Goal: Task Accomplishment & Management: Manage account settings

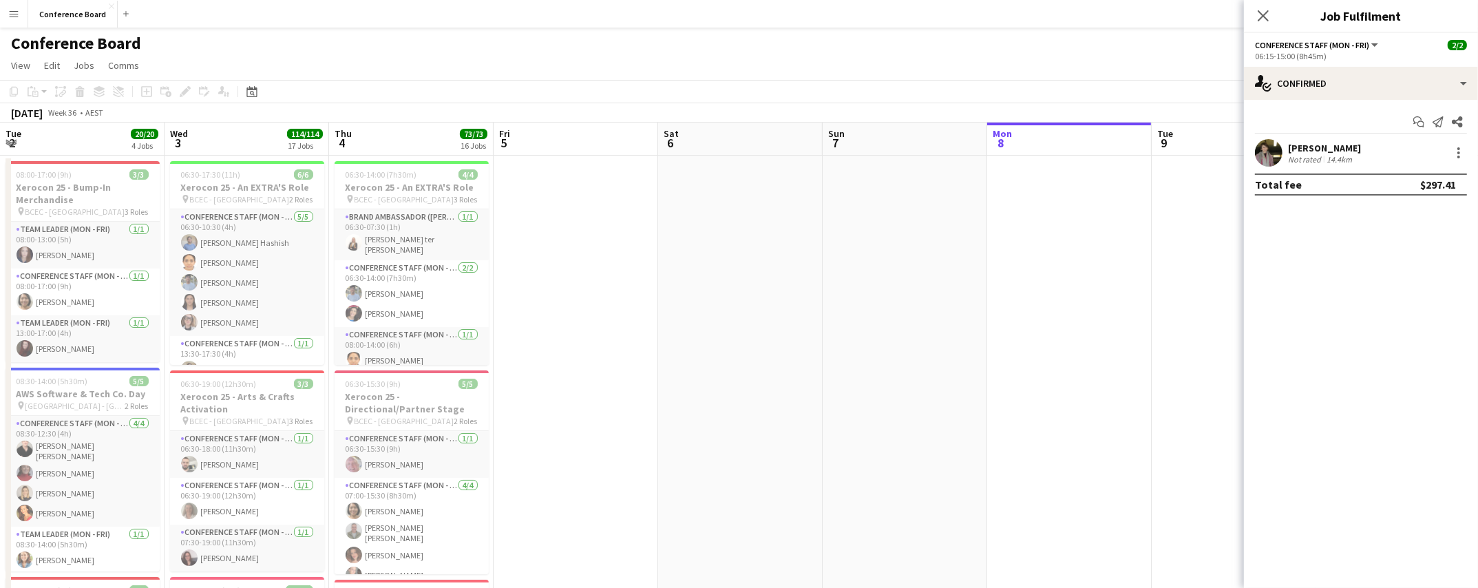
scroll to position [0, 414]
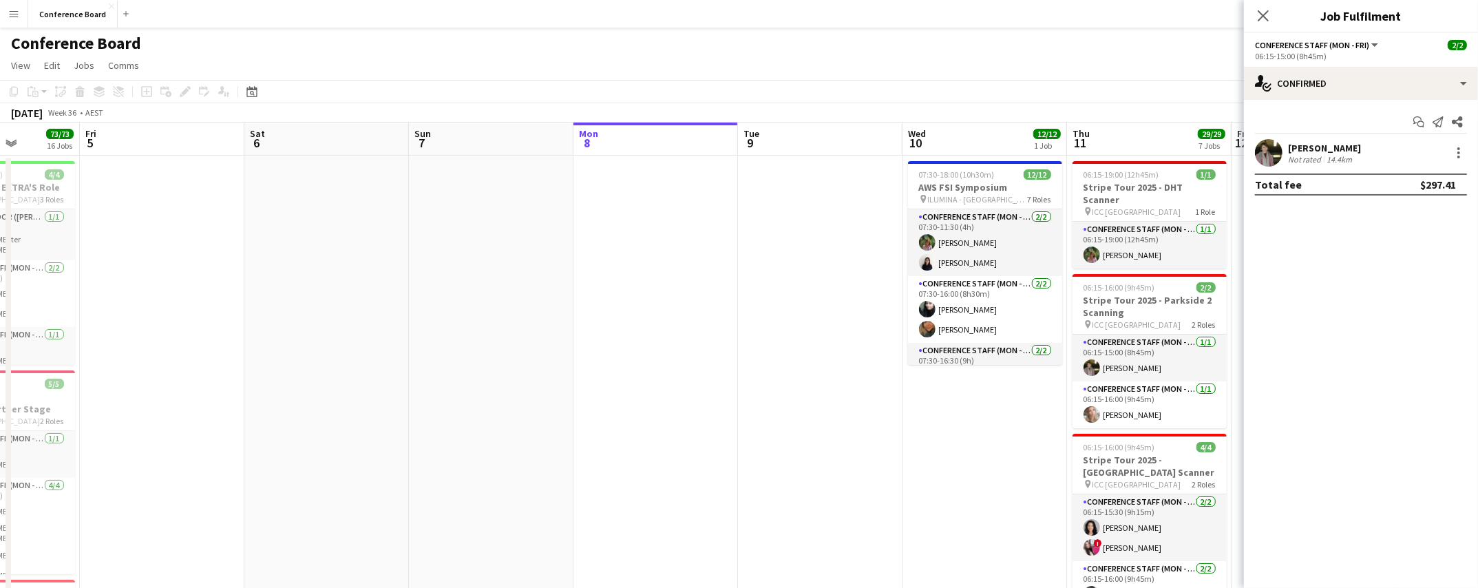
click at [1167, 105] on div "[DATE] Week 36 • AEST" at bounding box center [739, 112] width 1478 height 19
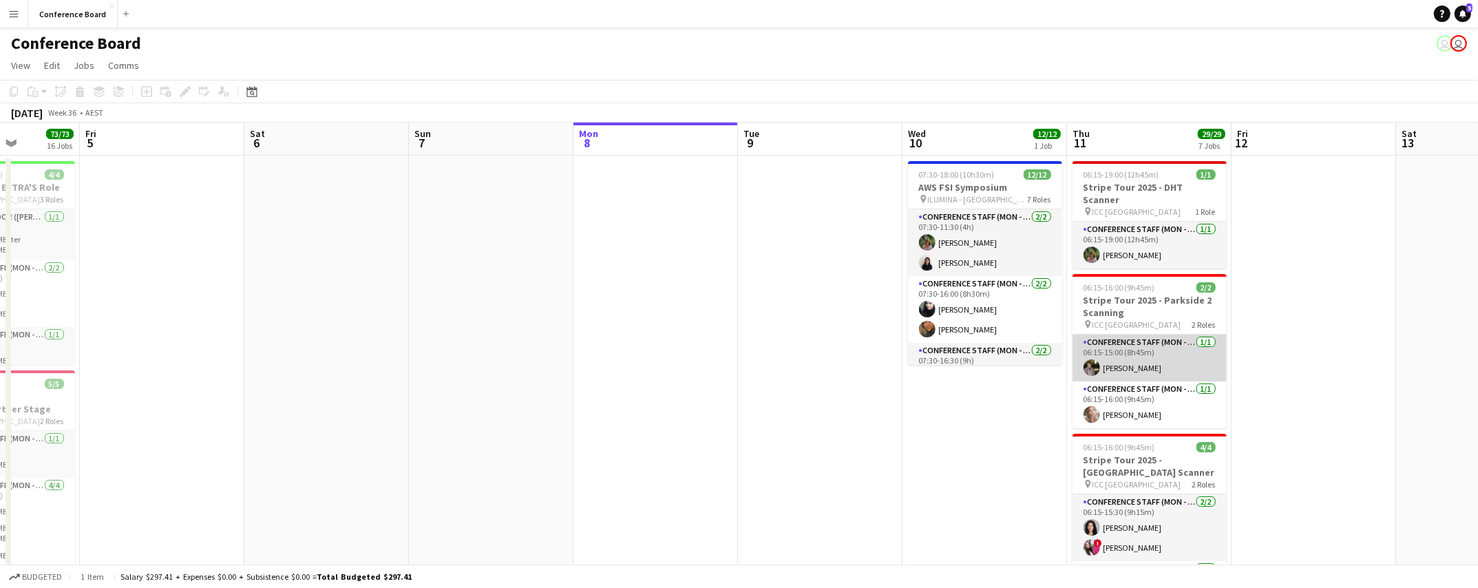
click at [1088, 359] on app-user-avatar at bounding box center [1091, 367] width 17 height 17
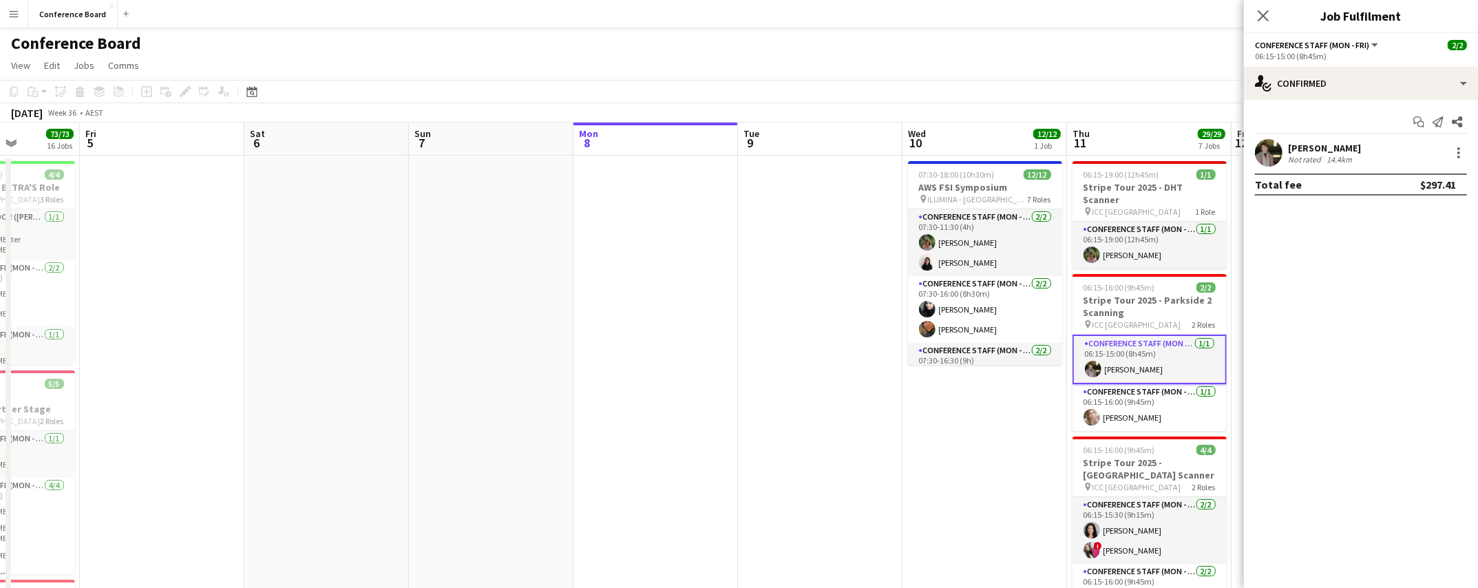
click at [1270, 140] on app-user-avatar at bounding box center [1269, 153] width 28 height 28
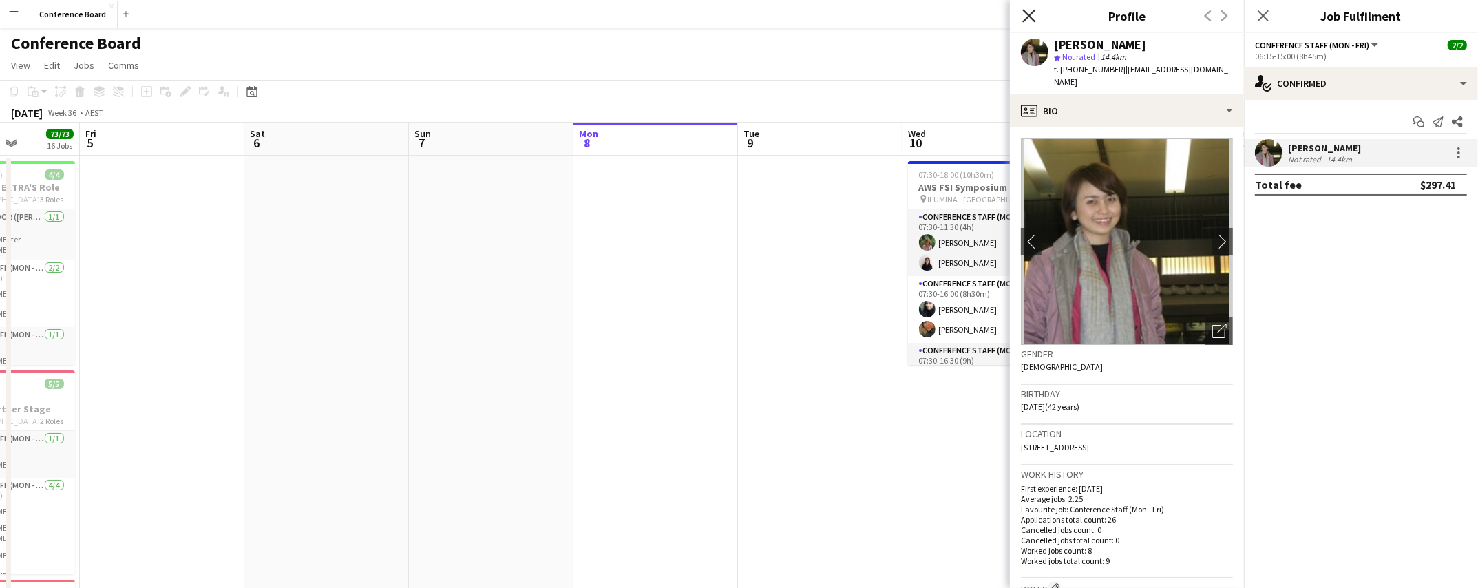
click at [1028, 17] on icon at bounding box center [1028, 15] width 13 height 13
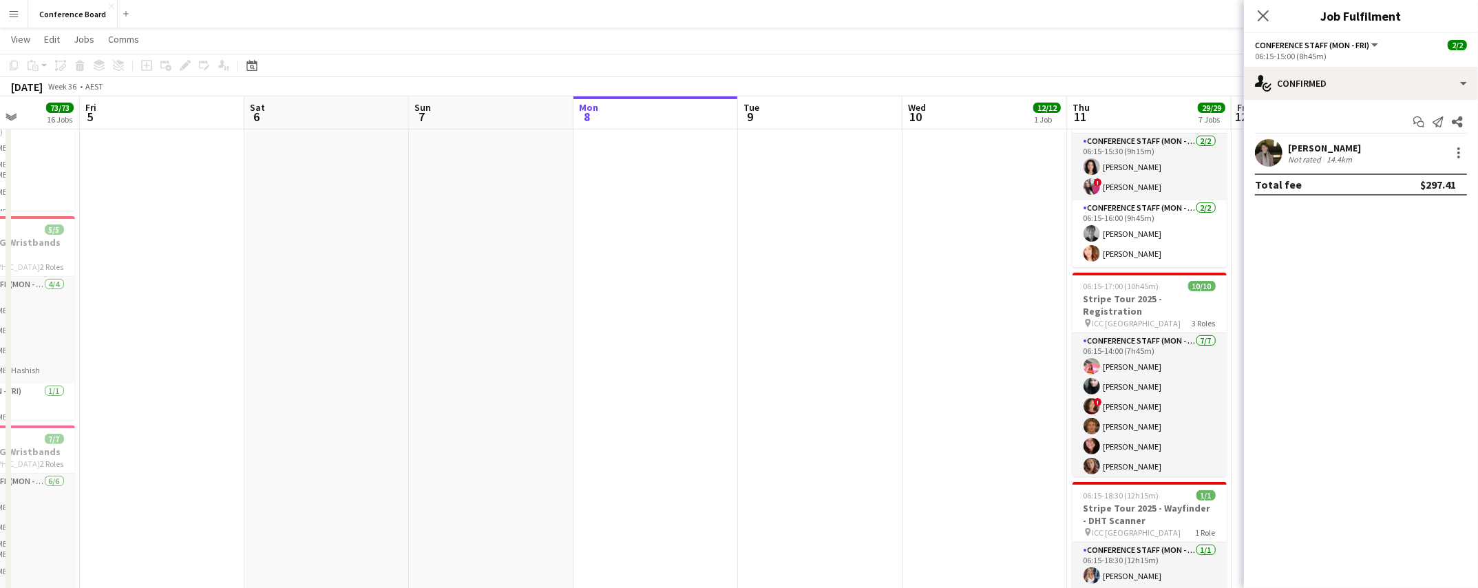
scroll to position [364, 0]
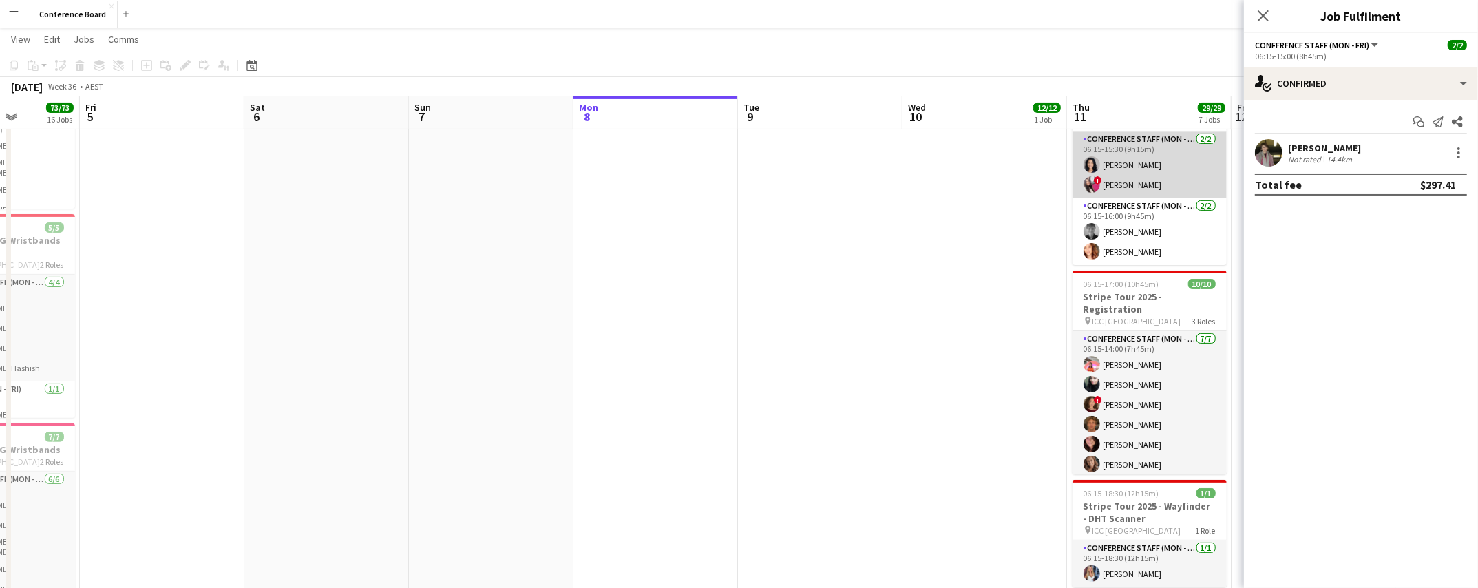
click at [1105, 174] on app-card-role "Conference Staff (Mon - Fri) [DATE] 06:15-15:30 (9h15m) [PERSON_NAME] ! [PERSON…" at bounding box center [1149, 164] width 154 height 67
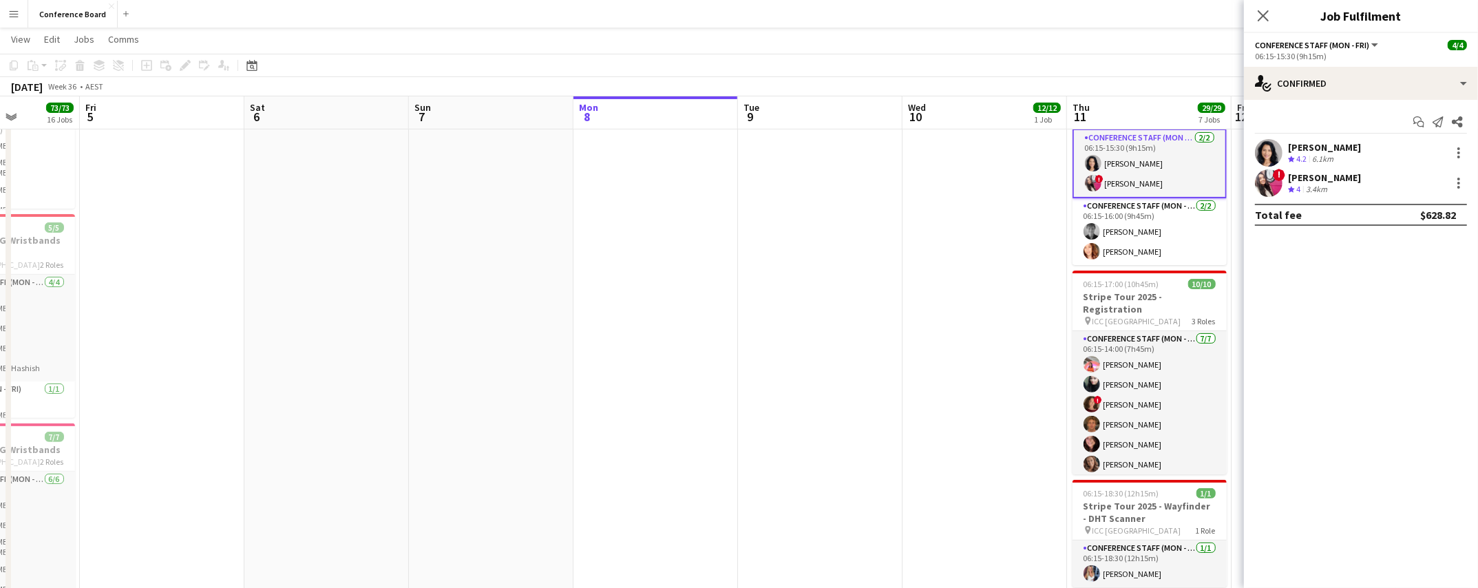
click at [1277, 187] on app-user-avatar at bounding box center [1269, 183] width 28 height 28
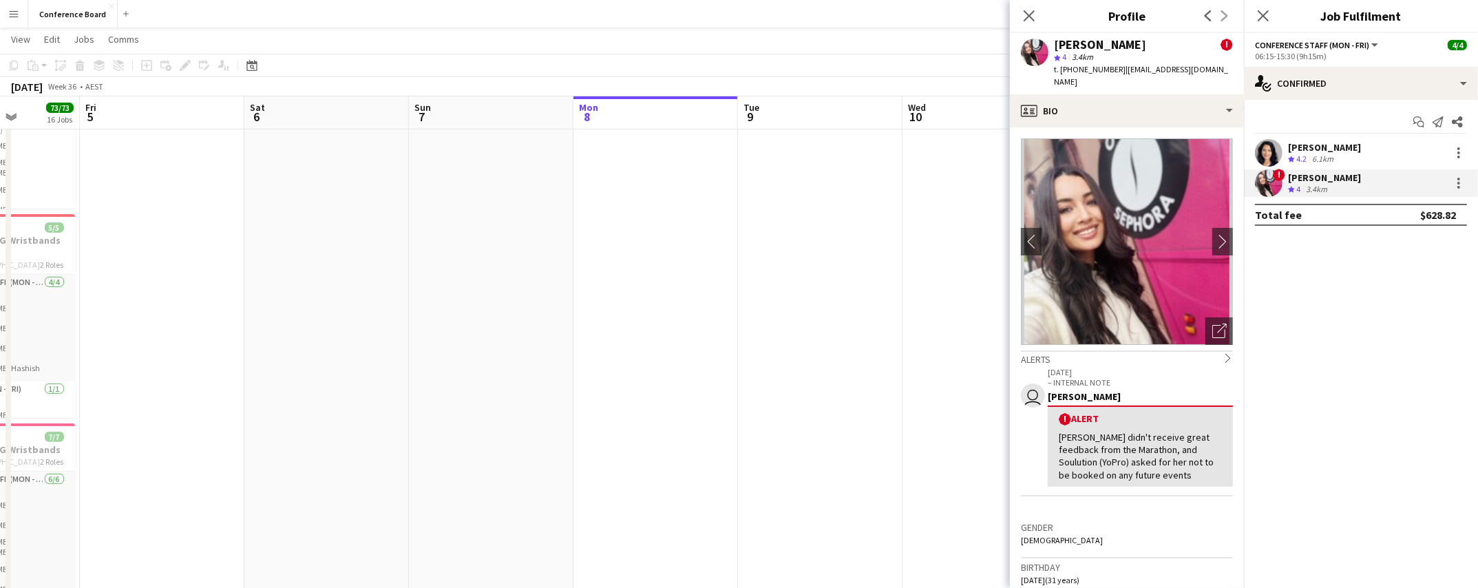
drag, startPoint x: 1117, startPoint y: 71, endPoint x: 1217, endPoint y: 72, distance: 100.5
click at [1228, 76] on div "[PERSON_NAME] ! star 4 3.4km t. [PHONE_NUMBER] | [EMAIL_ADDRESS][DOMAIN_NAME]" at bounding box center [1127, 63] width 234 height 61
copy span "[EMAIL_ADDRESS][DOMAIN_NAME]"
click at [1032, 21] on icon "Close pop-in" at bounding box center [1028, 15] width 13 height 13
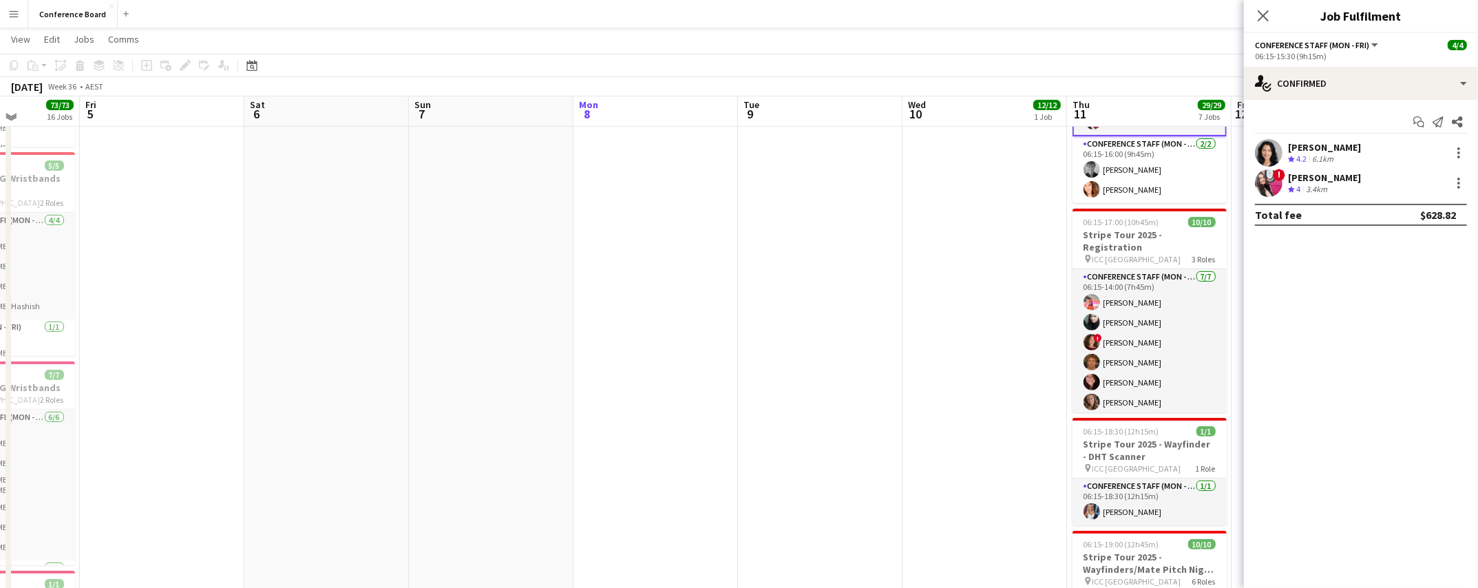
scroll to position [429, 0]
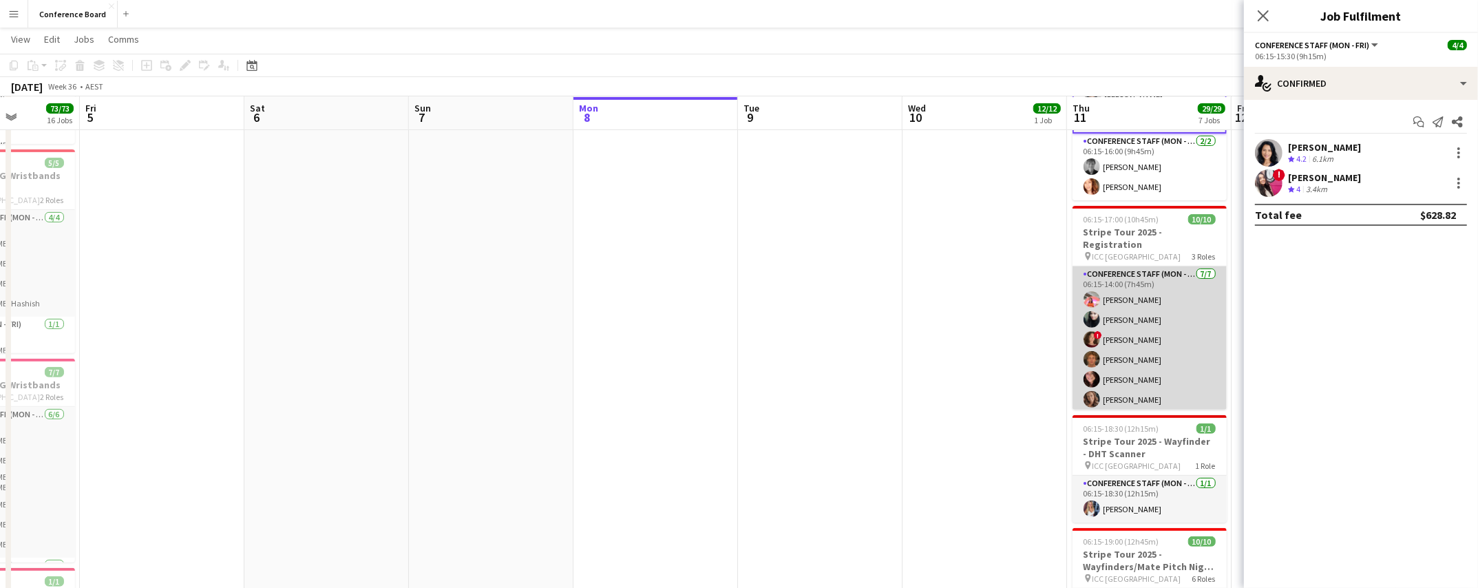
click at [1126, 314] on app-card-role "Conference Staff (Mon - Fri) [DATE] 06:15-14:00 (7h45m) [PERSON_NAME] [PERSON_N…" at bounding box center [1149, 349] width 154 height 167
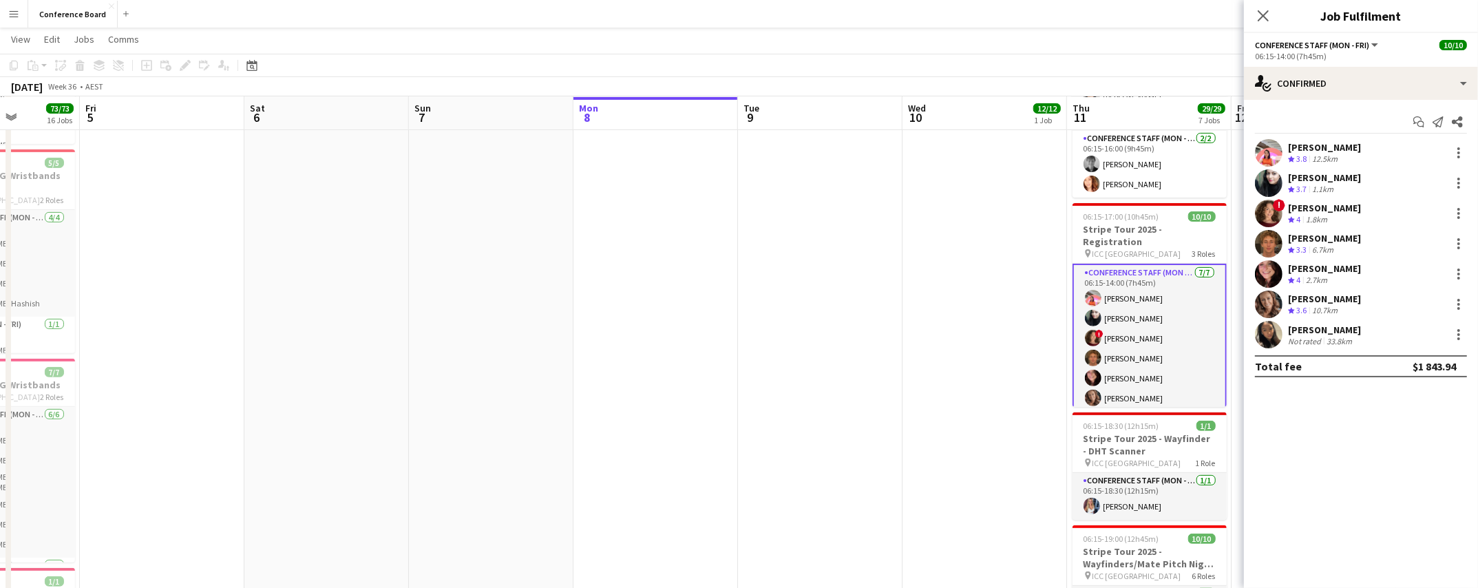
click at [1279, 182] on app-user-avatar at bounding box center [1269, 183] width 28 height 28
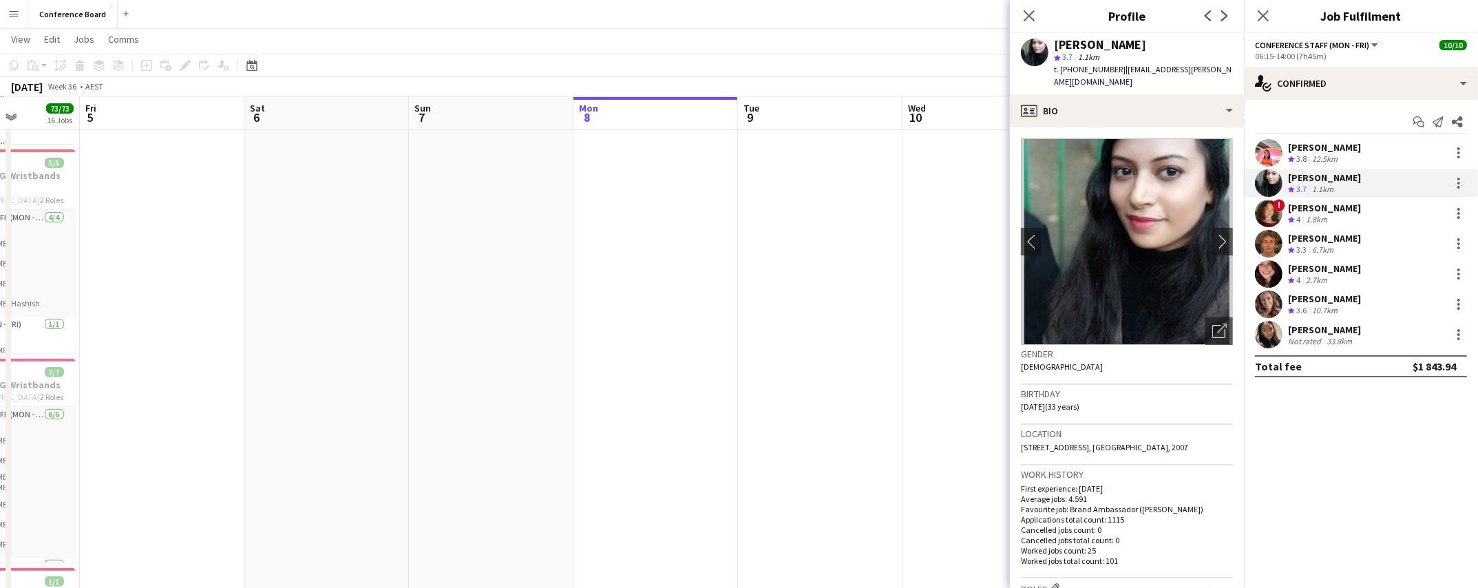
click at [1264, 213] on app-user-avatar at bounding box center [1269, 214] width 28 height 28
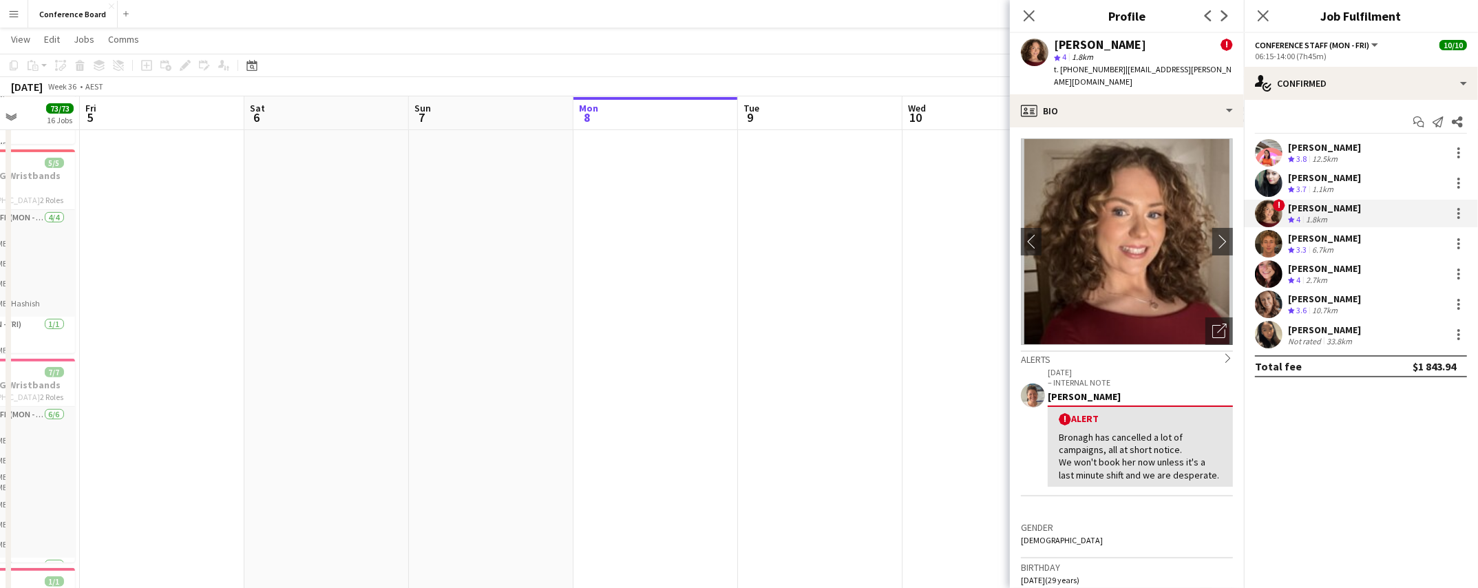
click at [1270, 306] on app-user-avatar at bounding box center [1269, 304] width 28 height 28
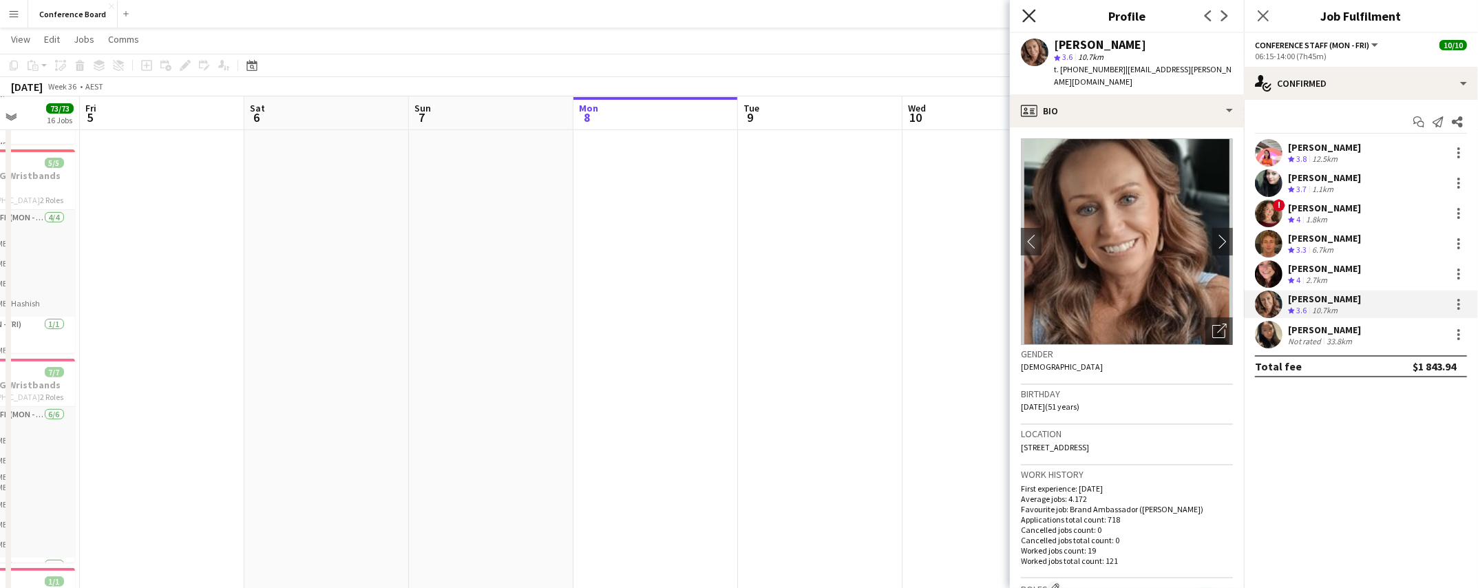
click at [1032, 15] on icon "Close pop-in" at bounding box center [1028, 15] width 13 height 13
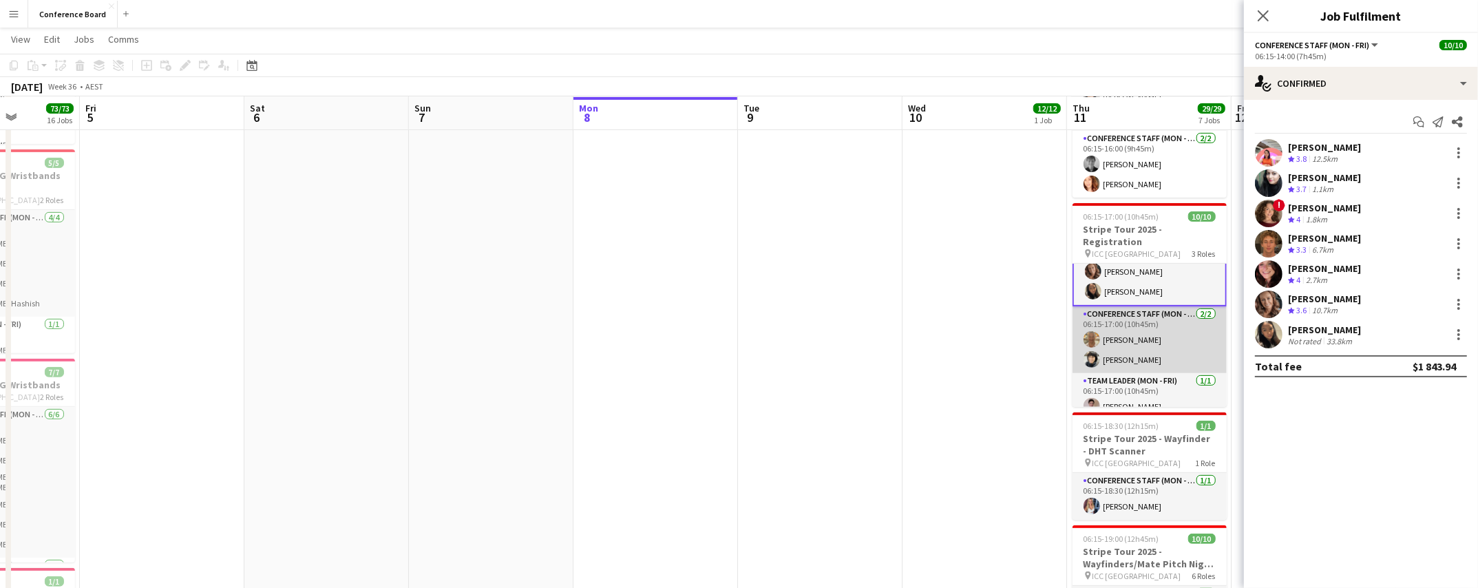
click at [1139, 330] on app-card-role "Conference Staff (Mon - Fri) [DATE] 06:15-17:00 (10h45m) [PERSON_NAME] [PERSON_…" at bounding box center [1149, 339] width 154 height 67
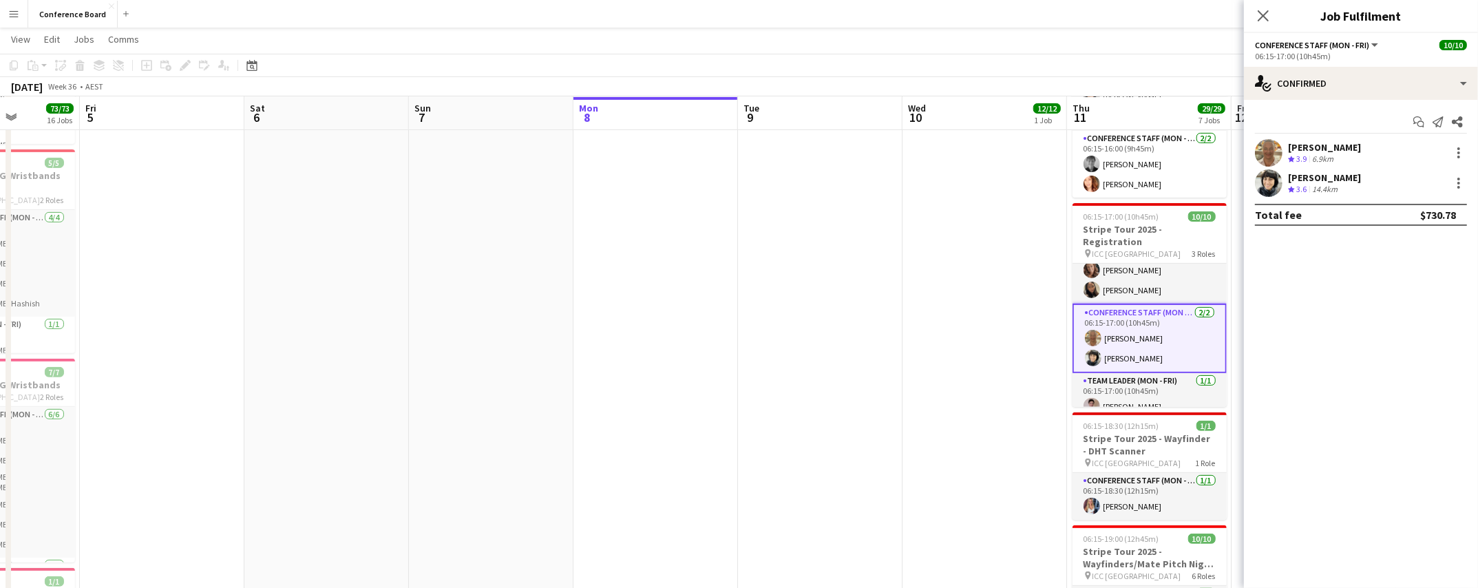
scroll to position [125, 0]
click at [1266, 182] on app-user-avatar at bounding box center [1269, 183] width 28 height 28
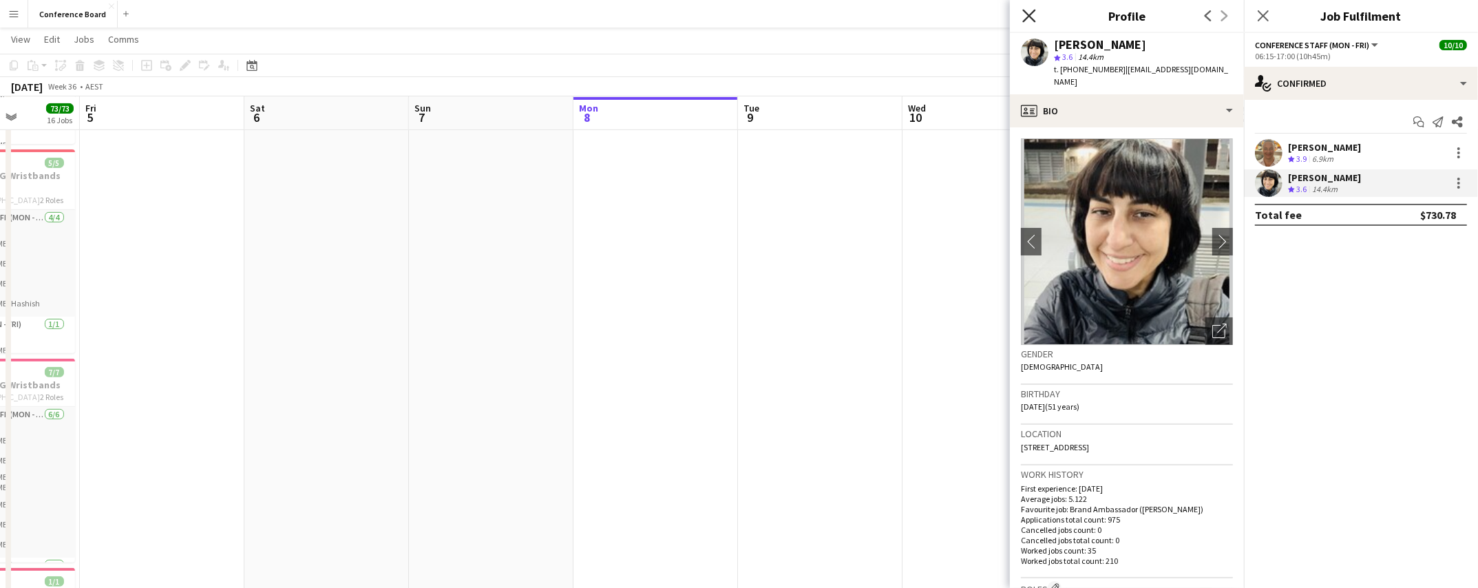
click at [1027, 14] on icon at bounding box center [1028, 15] width 13 height 13
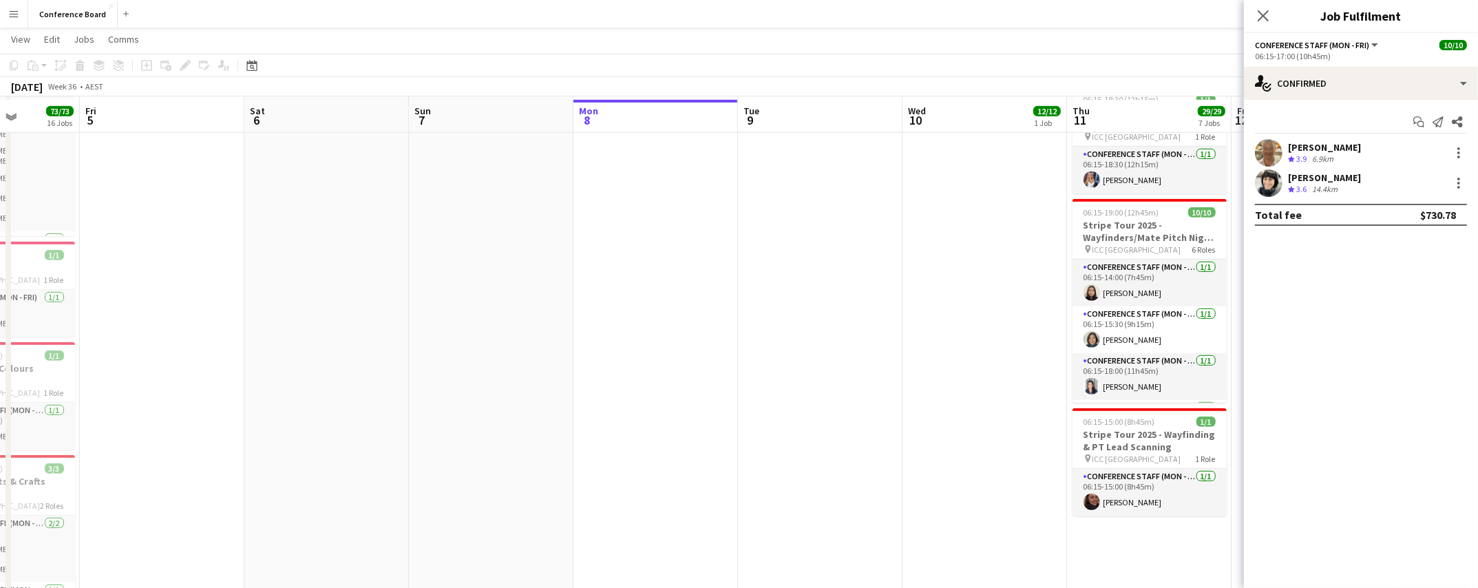
scroll to position [759, 0]
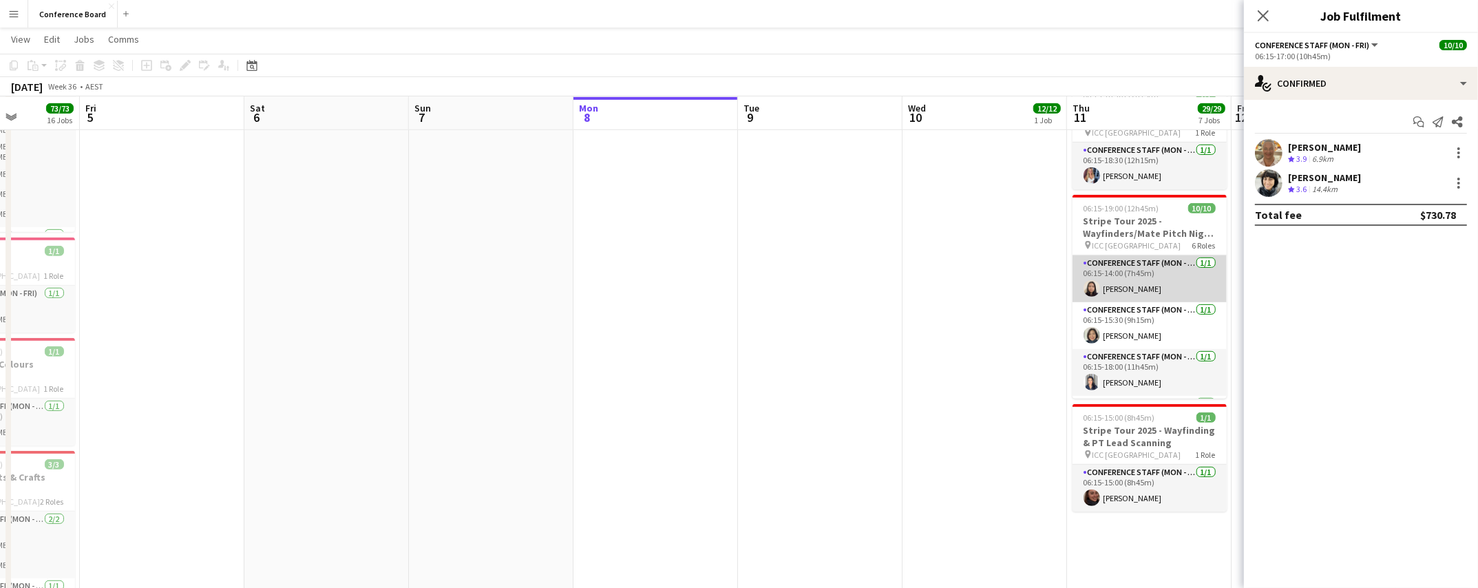
click at [1111, 272] on app-card-role "Conference Staff (Mon - Fri) [DATE] 06:15-14:00 (7h45m) [PERSON_NAME]" at bounding box center [1149, 278] width 154 height 47
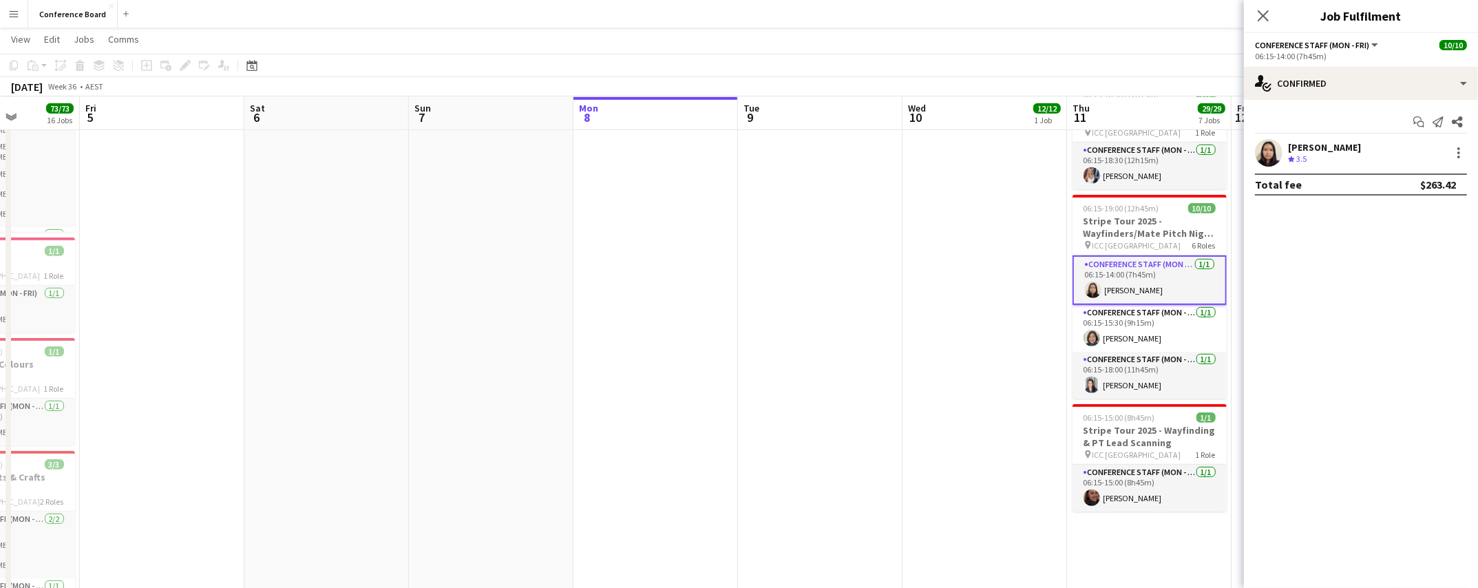
scroll to position [124, 0]
click at [1274, 146] on app-user-avatar at bounding box center [1269, 153] width 28 height 28
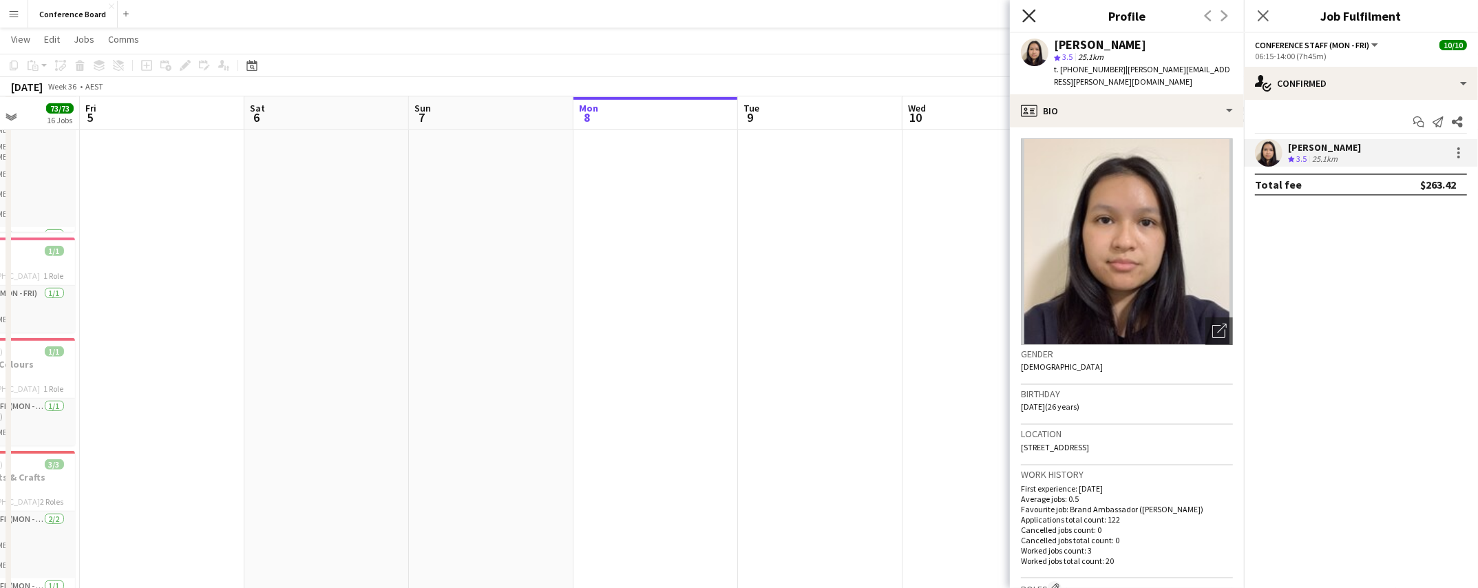
click at [1027, 14] on icon "Close pop-in" at bounding box center [1028, 15] width 13 height 13
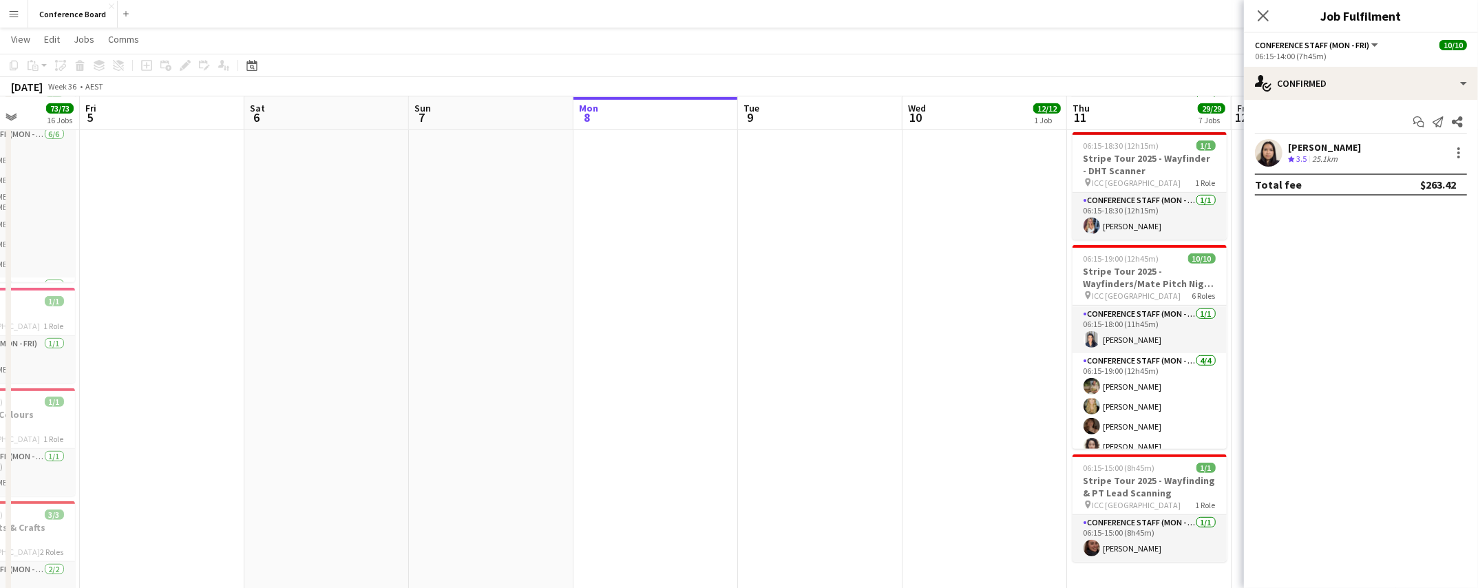
scroll to position [93, 0]
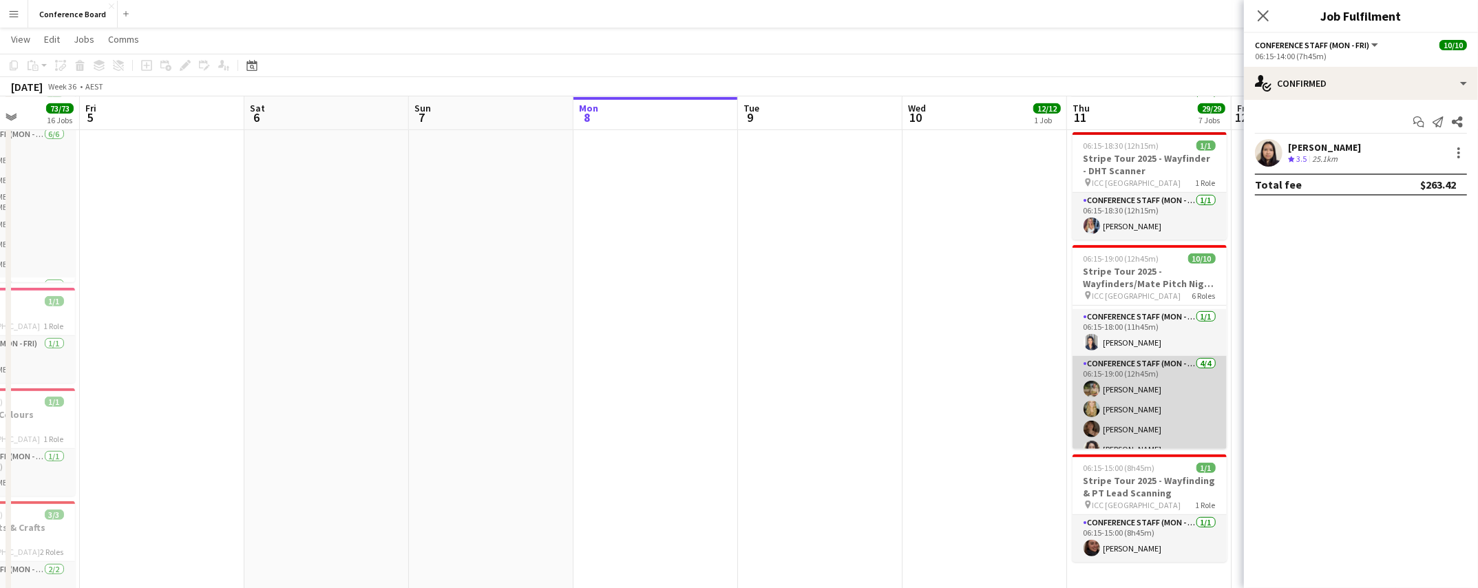
click at [1109, 406] on app-card-role "Conference Staff (Mon - Fri) [DATE] 06:15-19:00 (12h45m) [PERSON_NAME] [PERSON_…" at bounding box center [1149, 409] width 154 height 107
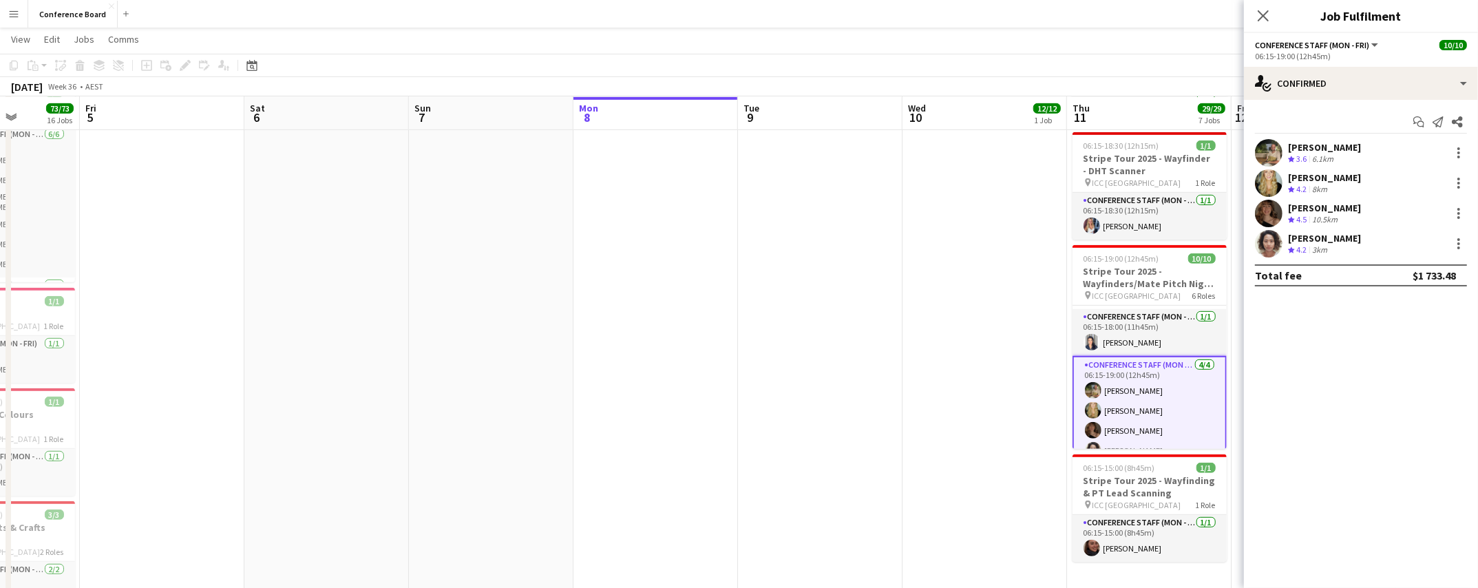
click at [1270, 153] on app-user-avatar at bounding box center [1269, 153] width 28 height 28
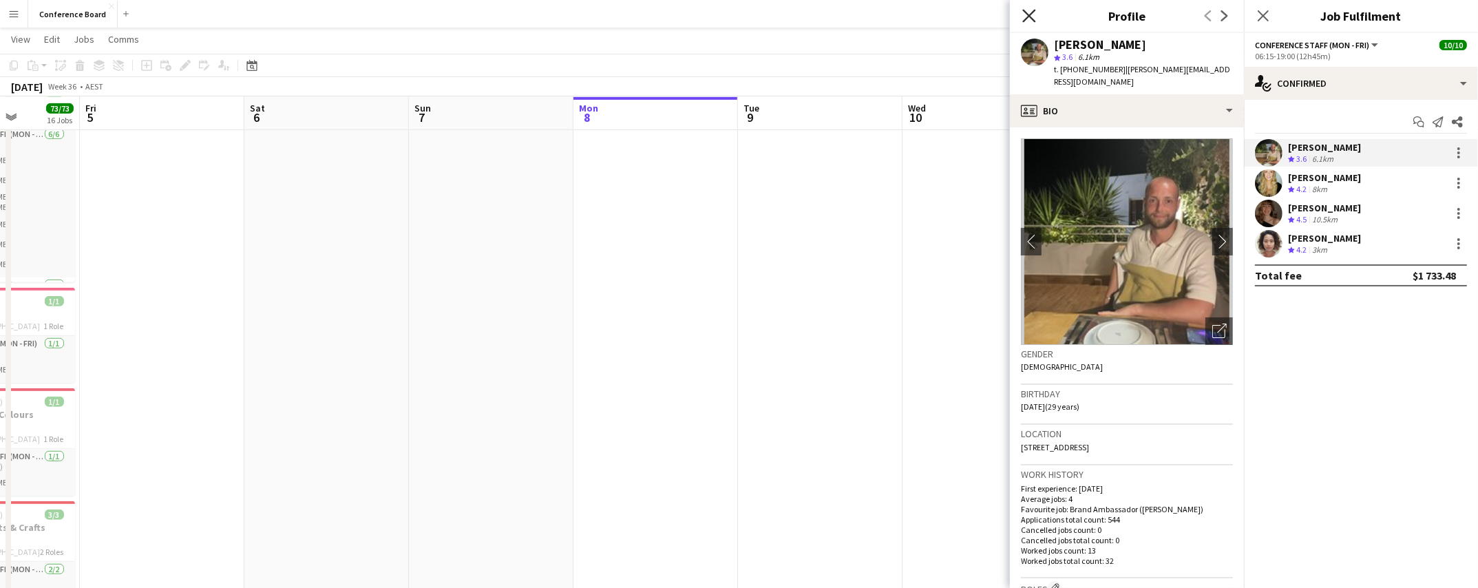
click at [1034, 15] on icon "Close pop-in" at bounding box center [1028, 15] width 13 height 13
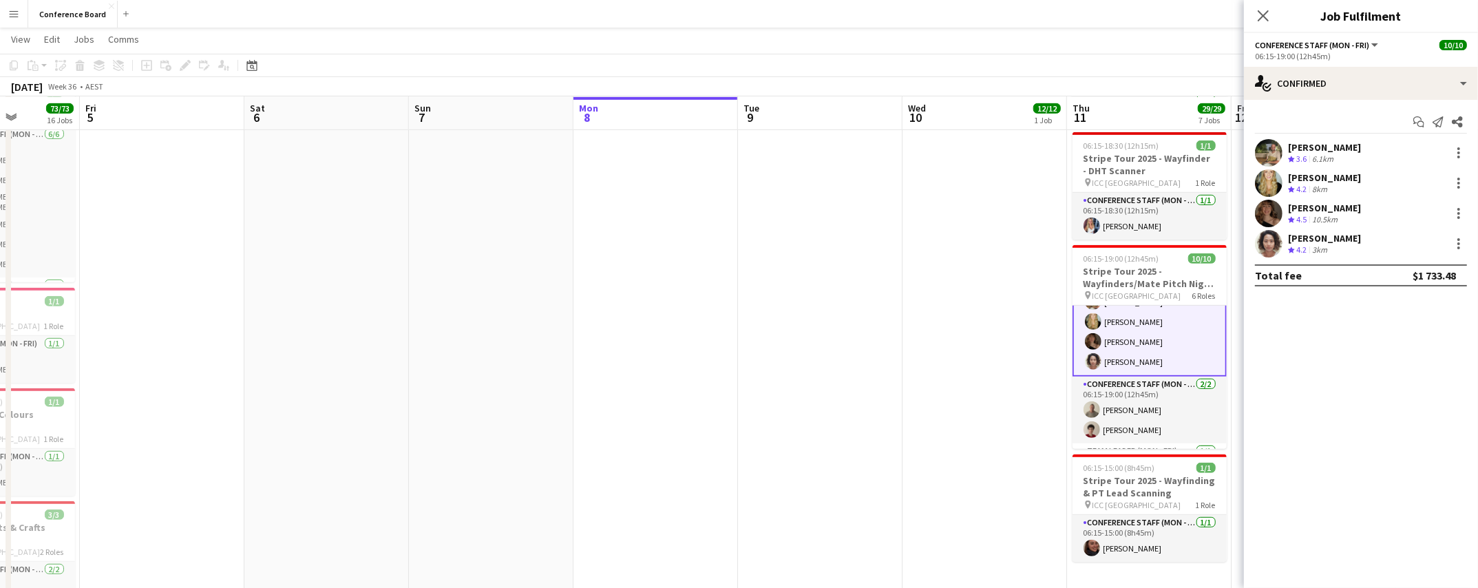
scroll to position [186, 0]
click at [1271, 213] on app-user-avatar at bounding box center [1269, 214] width 28 height 28
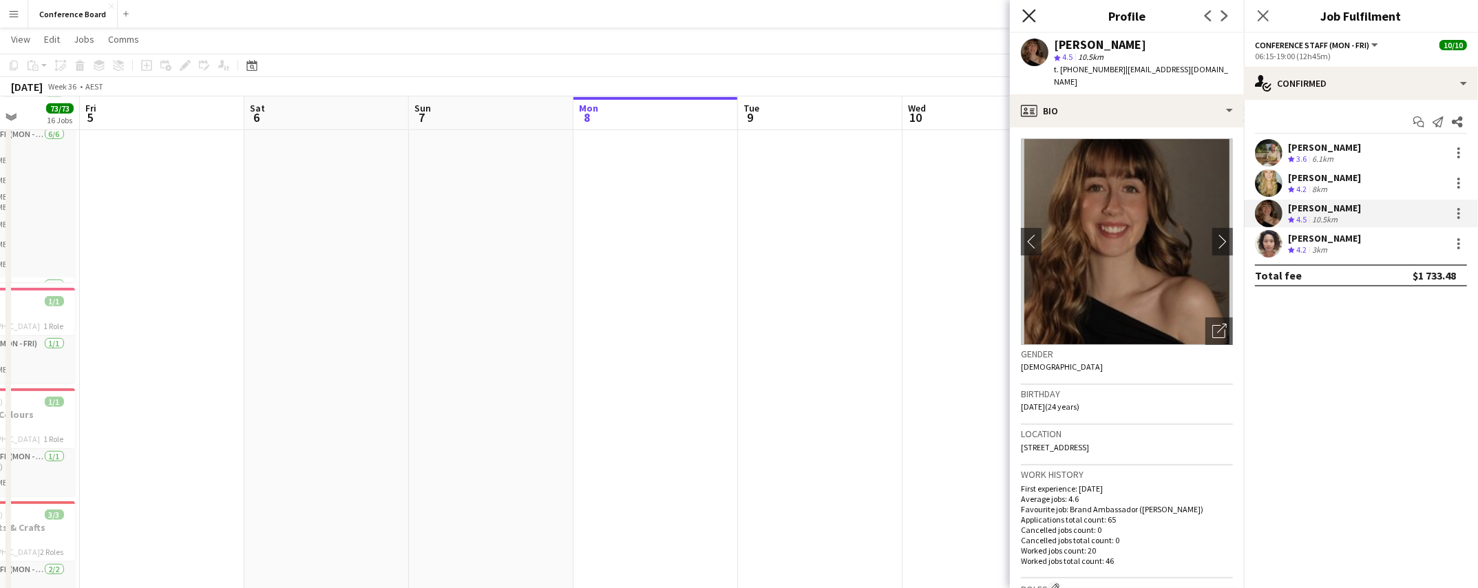
click at [1023, 17] on icon "Close pop-in" at bounding box center [1028, 15] width 13 height 13
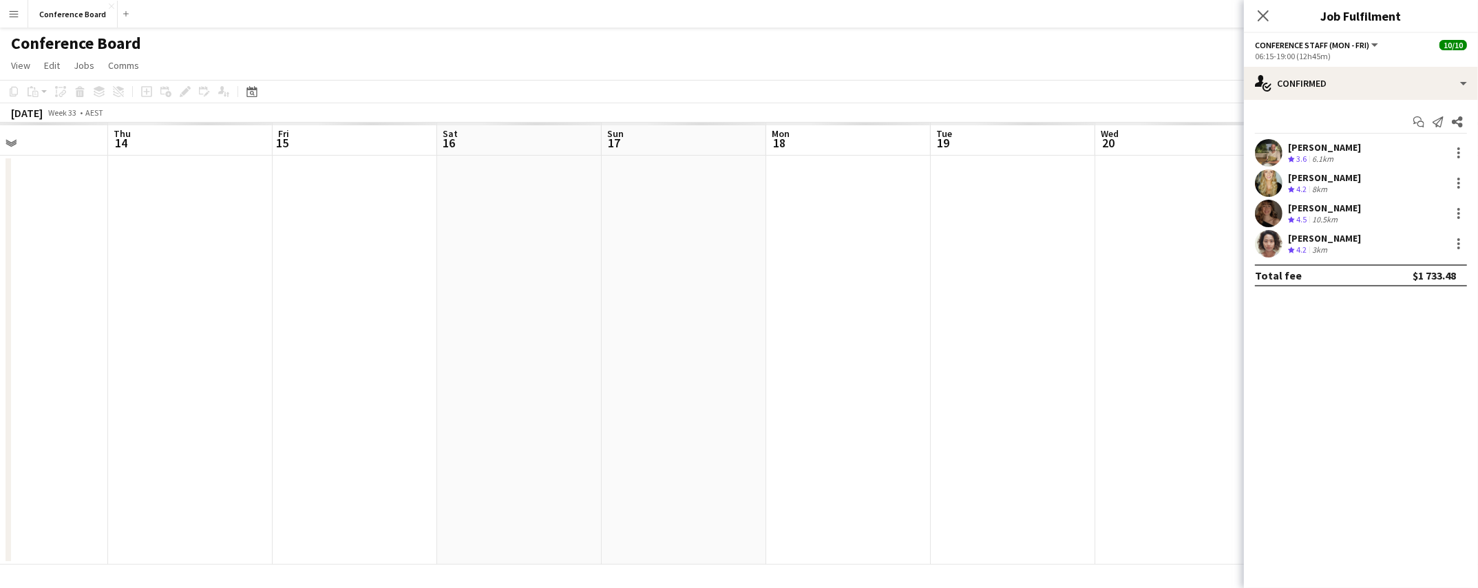
scroll to position [0, 385]
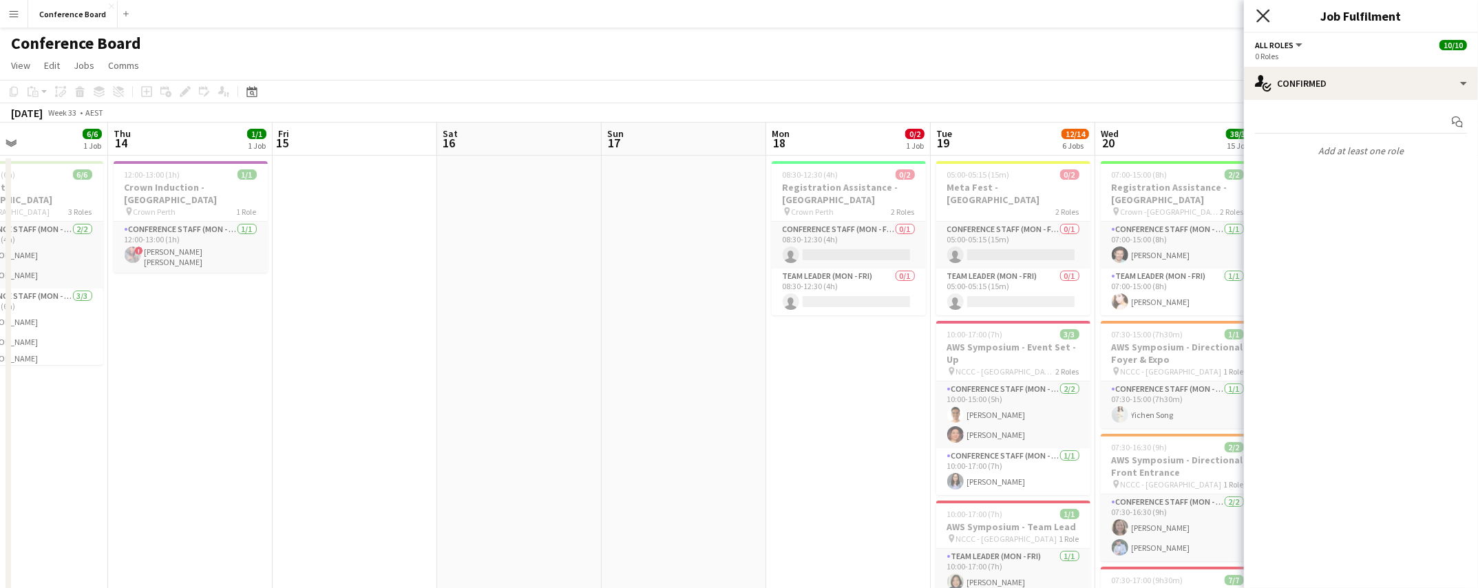
click at [1263, 19] on icon "Close pop-in" at bounding box center [1262, 15] width 13 height 13
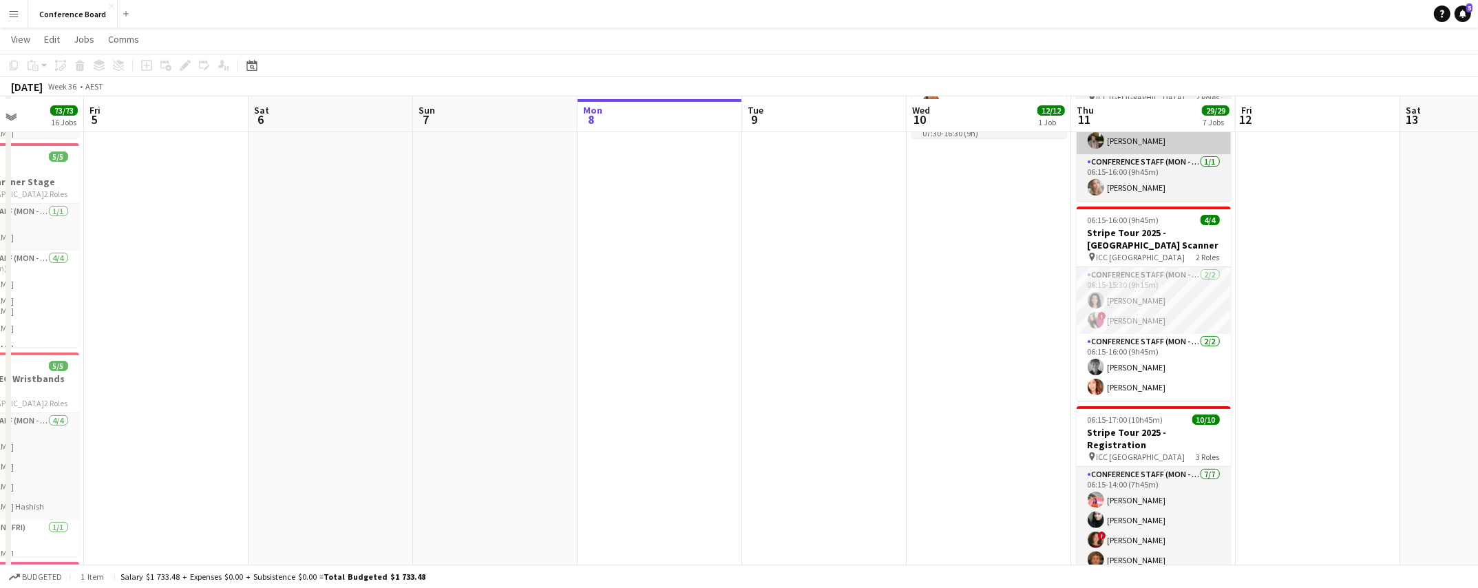
scroll to position [228, 0]
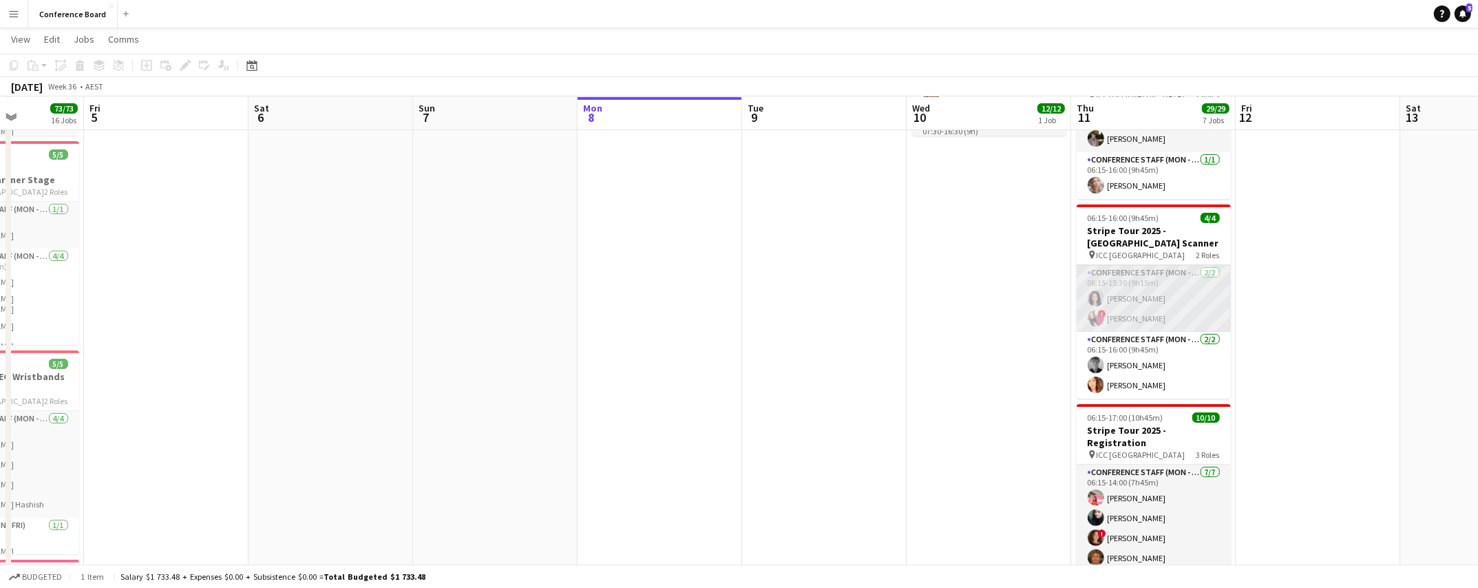
click at [1090, 310] on app-user-avatar at bounding box center [1095, 318] width 17 height 17
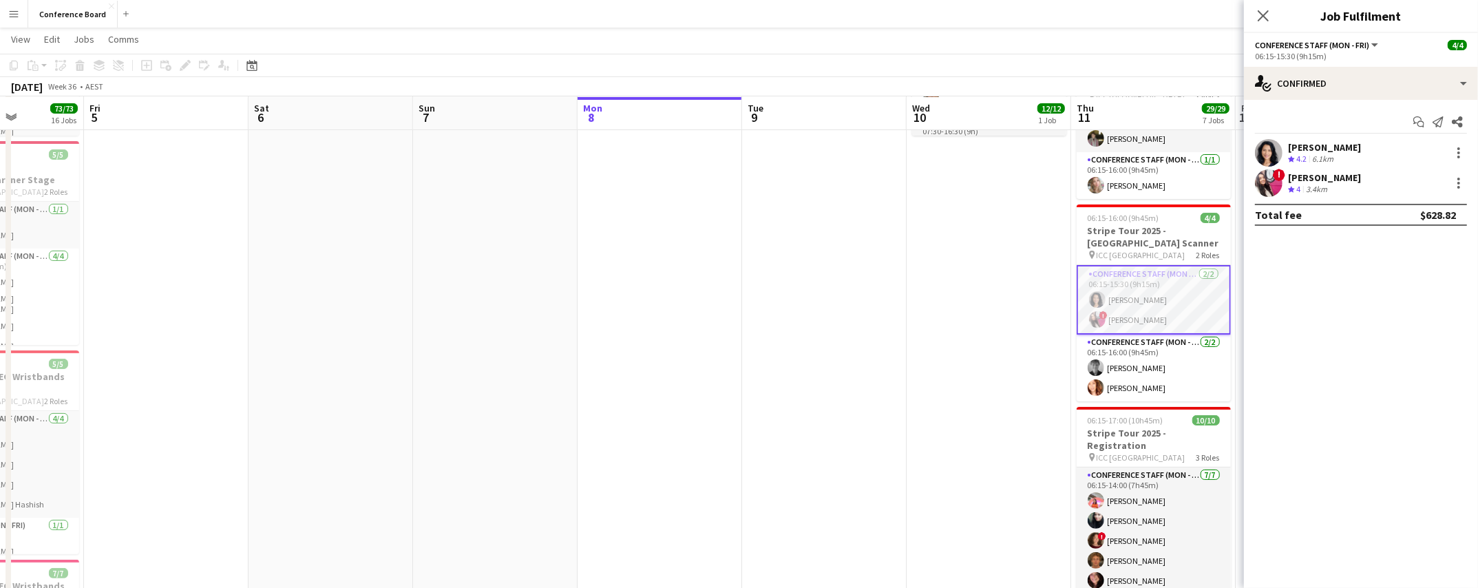
click at [1275, 180] on app-user-avatar at bounding box center [1269, 183] width 28 height 28
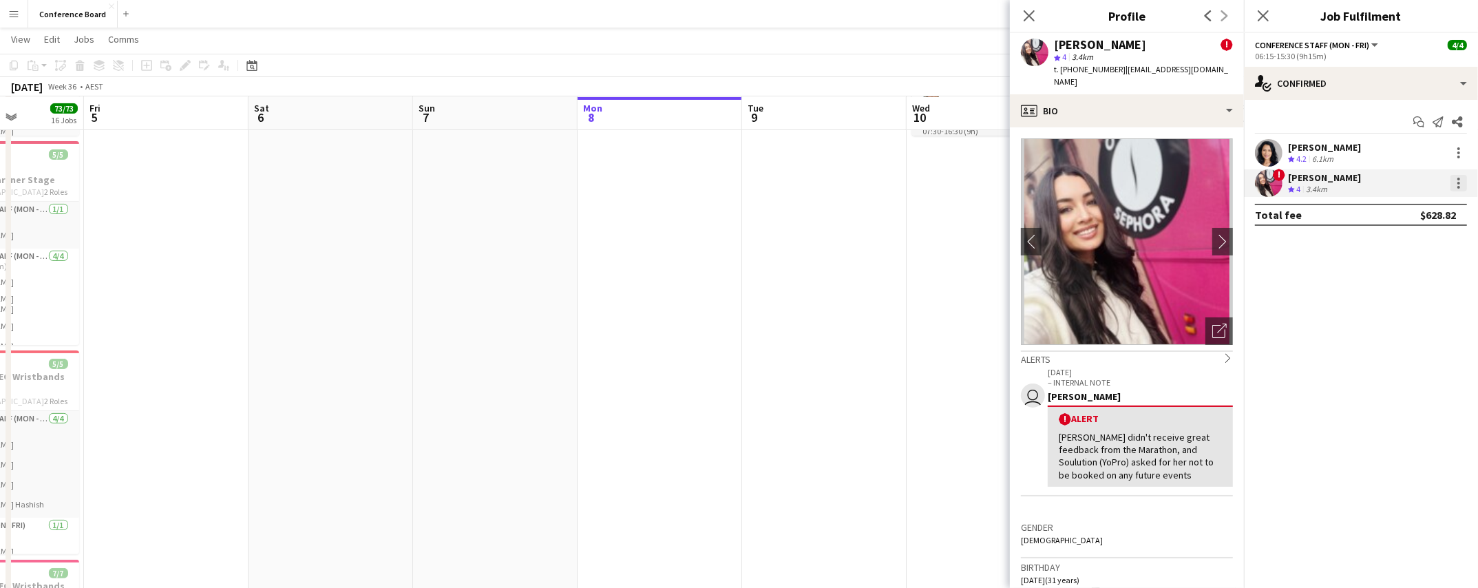
click at [1457, 182] on div at bounding box center [1458, 183] width 3 height 3
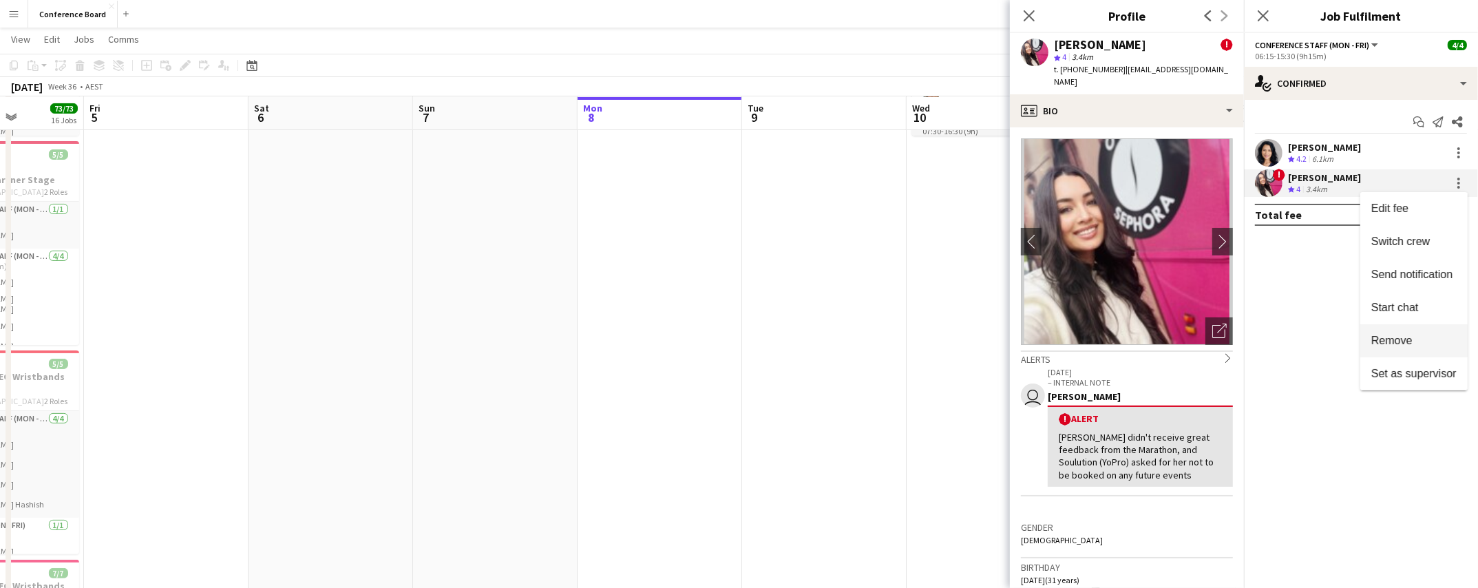
click at [1380, 337] on span "Remove" at bounding box center [1391, 340] width 41 height 12
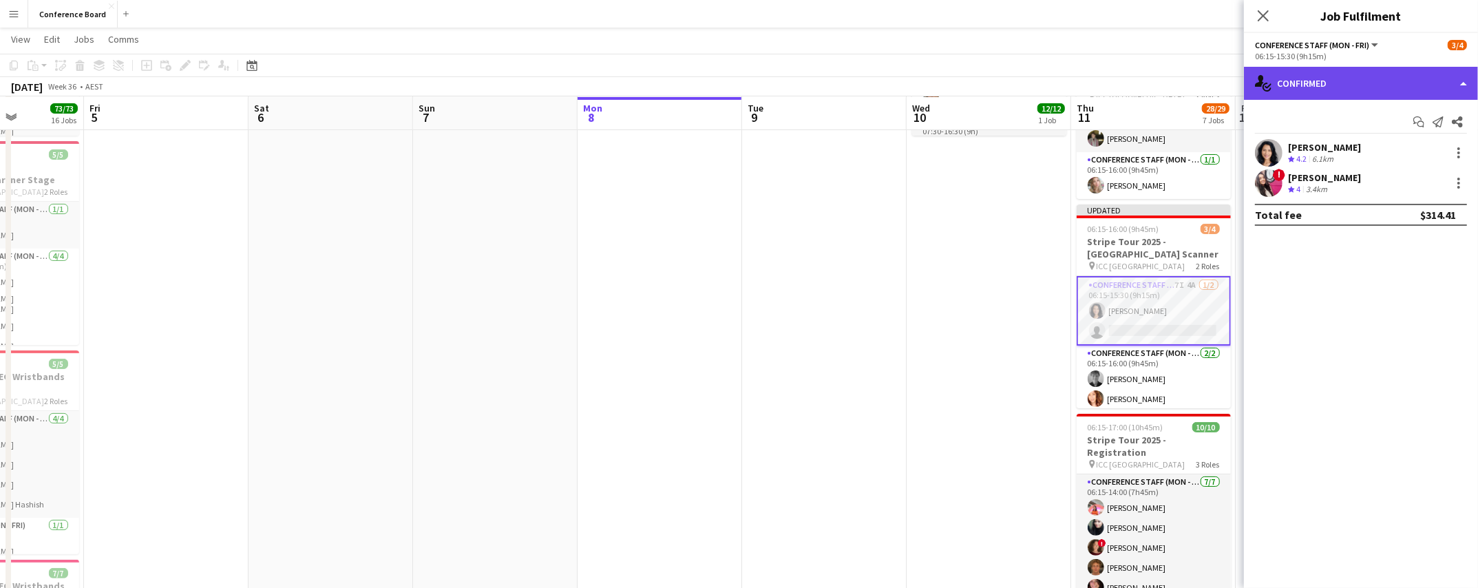
click at [1427, 83] on div "single-neutral-actions-check-2 Confirmed" at bounding box center [1361, 83] width 234 height 33
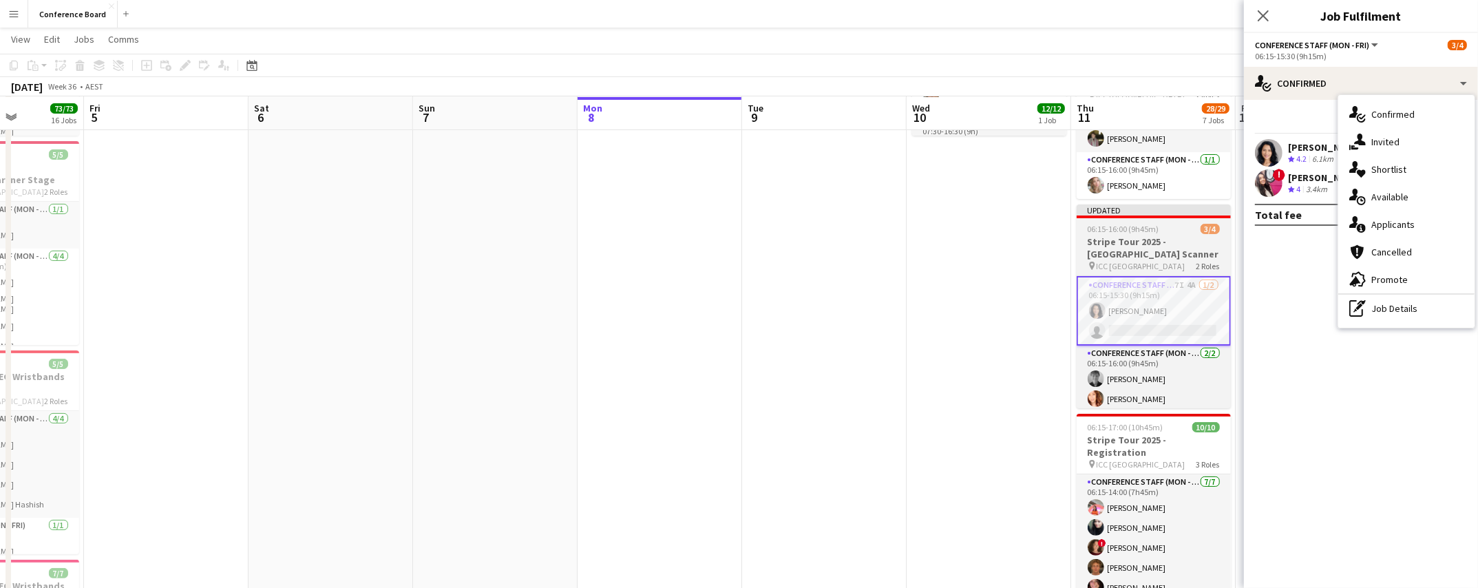
click at [1137, 244] on h3 "Stripe Tour 2025 - [GEOGRAPHIC_DATA] Scanner" at bounding box center [1153, 247] width 154 height 25
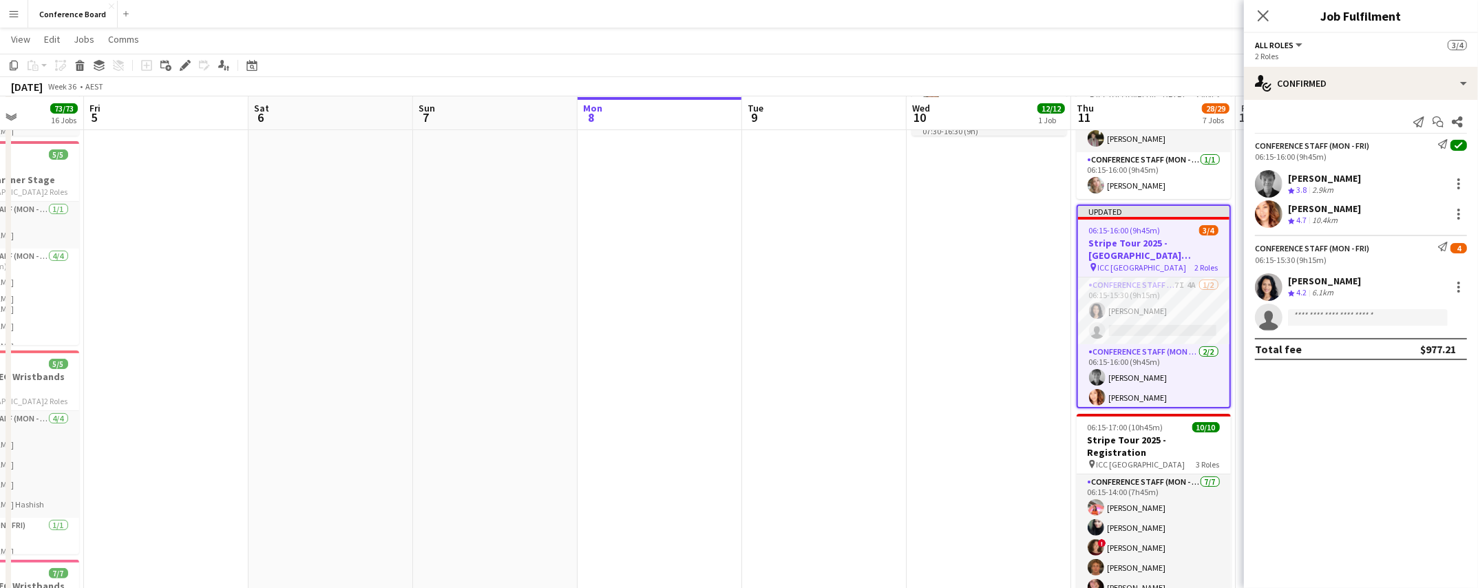
click at [1140, 237] on h3 "Stripe Tour 2025 - [GEOGRAPHIC_DATA] Scanner" at bounding box center [1153, 249] width 151 height 25
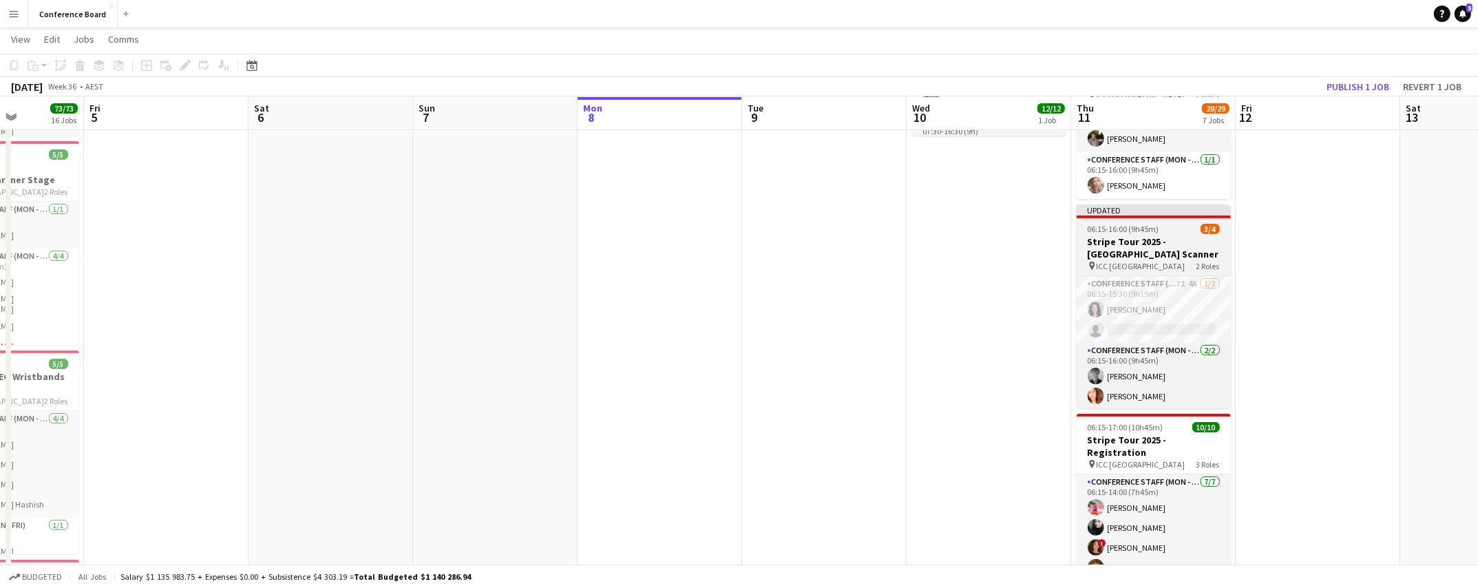
click at [1126, 235] on h3 "Stripe Tour 2025 - [GEOGRAPHIC_DATA] Scanner" at bounding box center [1153, 247] width 154 height 25
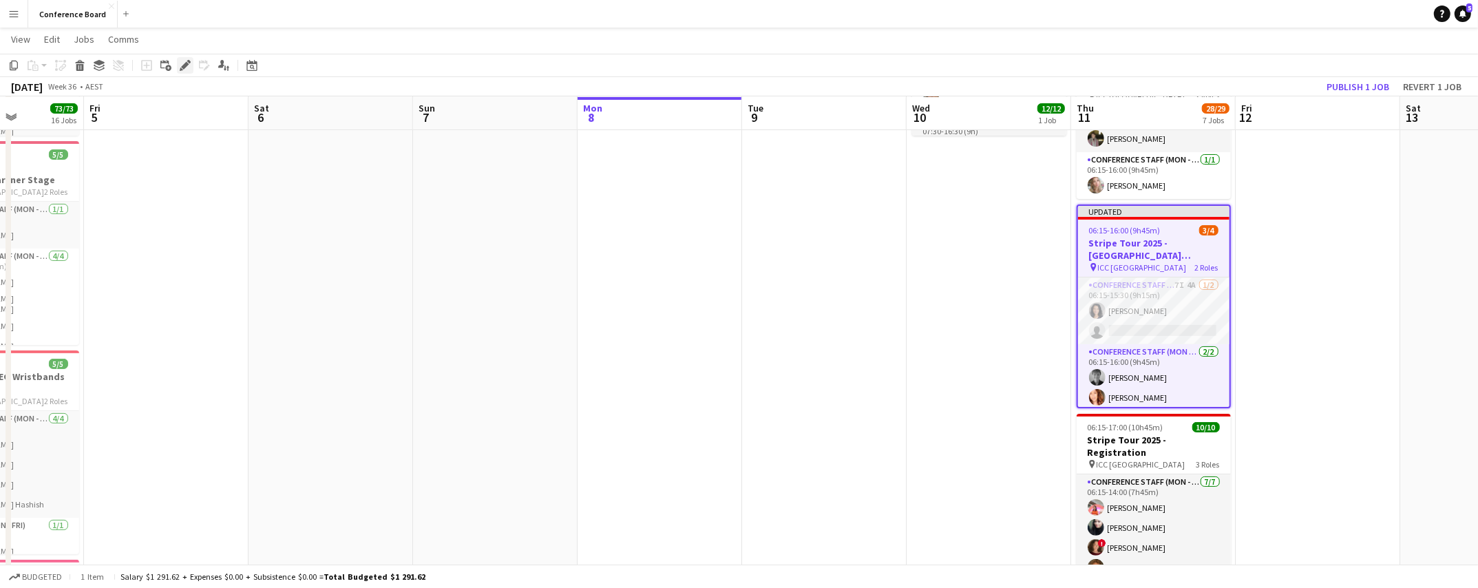
click at [185, 66] on icon at bounding box center [185, 66] width 8 height 8
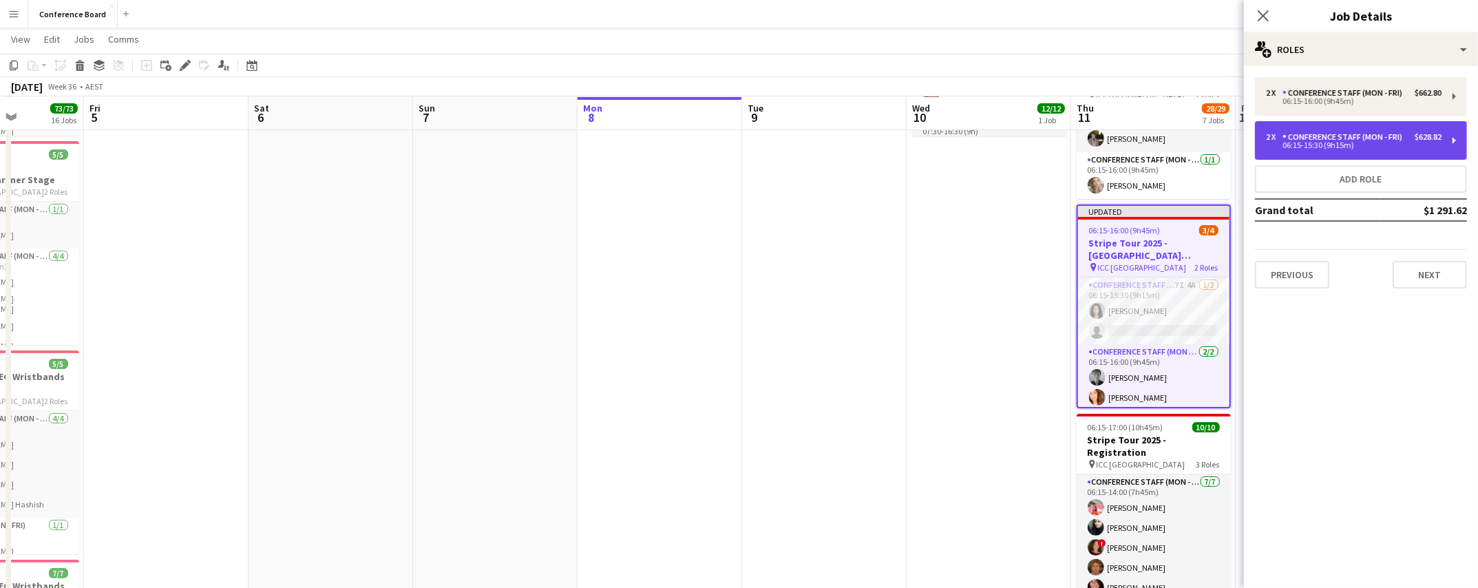
click at [1318, 144] on div "06:15-15:30 (9h15m)" at bounding box center [1353, 145] width 175 height 7
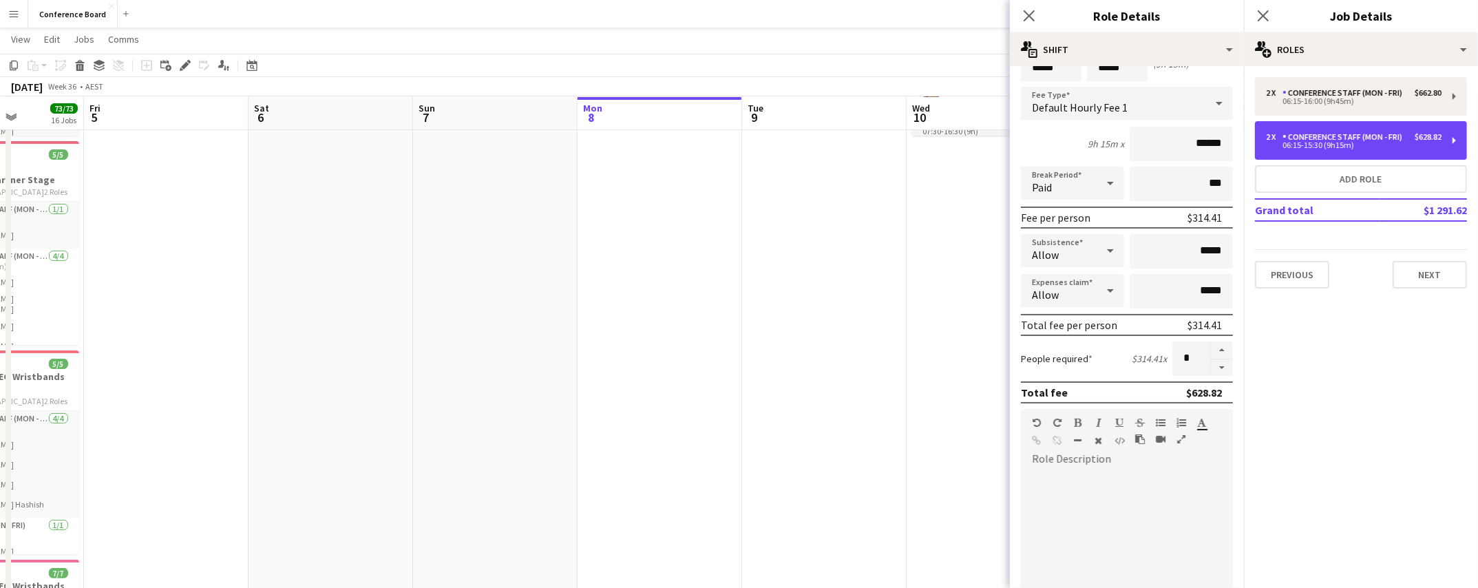
scroll to position [344, 0]
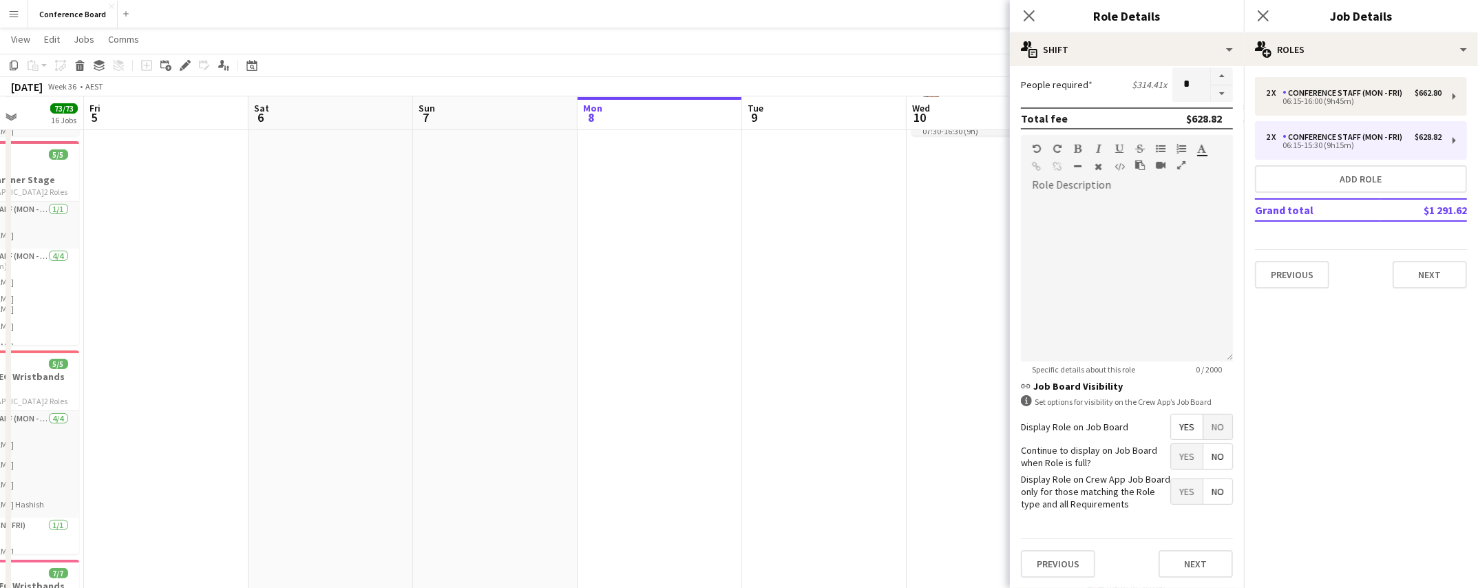
click at [1209, 428] on span "No" at bounding box center [1217, 426] width 29 height 25
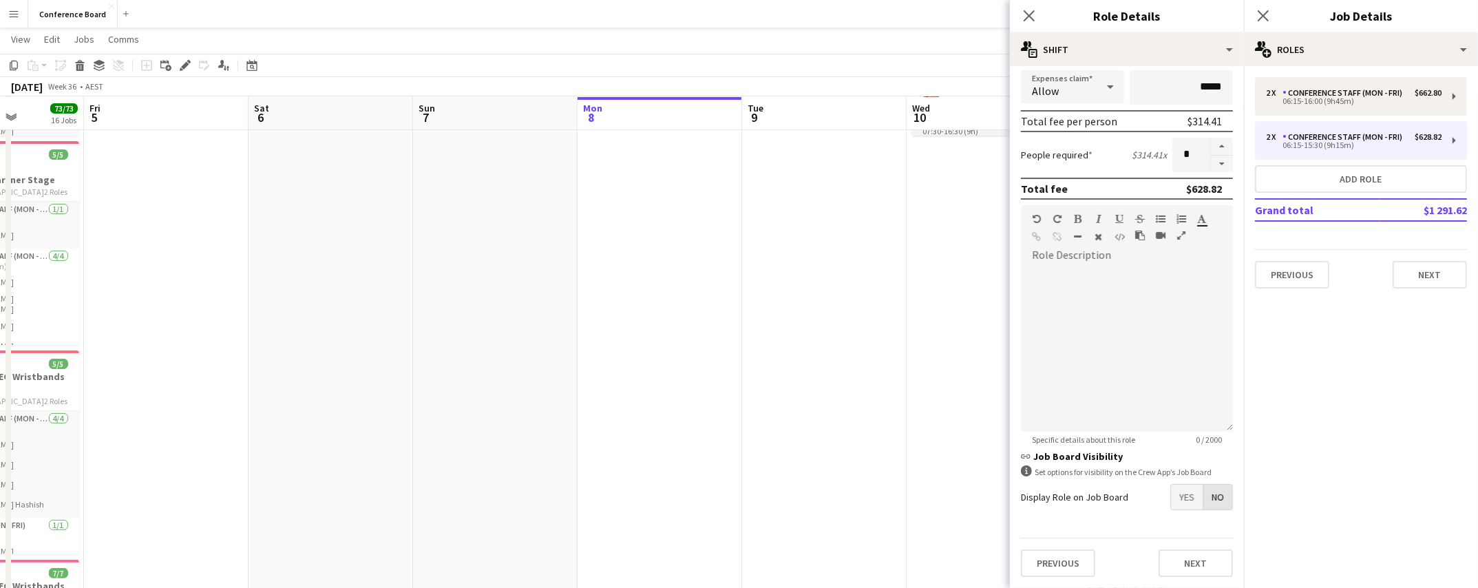
scroll to position [274, 0]
click at [1030, 17] on icon at bounding box center [1028, 15] width 13 height 13
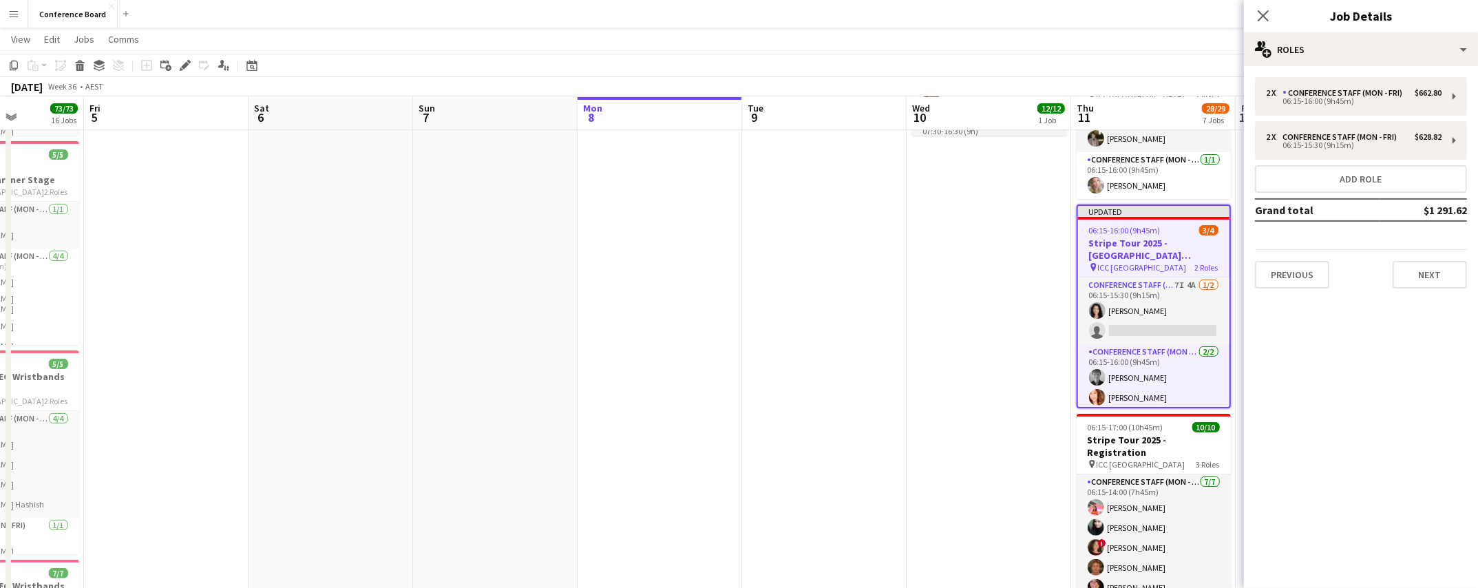
click at [1160, 85] on div "[DATE] Week 36 • AEST Publish 1 job Revert 1 job" at bounding box center [739, 86] width 1478 height 19
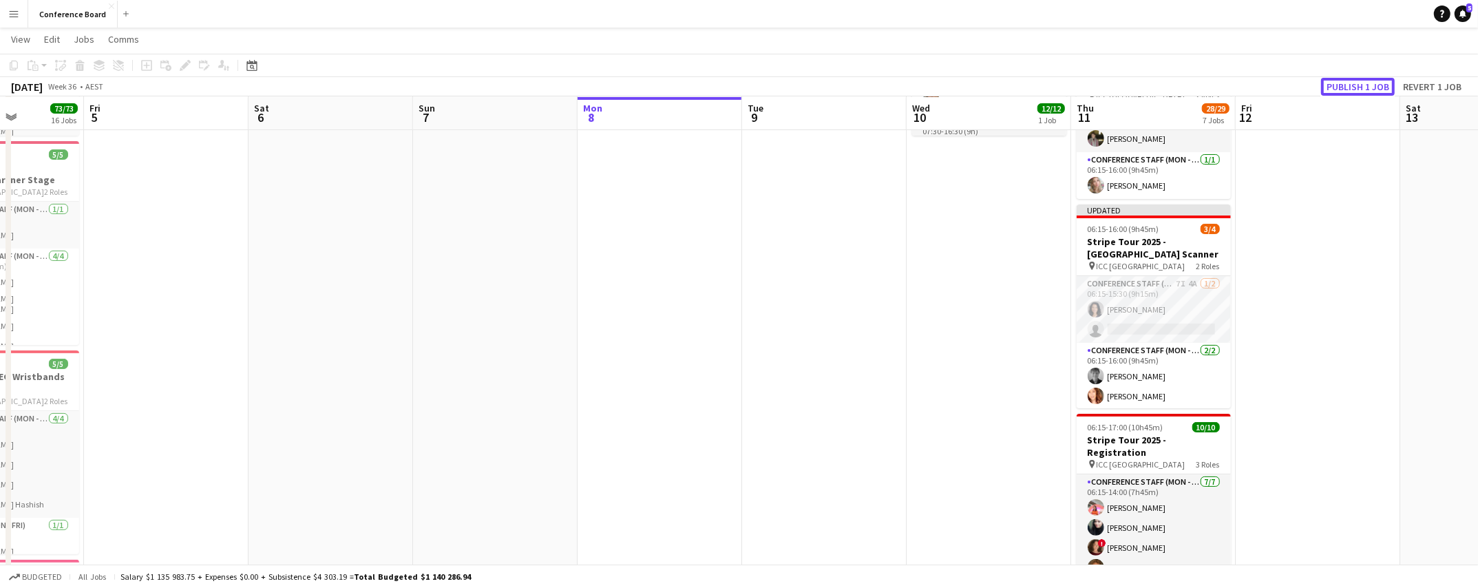
click at [1345, 83] on button "Publish 1 job" at bounding box center [1358, 87] width 74 height 18
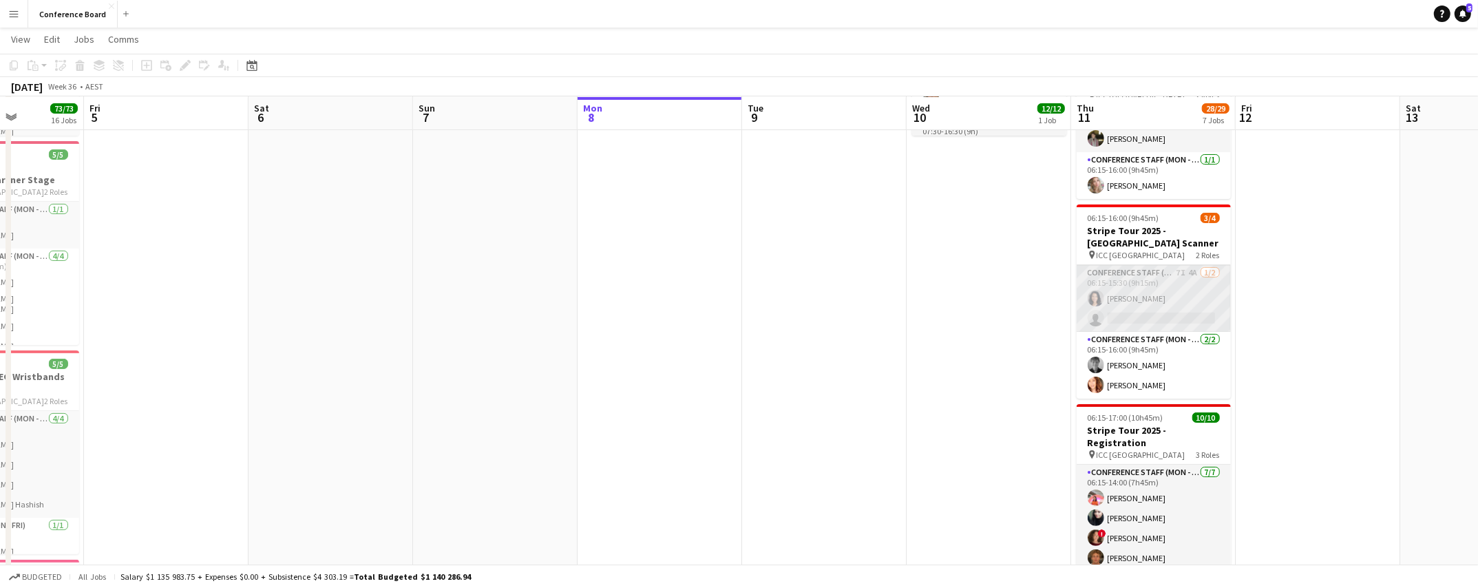
click at [1142, 294] on app-card-role "Conference Staff (Mon - Fri) 7I 4A [DATE] 06:15-15:30 (9h15m) [PERSON_NAME] sin…" at bounding box center [1153, 298] width 154 height 67
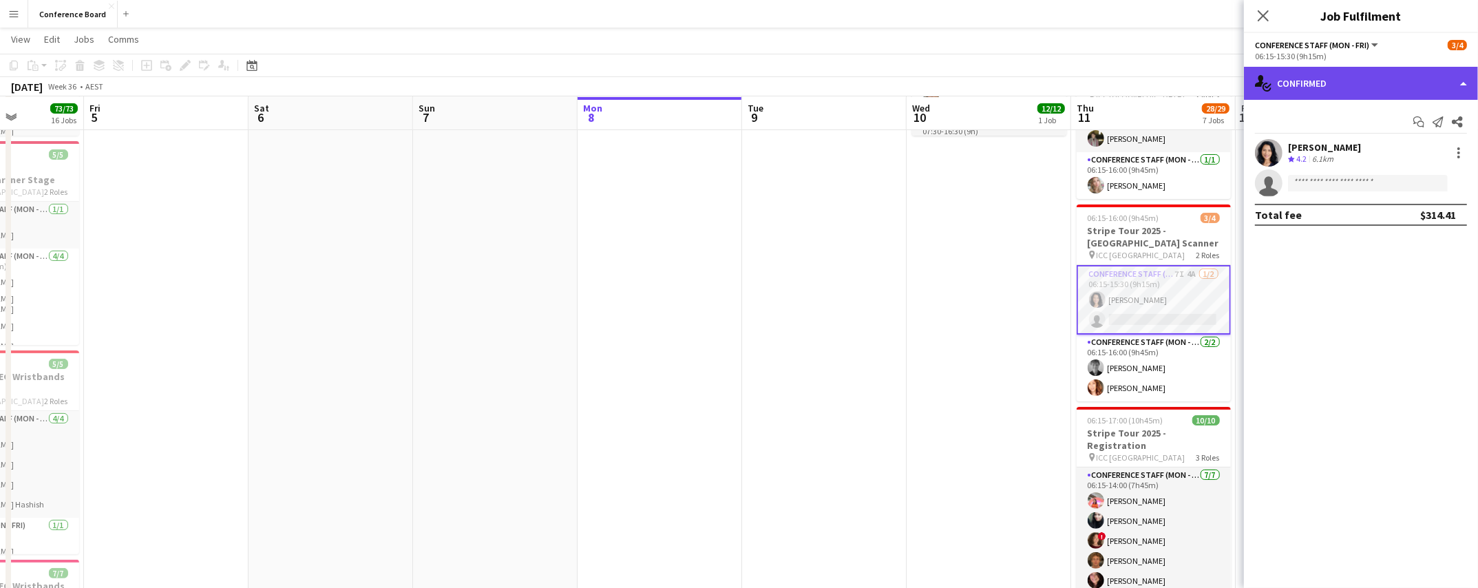
click at [1420, 85] on div "single-neutral-actions-check-2 Confirmed" at bounding box center [1361, 83] width 234 height 33
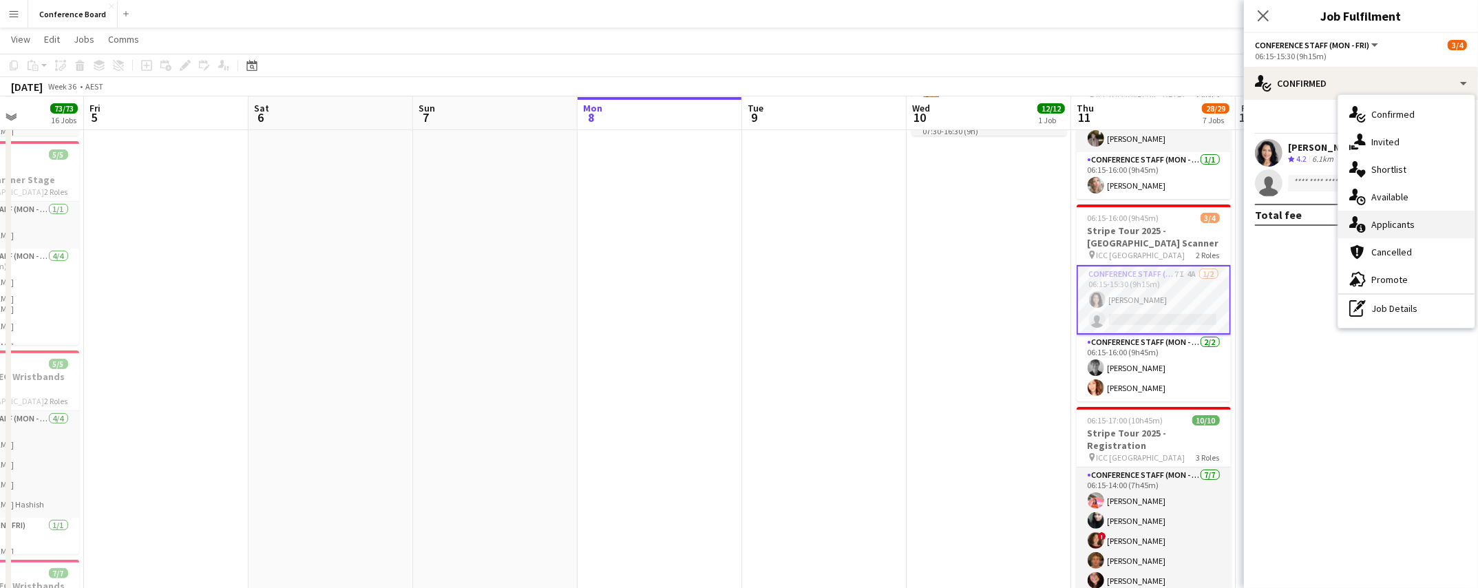
click at [1396, 230] on span "Applicants" at bounding box center [1392, 224] width 43 height 12
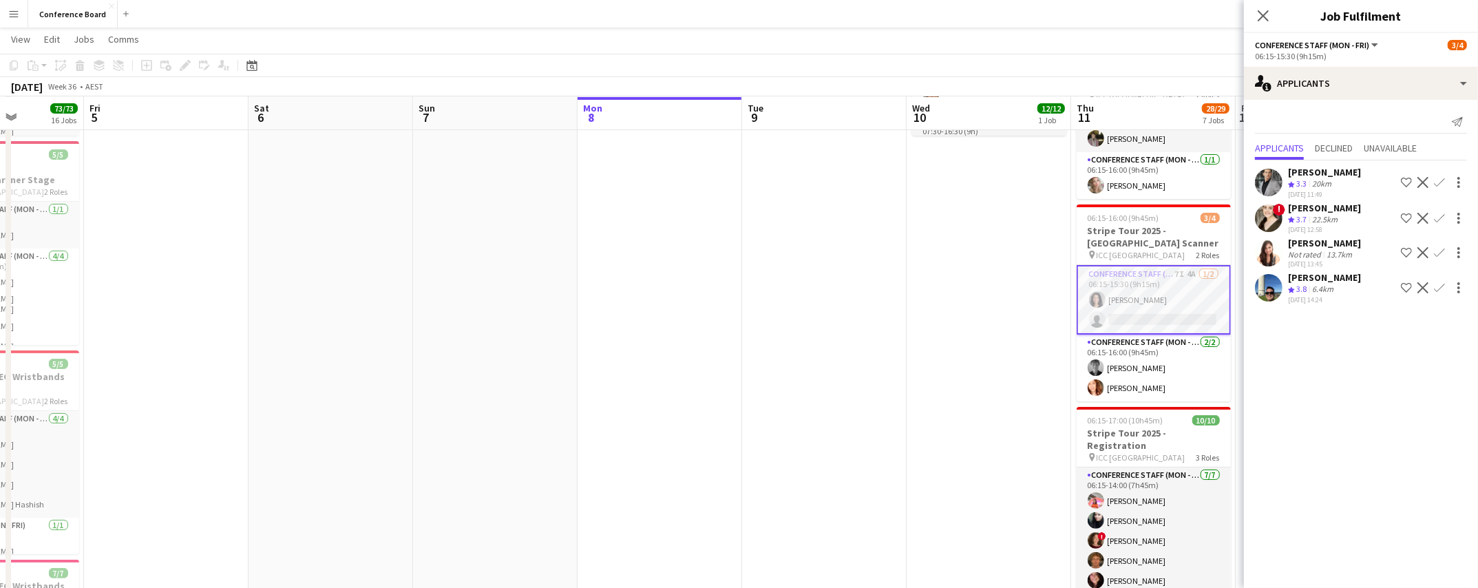
click at [1436, 282] on app-icon "Confirm" at bounding box center [1439, 287] width 11 height 11
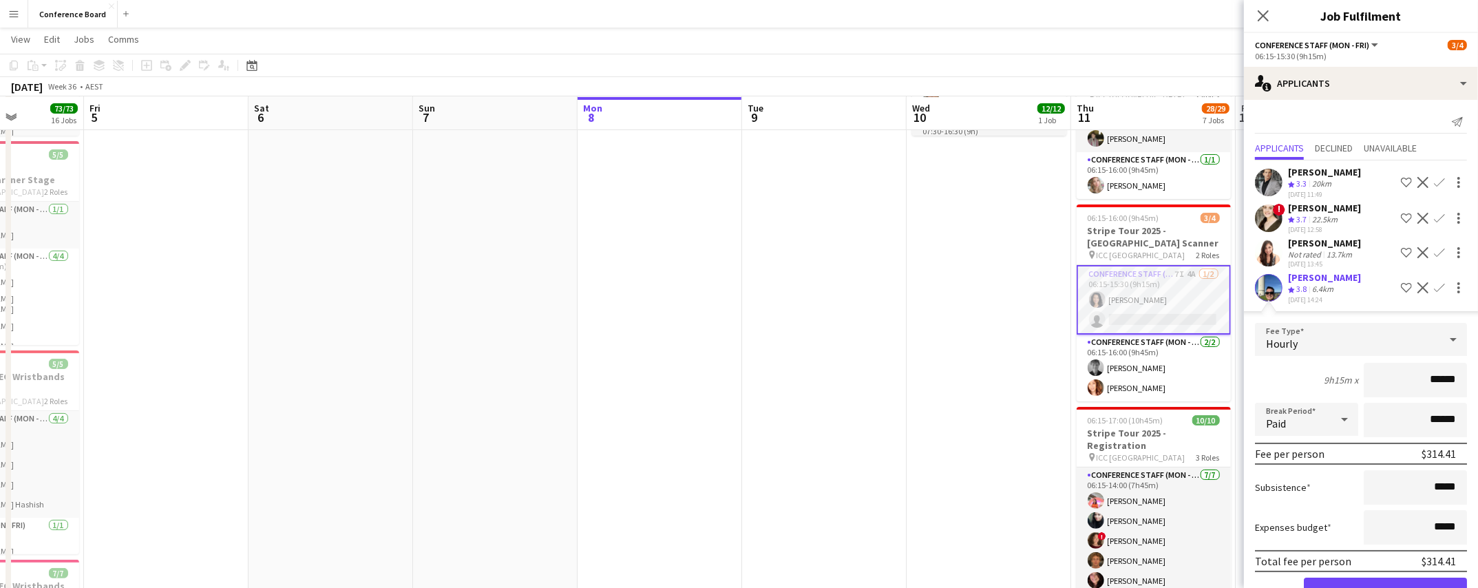
scroll to position [39, 0]
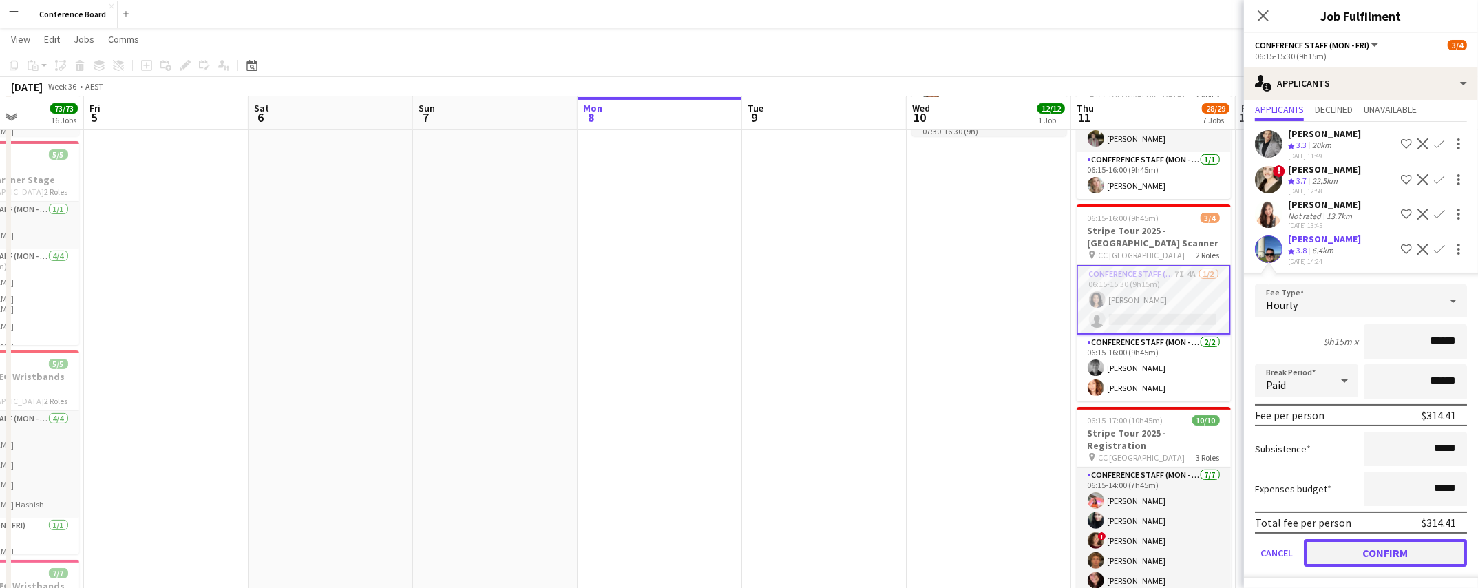
click at [1370, 545] on button "Confirm" at bounding box center [1384, 553] width 163 height 28
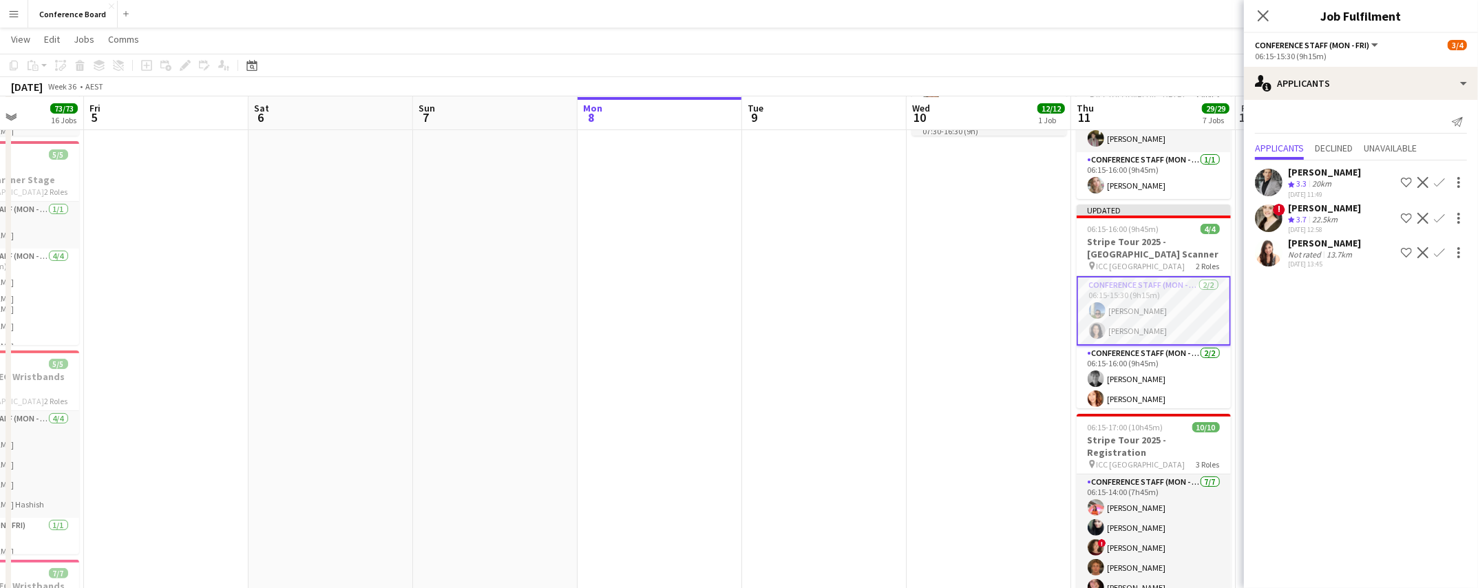
drag, startPoint x: 1178, startPoint y: 57, endPoint x: 1206, endPoint y: 63, distance: 28.7
click at [1178, 57] on app-toolbar "Copy Paste Paste Command V Paste with crew Command Shift V Paste linked Job [GE…" at bounding box center [739, 65] width 1478 height 23
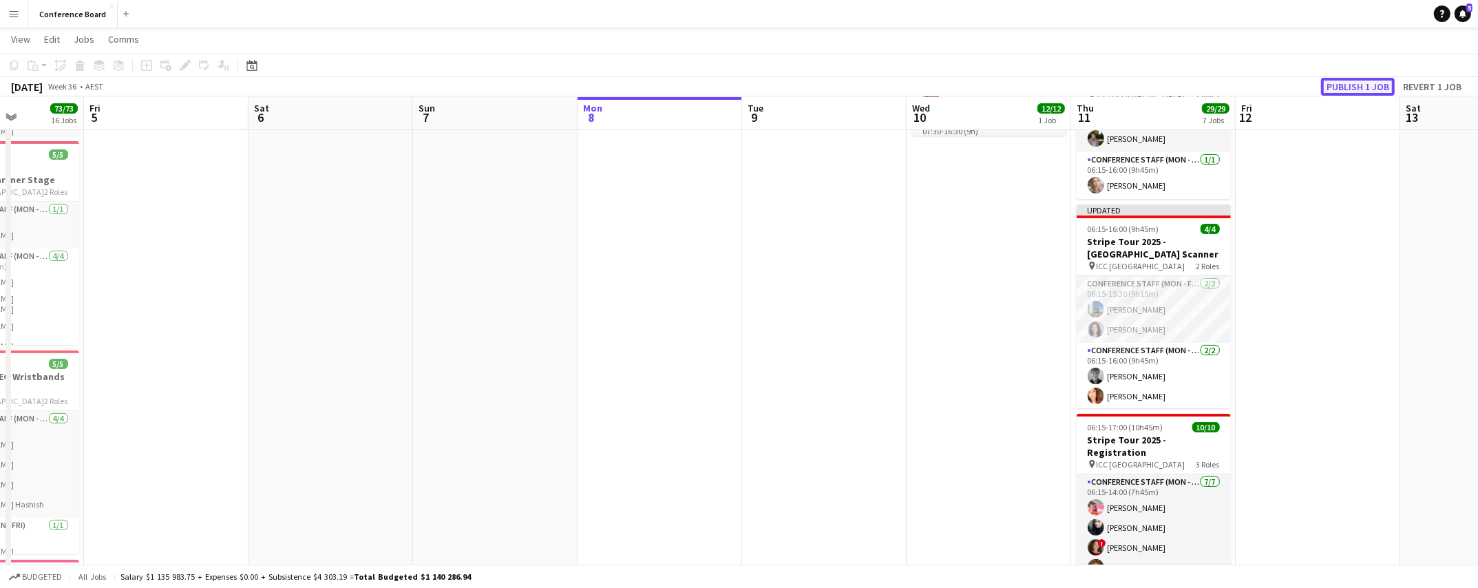
click at [1358, 87] on button "Publish 1 job" at bounding box center [1358, 87] width 74 height 18
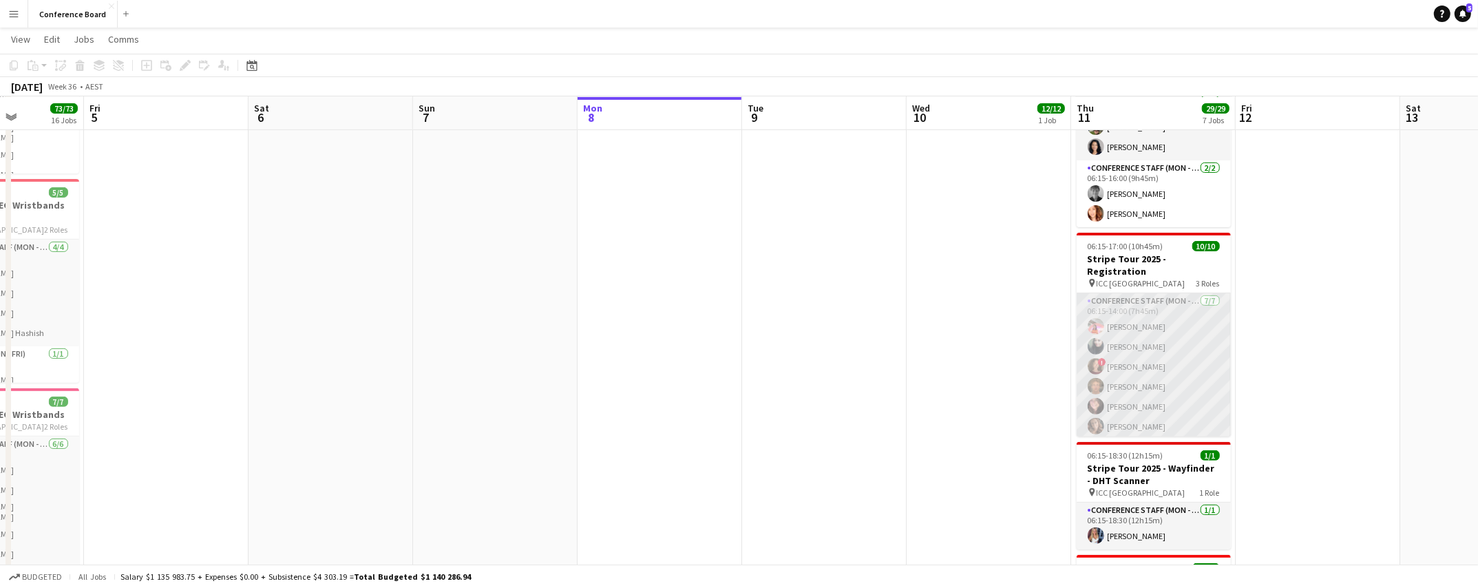
click at [1094, 358] on app-user-avatar at bounding box center [1095, 366] width 17 height 17
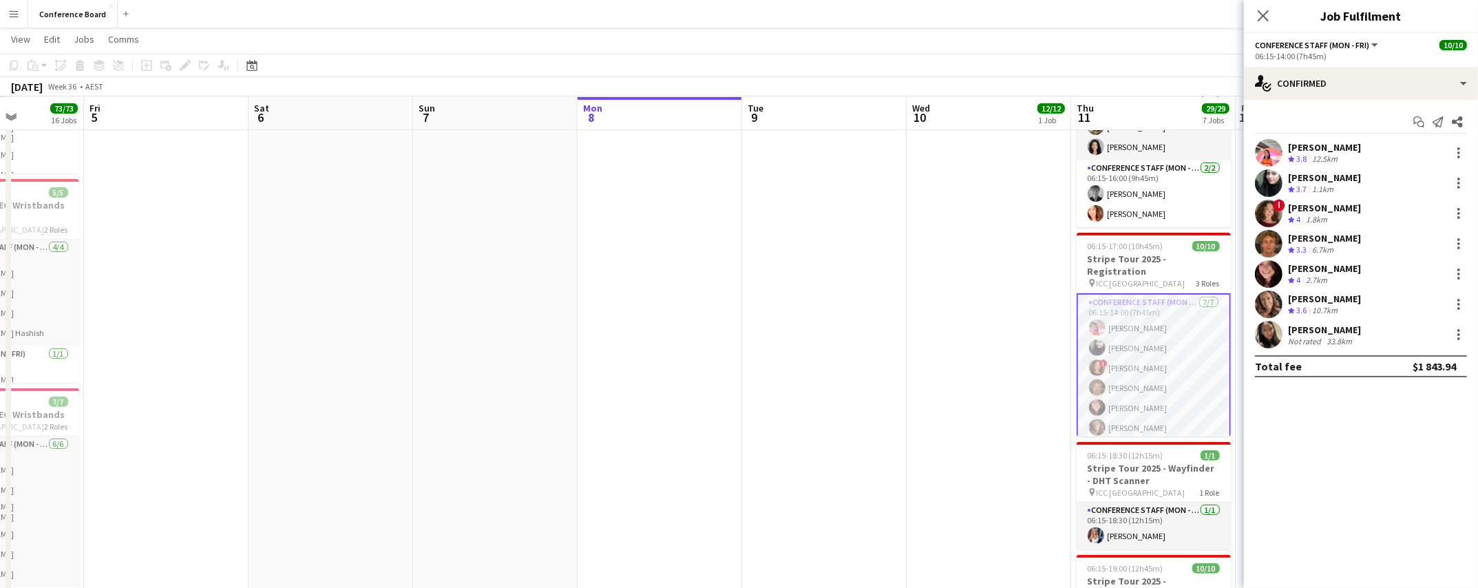
click at [1275, 211] on app-user-avatar at bounding box center [1269, 214] width 28 height 28
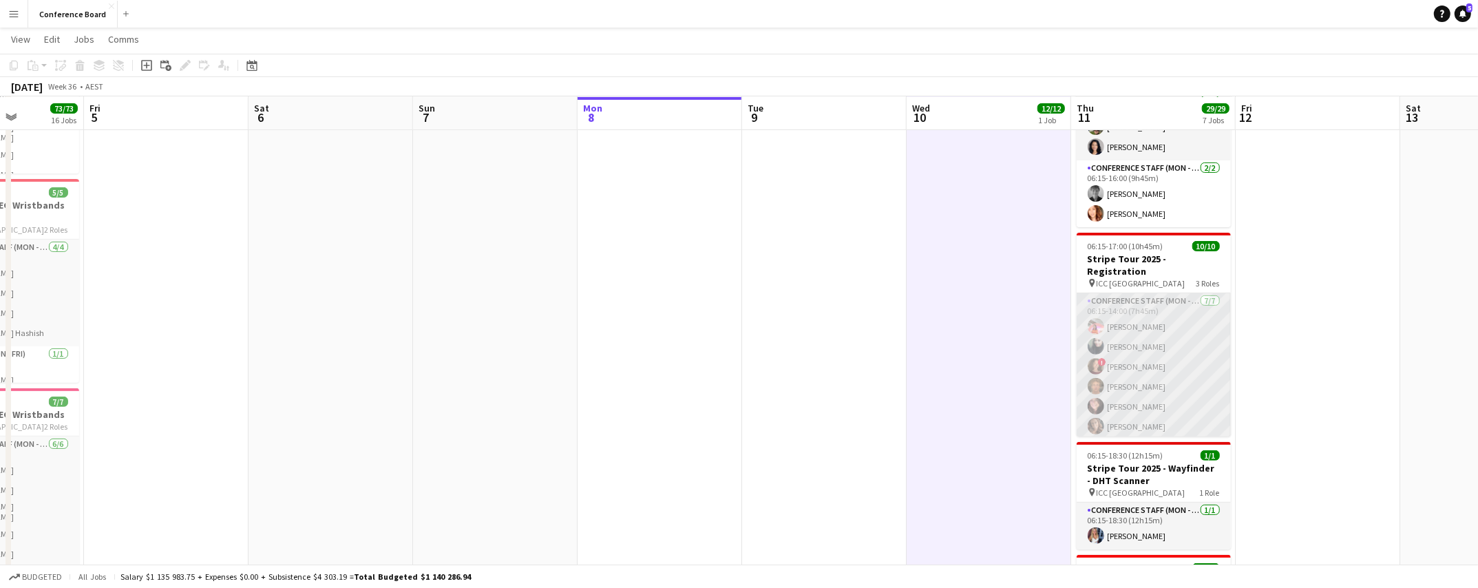
click at [1131, 367] on app-card-role "Conference Staff (Mon - Fri) [DATE] 06:15-14:00 (7h45m) [PERSON_NAME] [PERSON_N…" at bounding box center [1153, 376] width 154 height 167
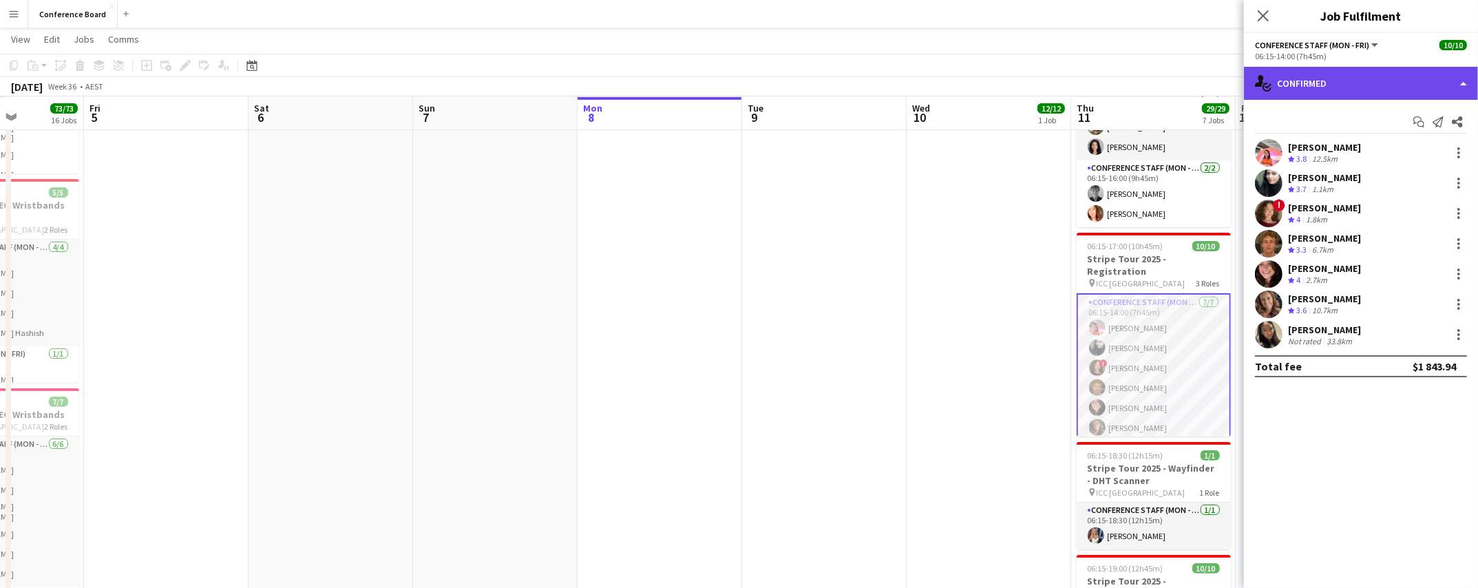
click at [1416, 86] on div "single-neutral-actions-check-2 Confirmed" at bounding box center [1361, 83] width 234 height 33
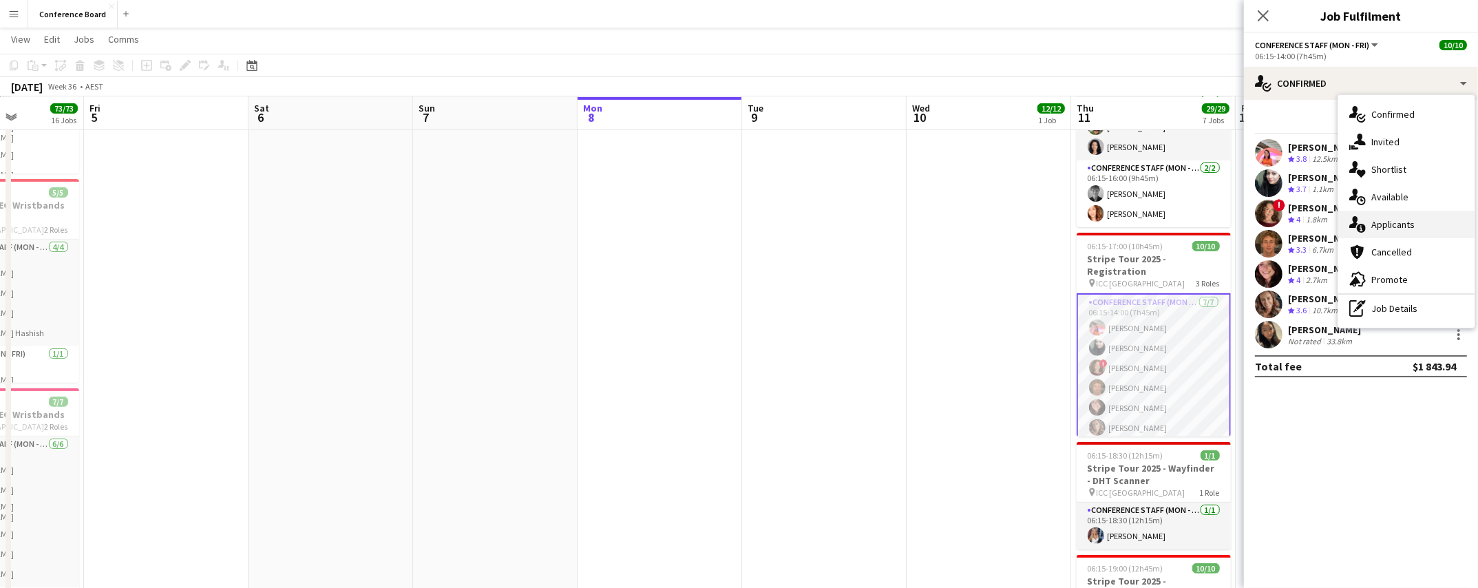
click at [1371, 219] on span "Applicants" at bounding box center [1392, 224] width 43 height 12
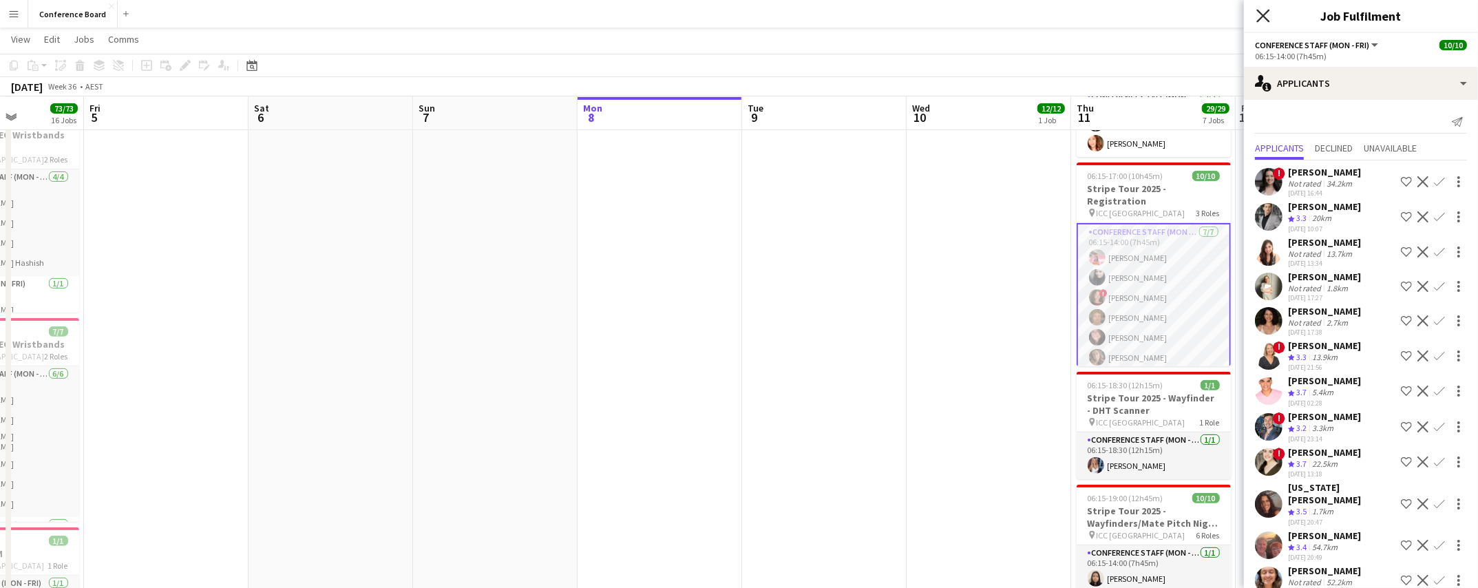
click at [1261, 19] on icon "Close pop-in" at bounding box center [1262, 15] width 13 height 13
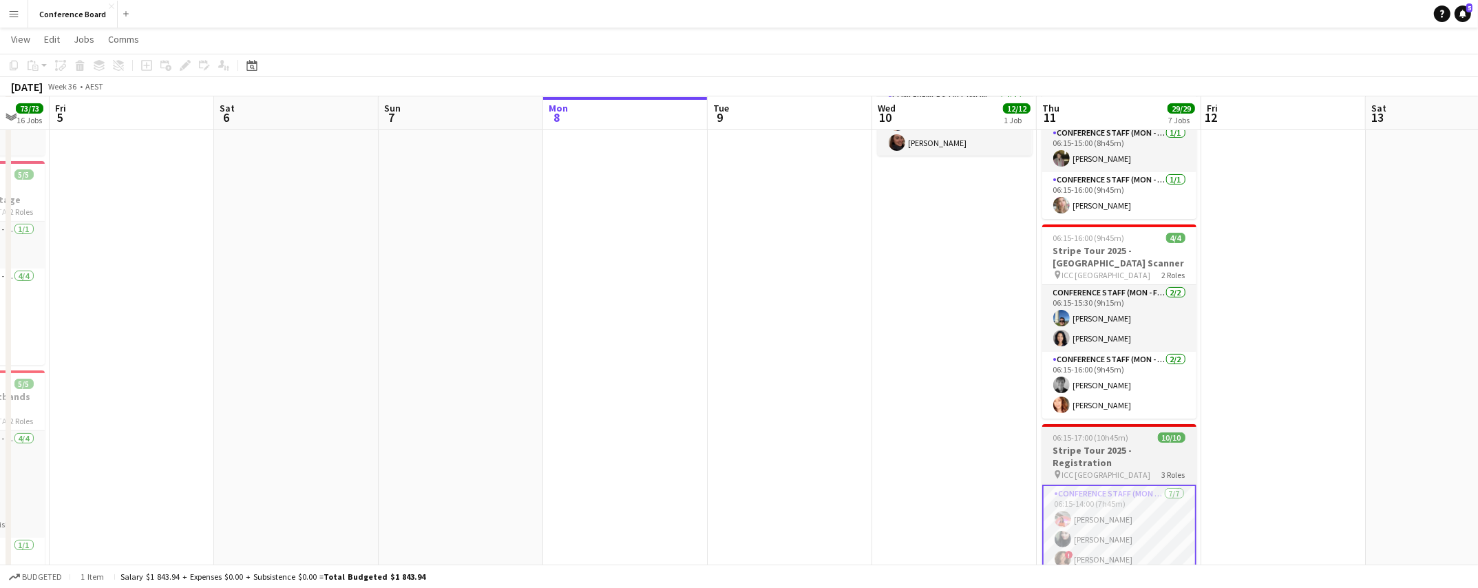
scroll to position [211, 0]
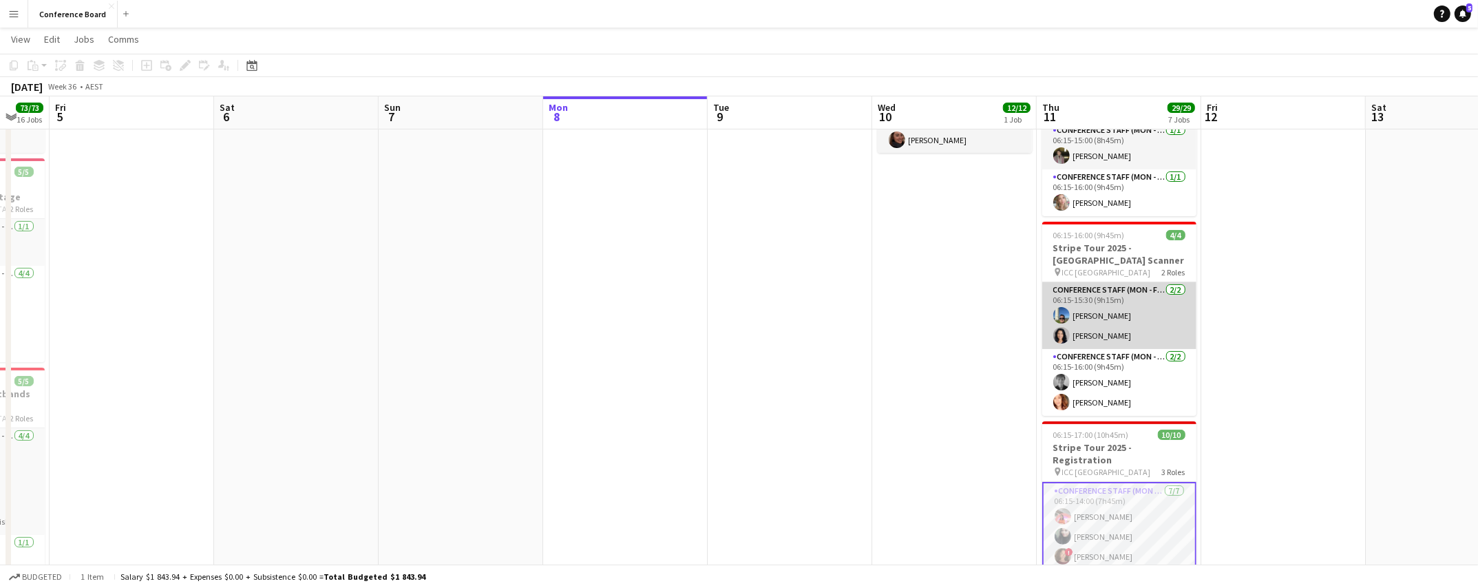
click at [1085, 317] on app-card-role "Conference Staff (Mon - Fri) [DATE] 06:15-15:30 (9h15m) [PERSON_NAME] [PERSON_N…" at bounding box center [1119, 315] width 154 height 67
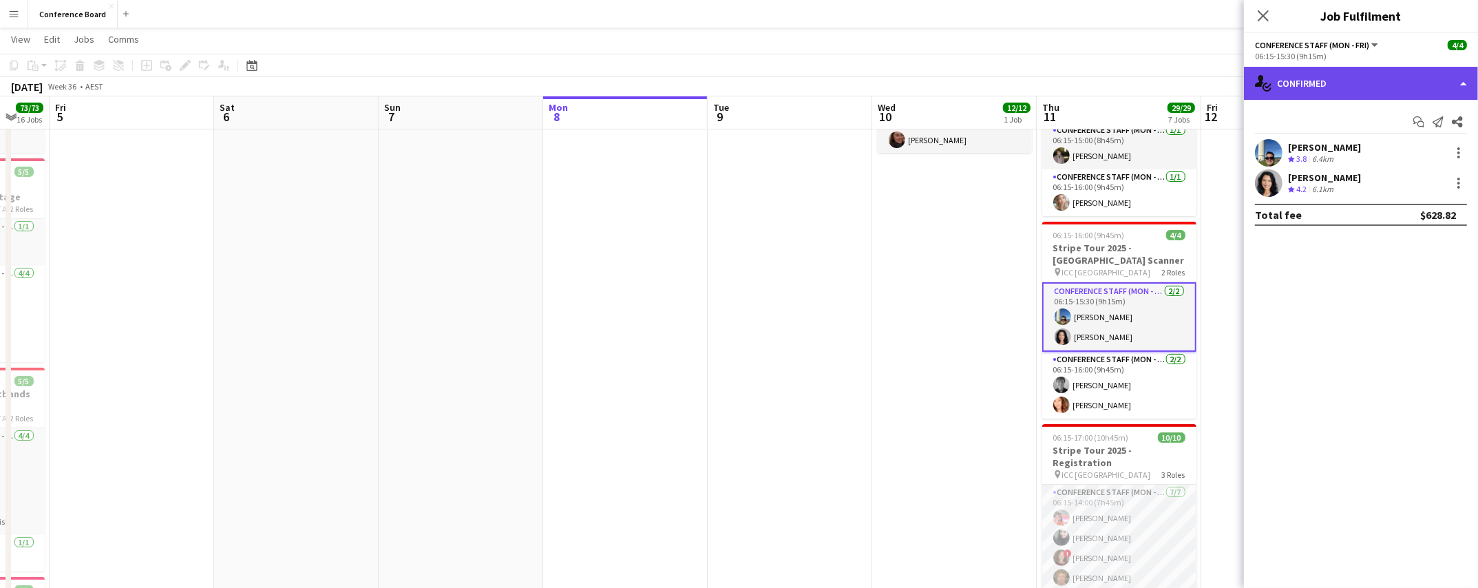
click at [1400, 82] on div "single-neutral-actions-check-2 Confirmed" at bounding box center [1361, 83] width 234 height 33
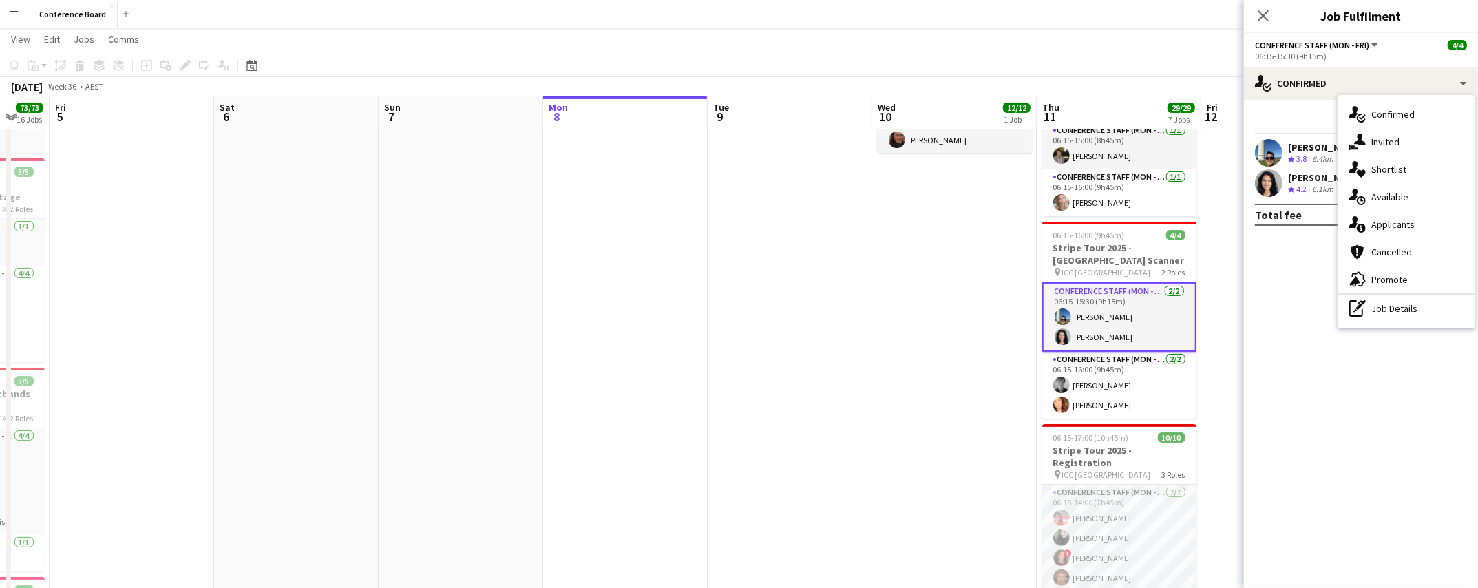
click at [1377, 224] on span "Applicants" at bounding box center [1392, 224] width 43 height 12
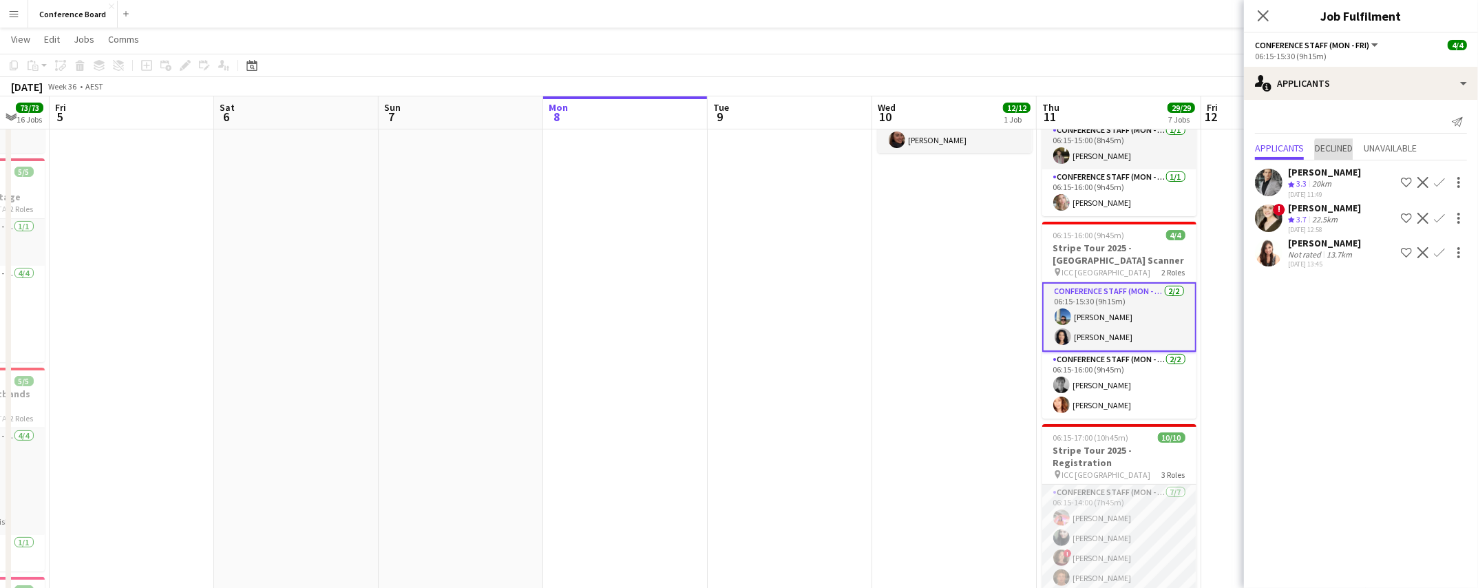
click at [1338, 151] on span "Declined" at bounding box center [1333, 148] width 38 height 10
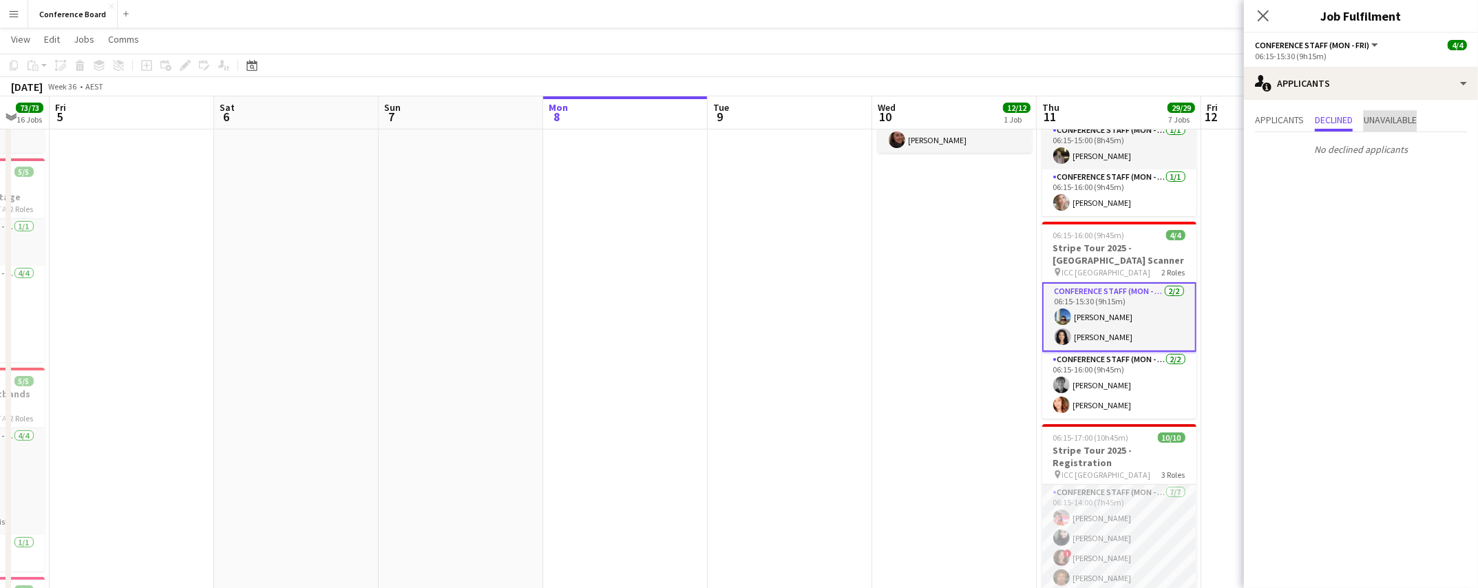
click at [1385, 122] on span "Unavailable" at bounding box center [1389, 120] width 53 height 10
click at [1260, 116] on span "Applicants" at bounding box center [1279, 120] width 49 height 10
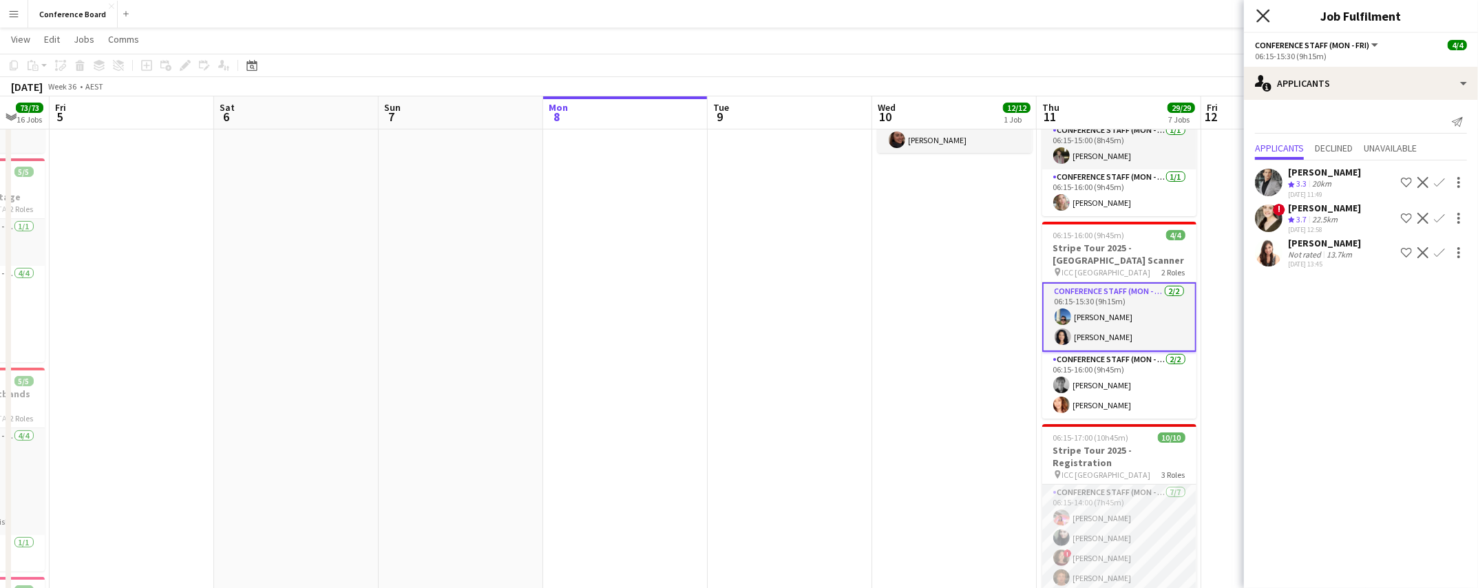
click at [1265, 19] on icon at bounding box center [1262, 15] width 13 height 13
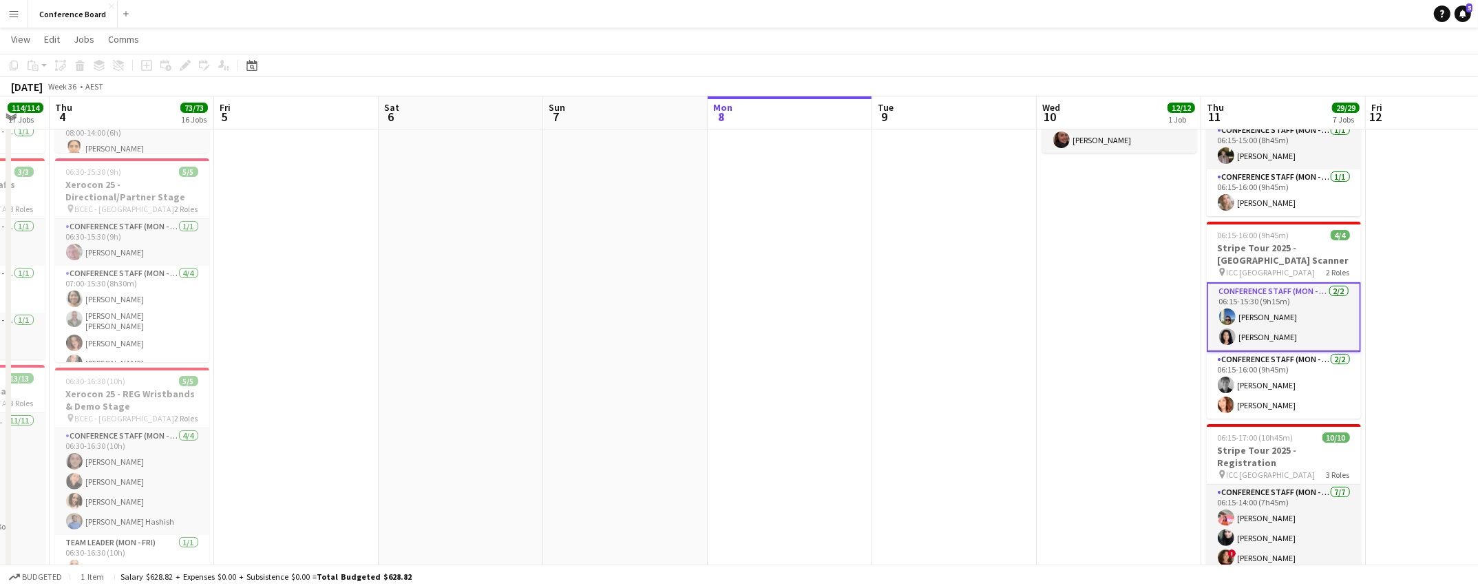
scroll to position [271, 0]
click at [1279, 299] on app-card-role "Conference Staff (Mon - Fri) [DATE] 06:15-15:30 (9h15m) [PERSON_NAME] [PERSON_N…" at bounding box center [1283, 317] width 154 height 70
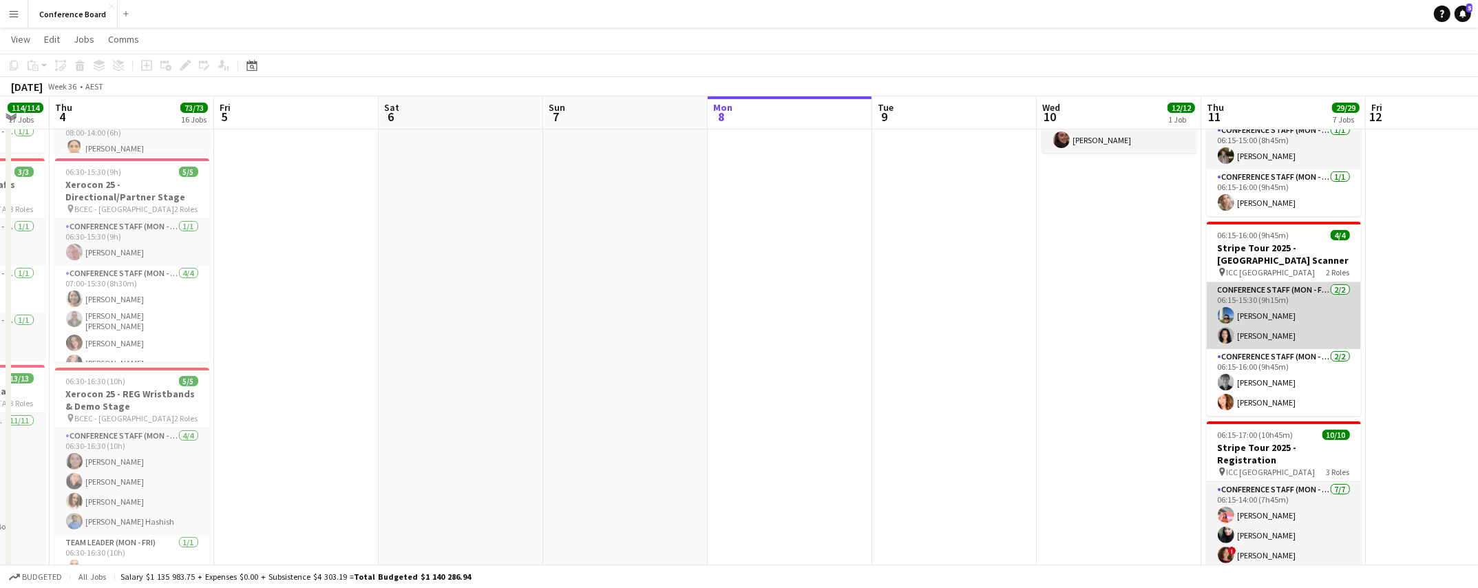
click at [1224, 307] on app-user-avatar at bounding box center [1225, 315] width 17 height 17
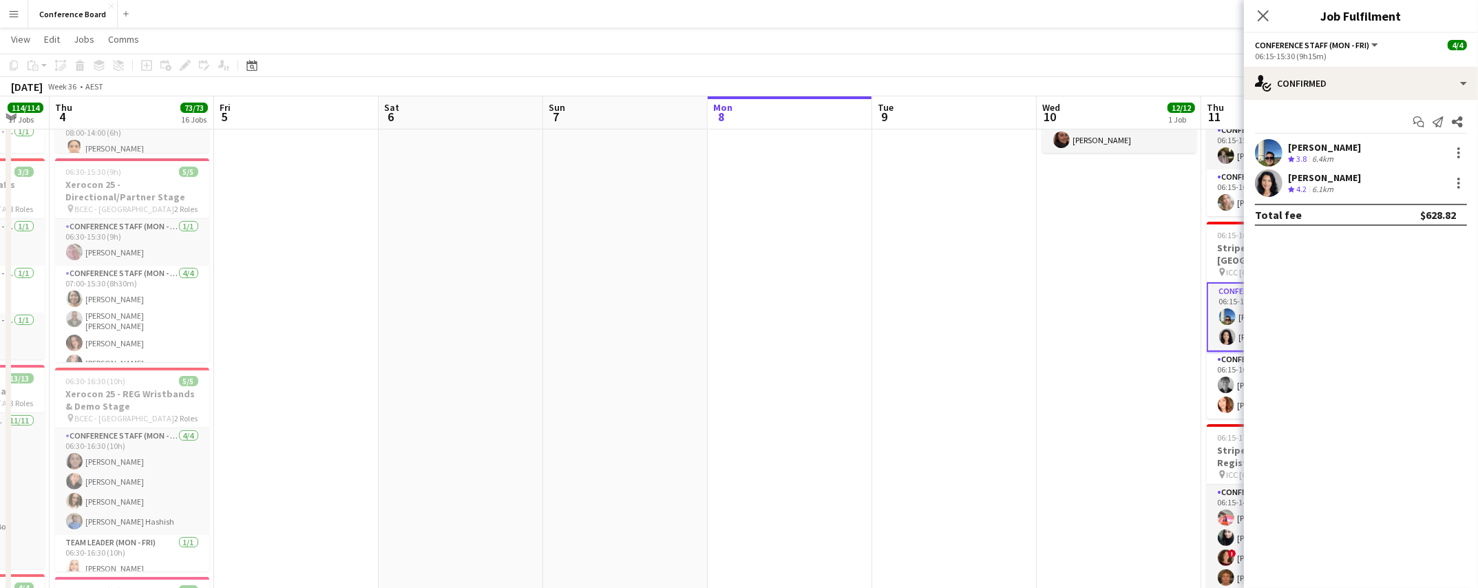
click at [1259, 153] on app-user-avatar at bounding box center [1269, 153] width 28 height 28
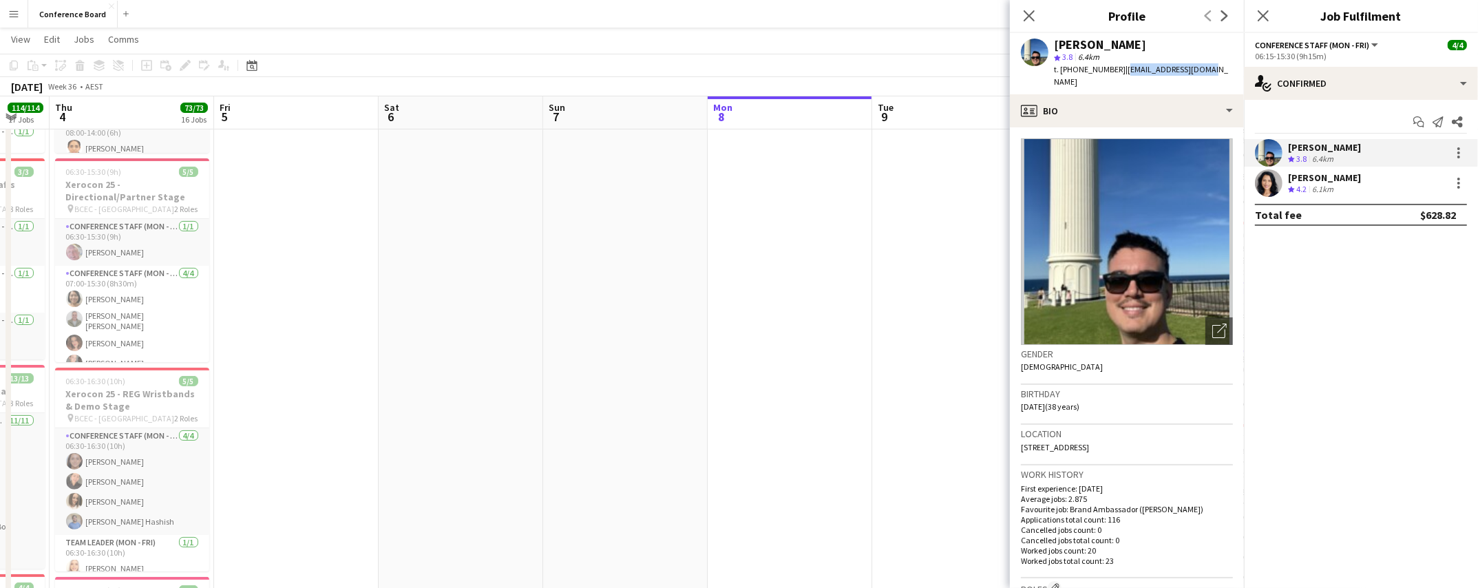
drag, startPoint x: 1116, startPoint y: 72, endPoint x: 1197, endPoint y: 69, distance: 81.3
click at [1197, 69] on div "[PERSON_NAME] 3.8 6.4km t. [PHONE_NUMBER] | [EMAIL_ADDRESS][DOMAIN_NAME]" at bounding box center [1127, 63] width 234 height 61
copy span "[EMAIL_ADDRESS][DOMAIN_NAME]"
drag, startPoint x: 1073, startPoint y: 70, endPoint x: 1110, endPoint y: 70, distance: 37.2
click at [1110, 70] on div "t. [PHONE_NUMBER] | [EMAIL_ADDRESS][DOMAIN_NAME]" at bounding box center [1143, 75] width 179 height 25
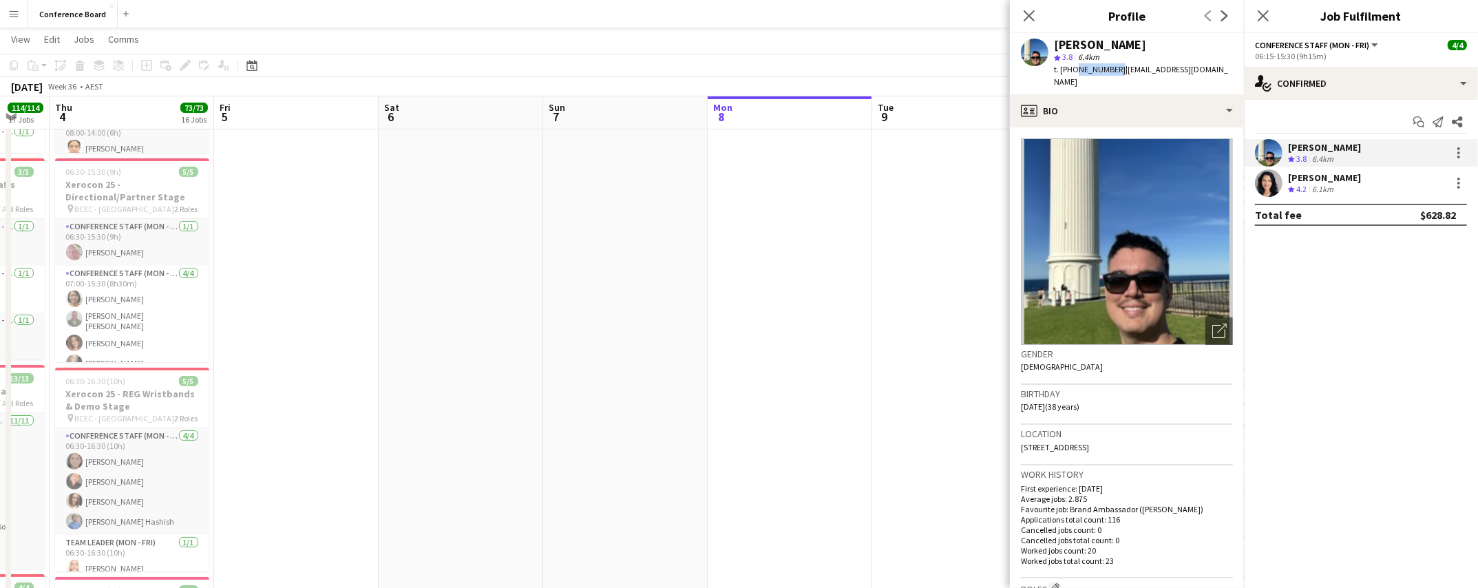
copy span "475062608"
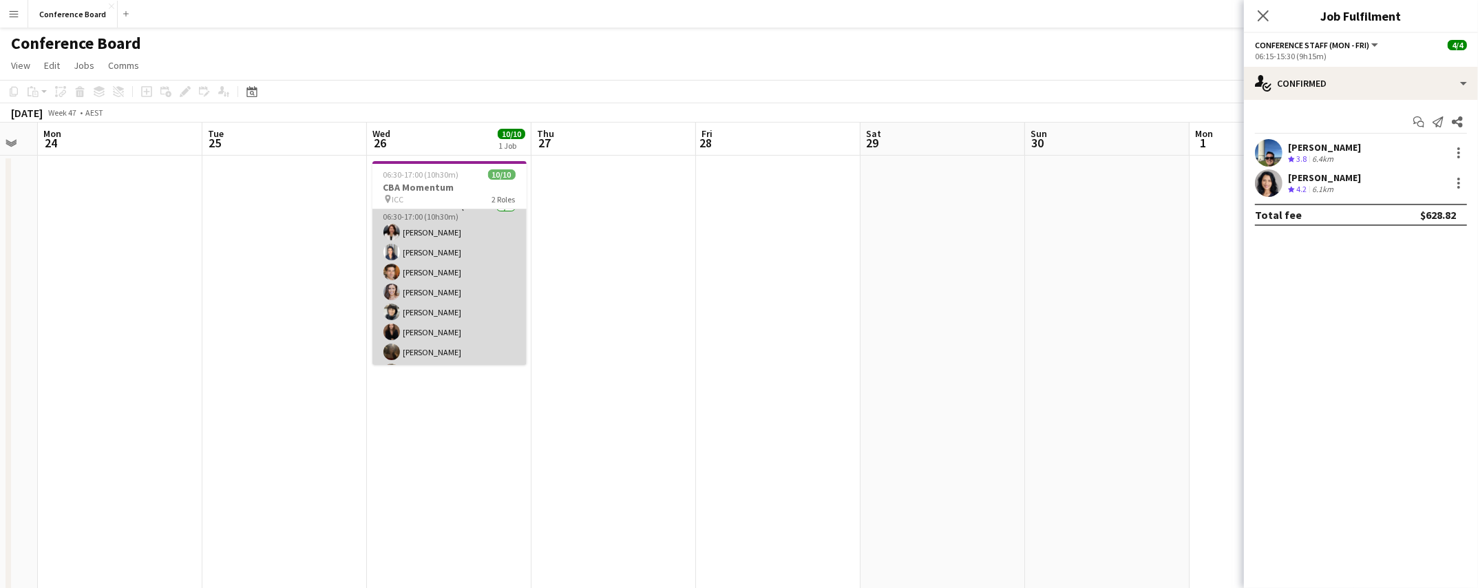
scroll to position [0, 0]
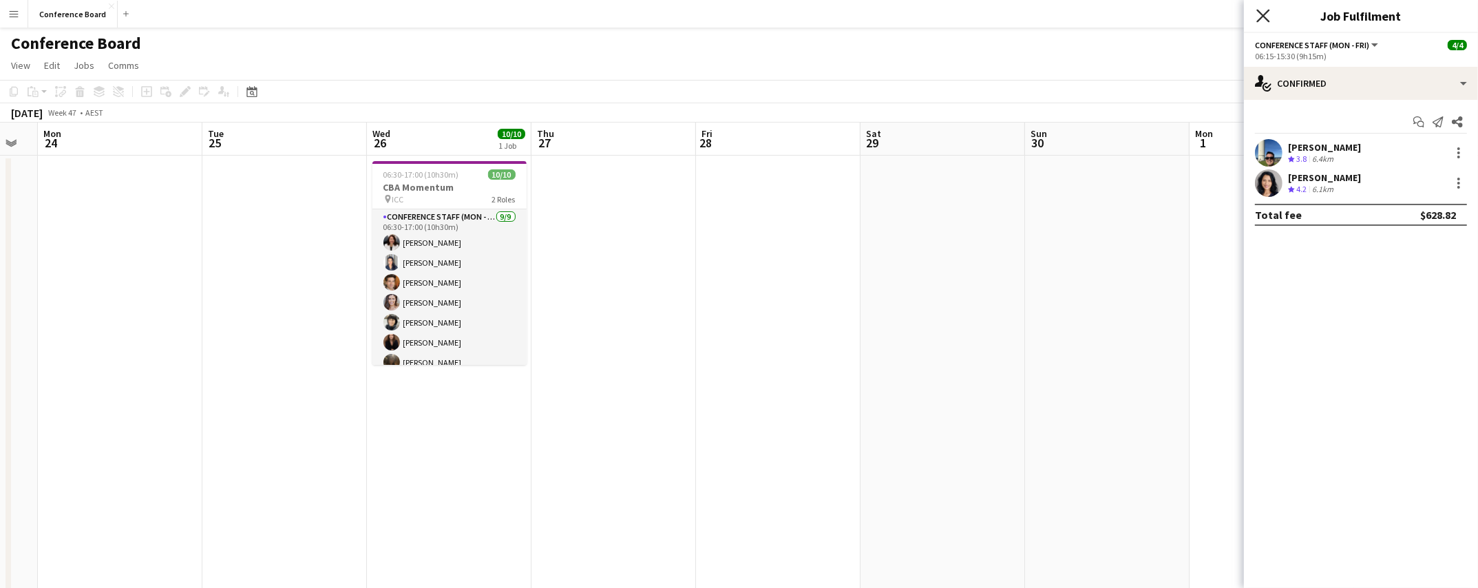
click at [1260, 19] on icon at bounding box center [1262, 15] width 13 height 13
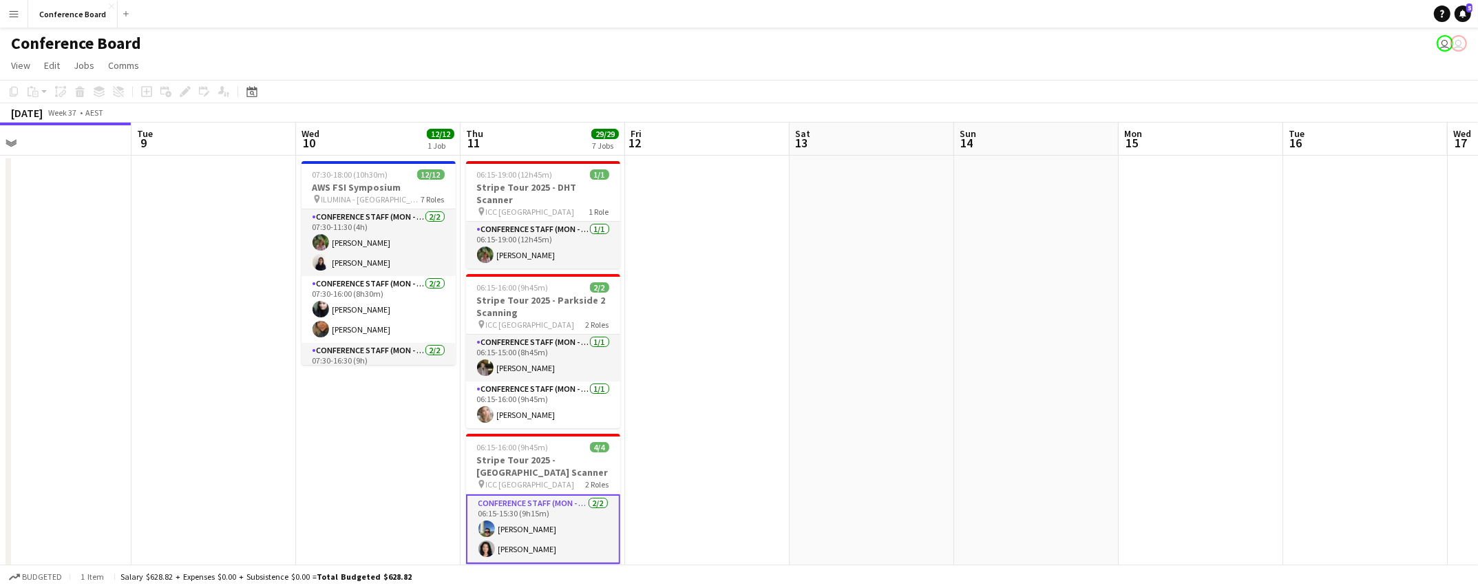
scroll to position [0, 353]
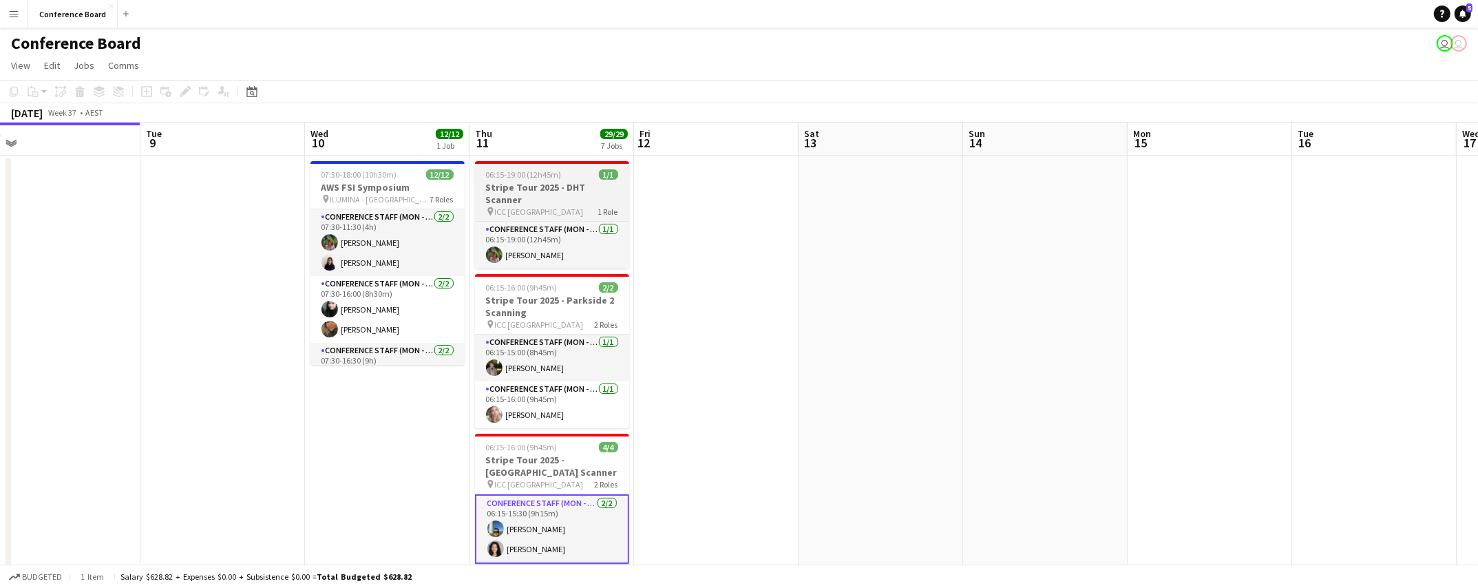
click at [559, 181] on h3 "Stripe Tour 2025 - DHT Scanner" at bounding box center [552, 193] width 154 height 25
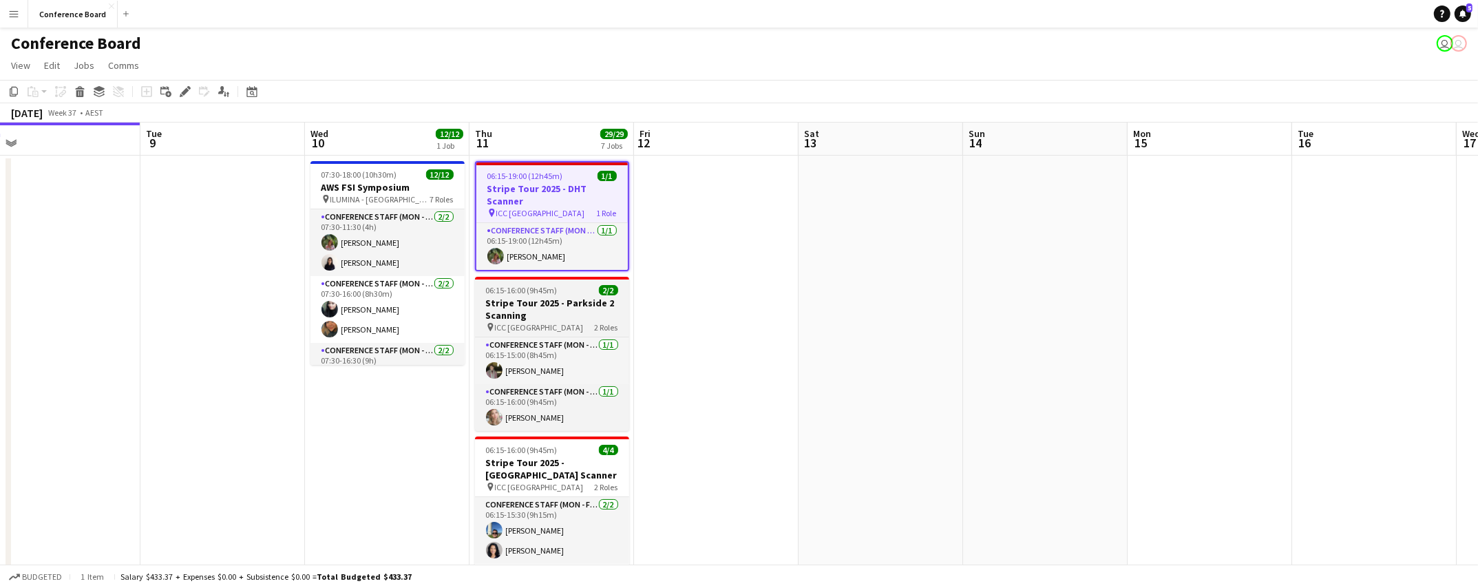
click at [580, 297] on h3 "Stripe Tour 2025 - Parkside 2 Scanning" at bounding box center [552, 309] width 154 height 25
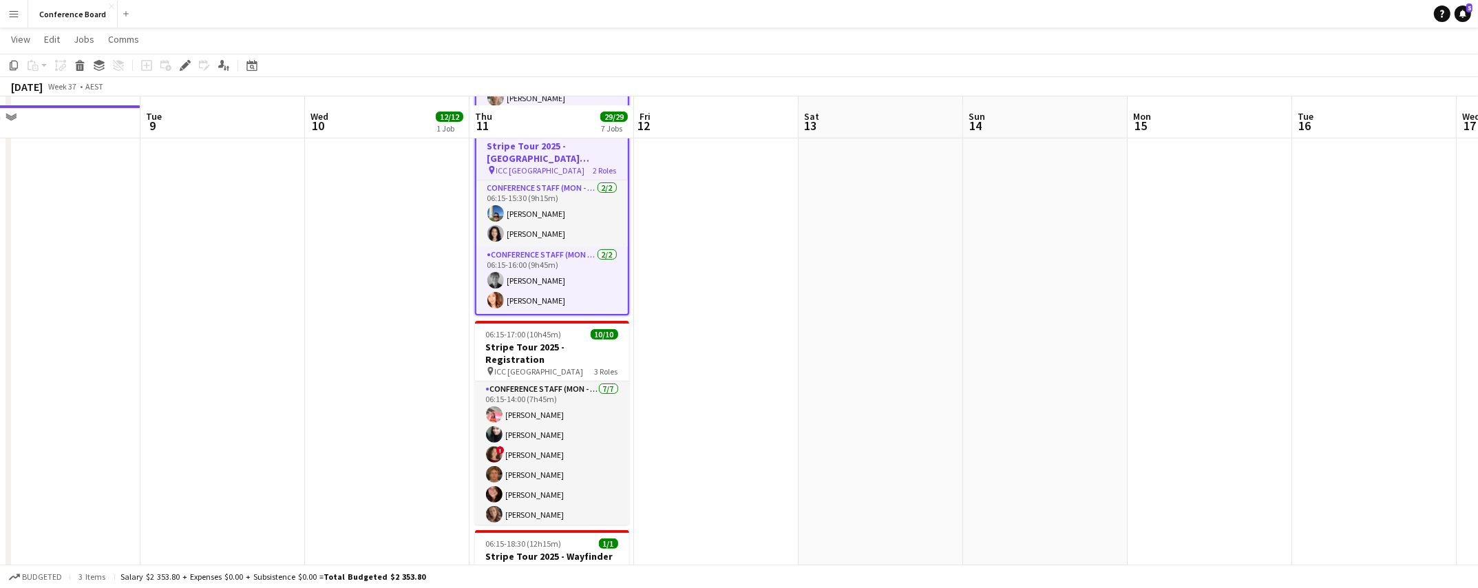
scroll to position [330, 0]
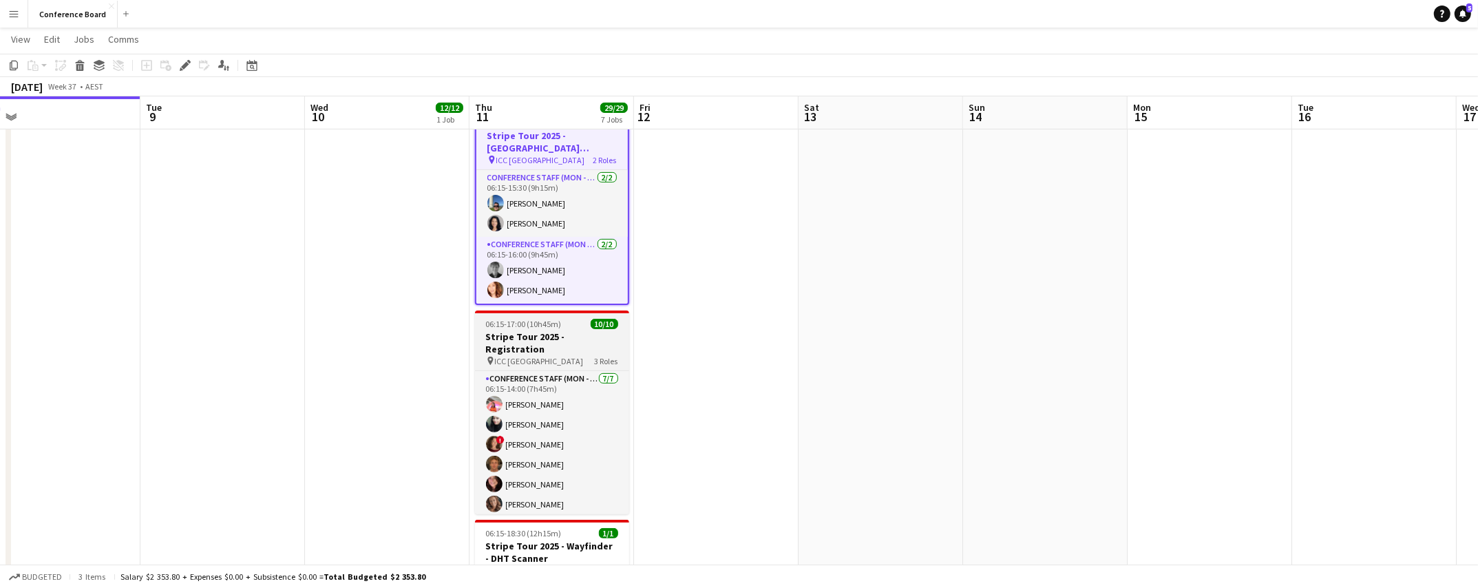
click at [560, 335] on h3 "Stripe Tour 2025 - Registration" at bounding box center [552, 342] width 154 height 25
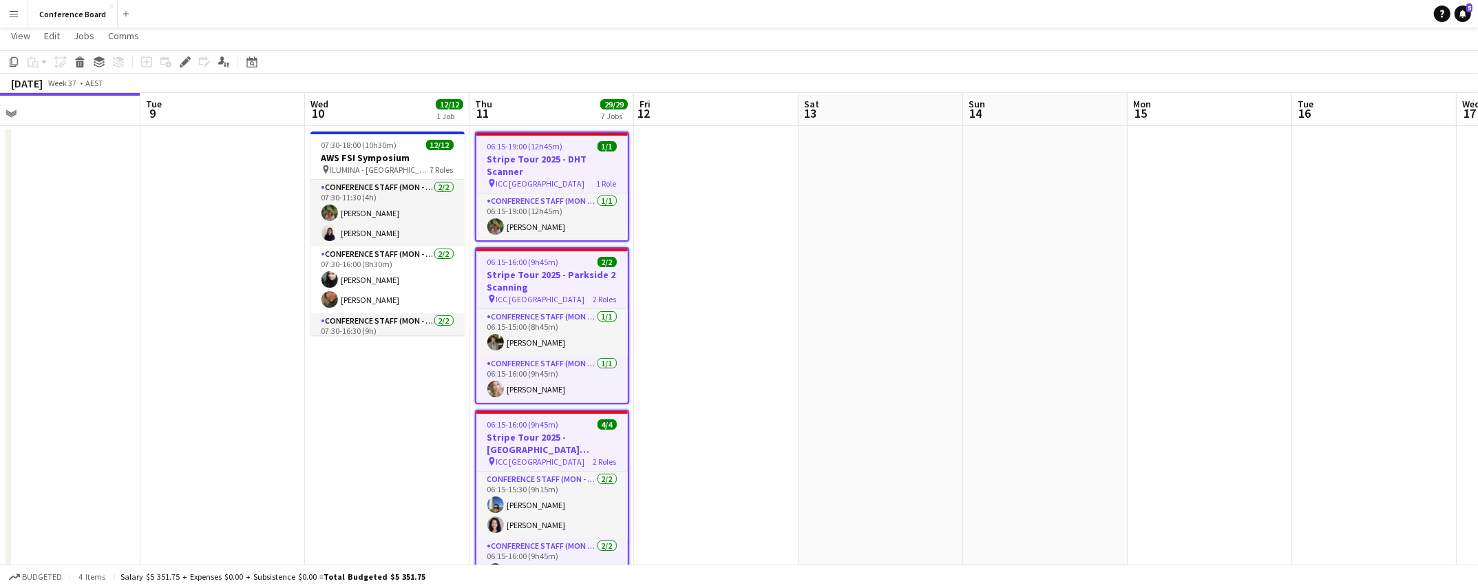
scroll to position [0, 0]
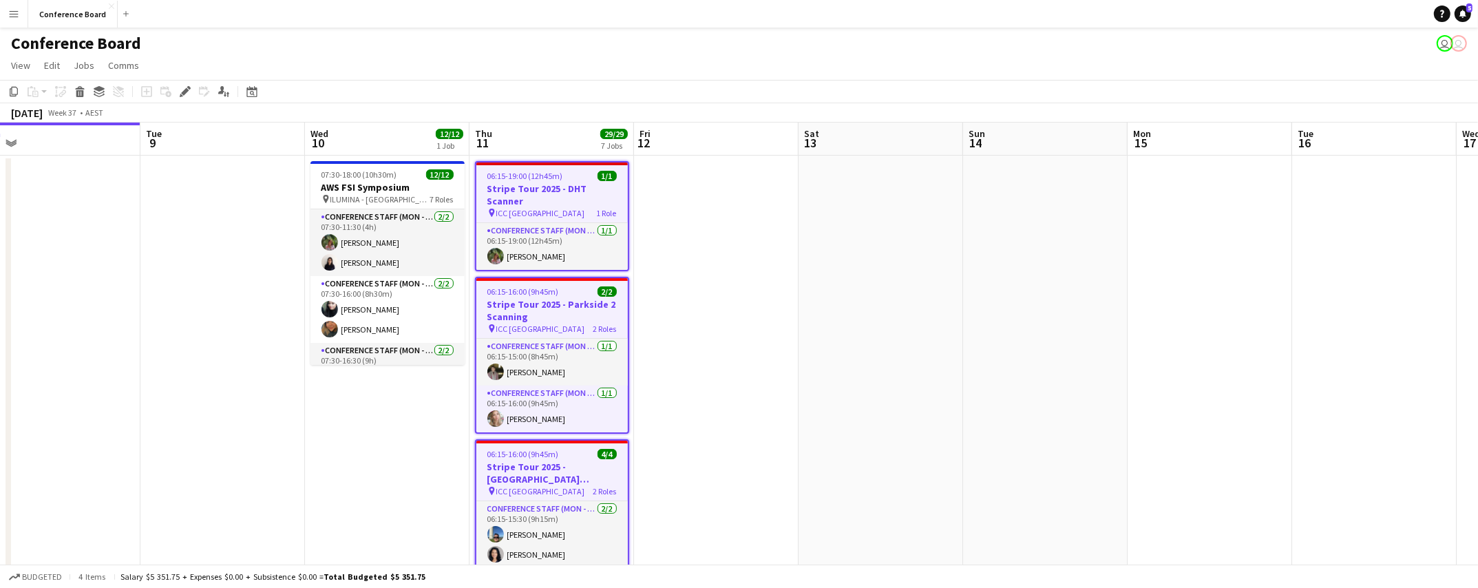
click at [553, 194] on h3 "Stripe Tour 2025 - DHT Scanner" at bounding box center [551, 194] width 151 height 25
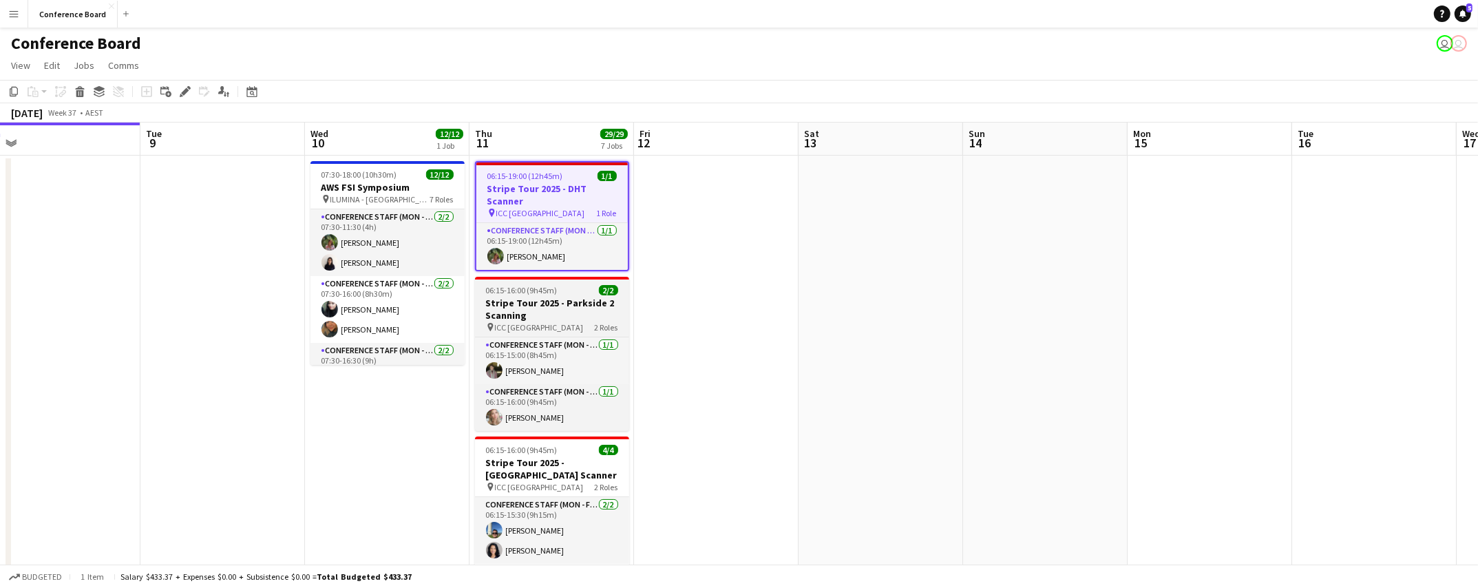
click at [545, 317] on h3 "Stripe Tour 2025 - Parkside 2 Scanning" at bounding box center [552, 309] width 154 height 25
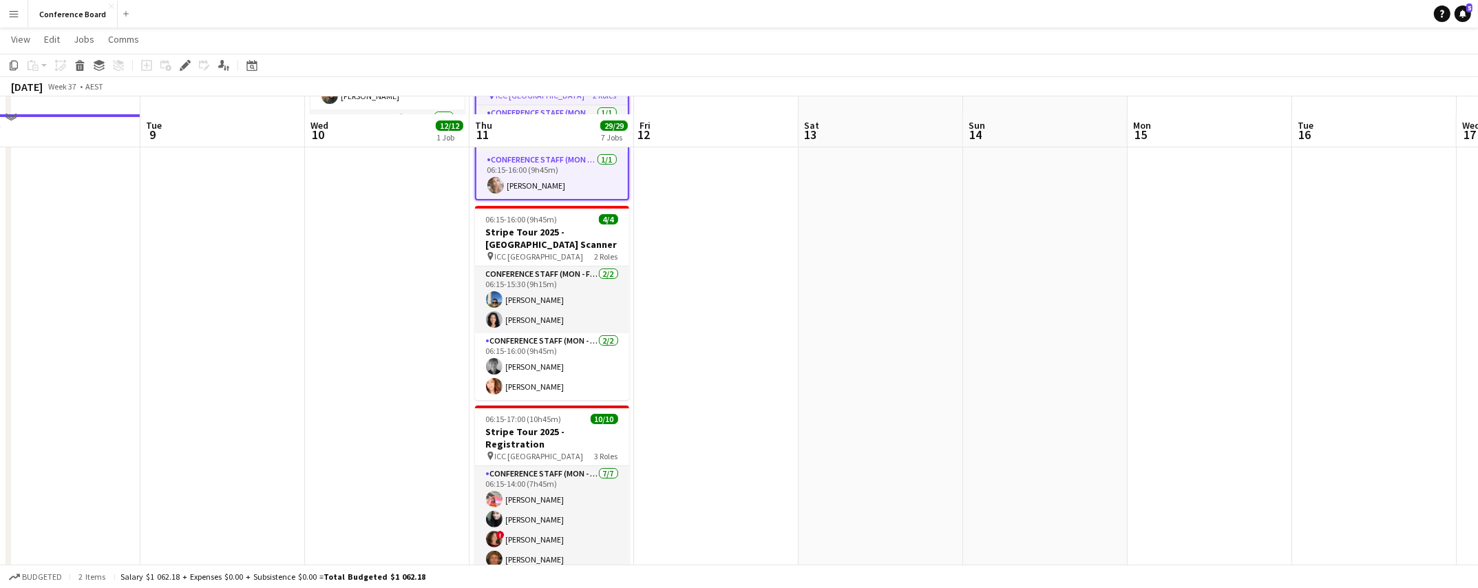
scroll to position [249, 0]
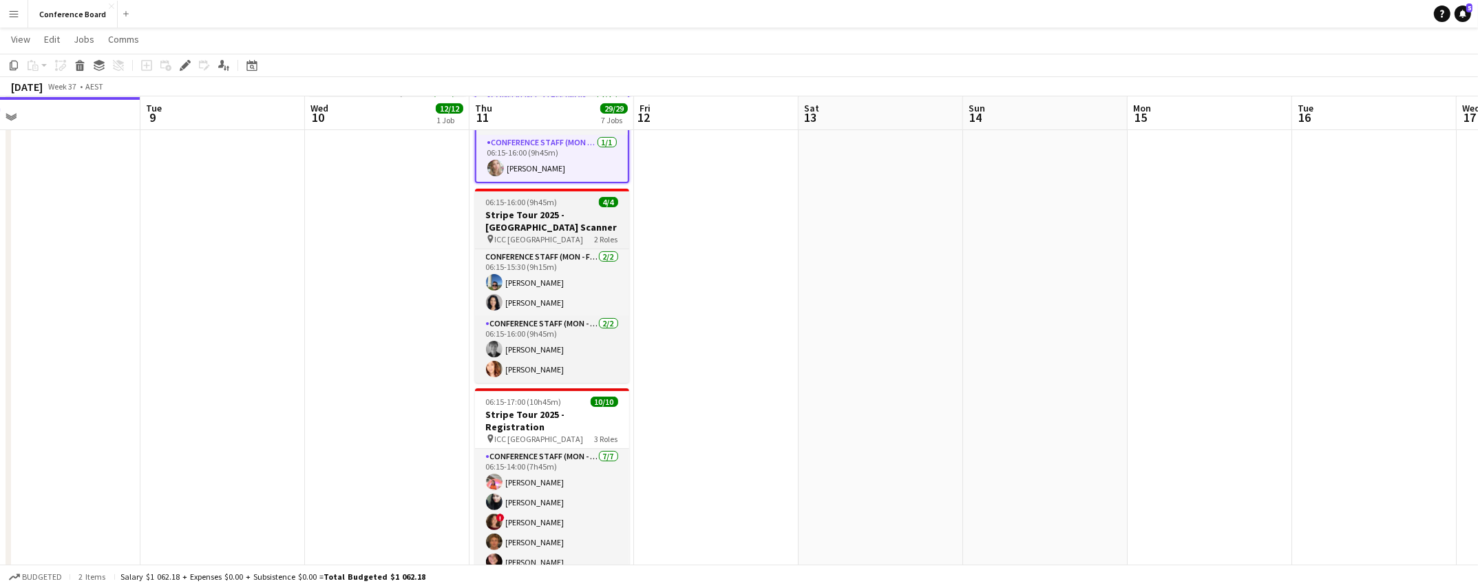
click at [544, 211] on h3 "Stripe Tour 2025 - [GEOGRAPHIC_DATA] Scanner" at bounding box center [552, 221] width 154 height 25
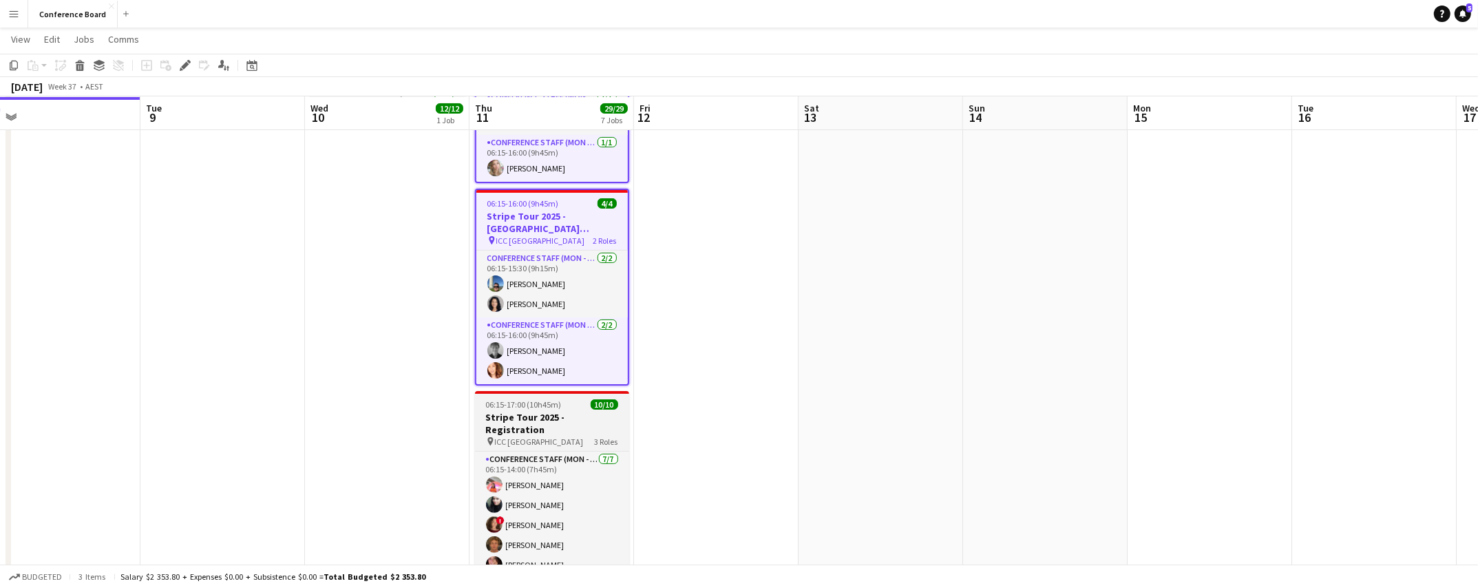
click at [553, 436] on div "pin ICC Sydney 3 Roles" at bounding box center [552, 441] width 154 height 11
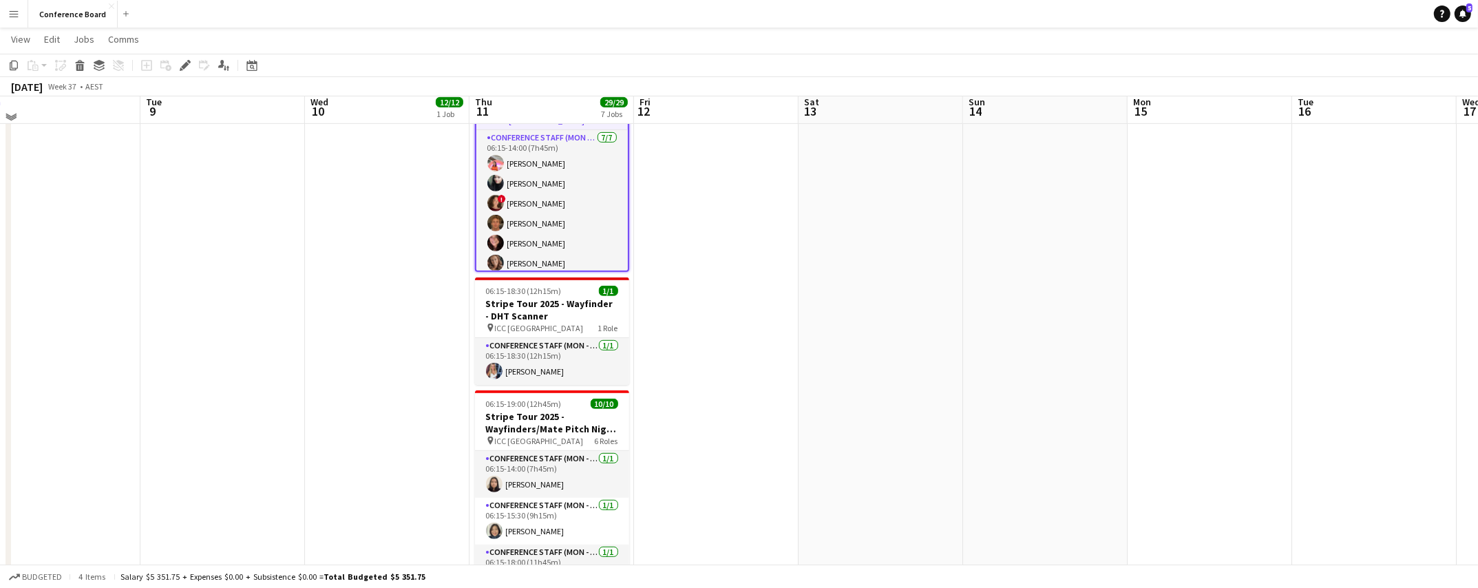
scroll to position [580, 0]
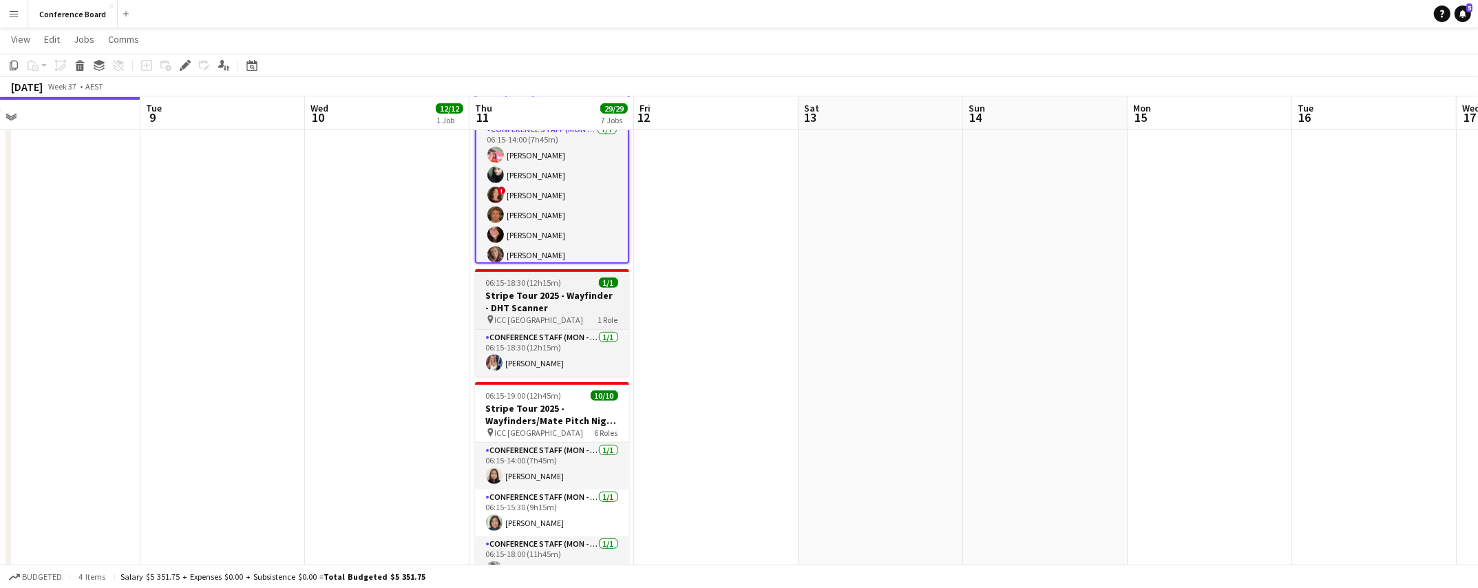
click at [551, 299] on h3 "Stripe Tour 2025 - Wayfinder - DHT Scanner" at bounding box center [552, 301] width 154 height 25
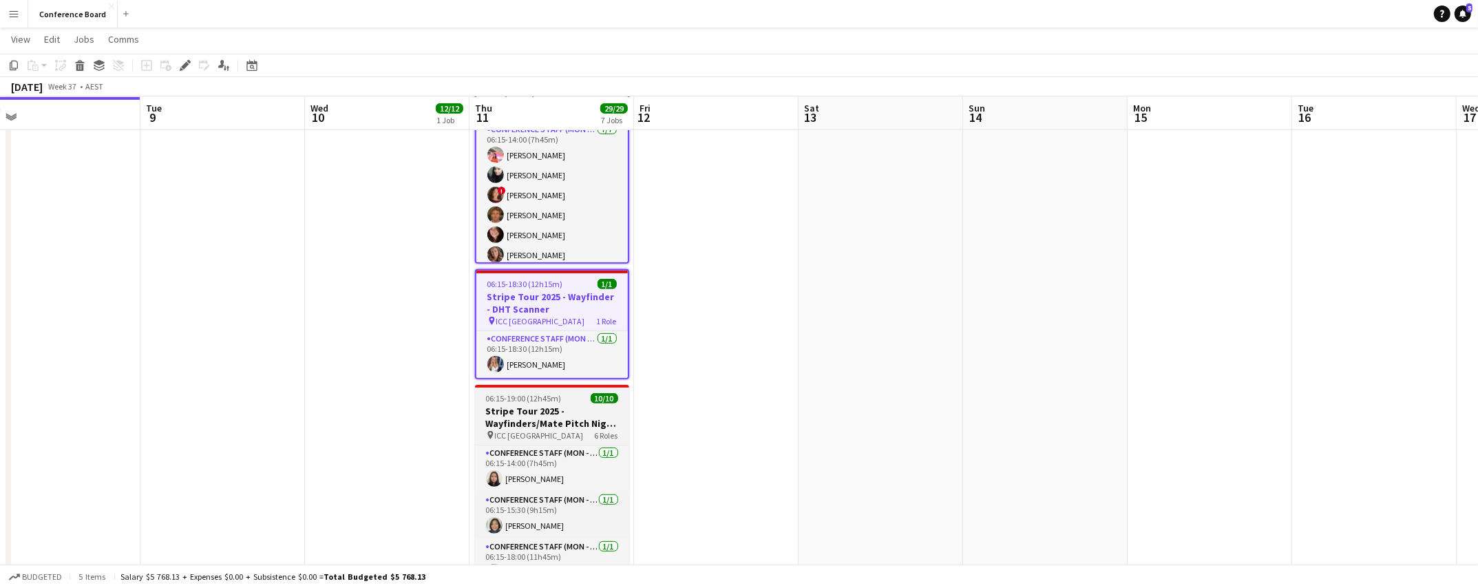
click at [540, 421] on h3 "Stripe Tour 2025 - Wayfinders/Mate Pitch Night Reg" at bounding box center [552, 417] width 154 height 25
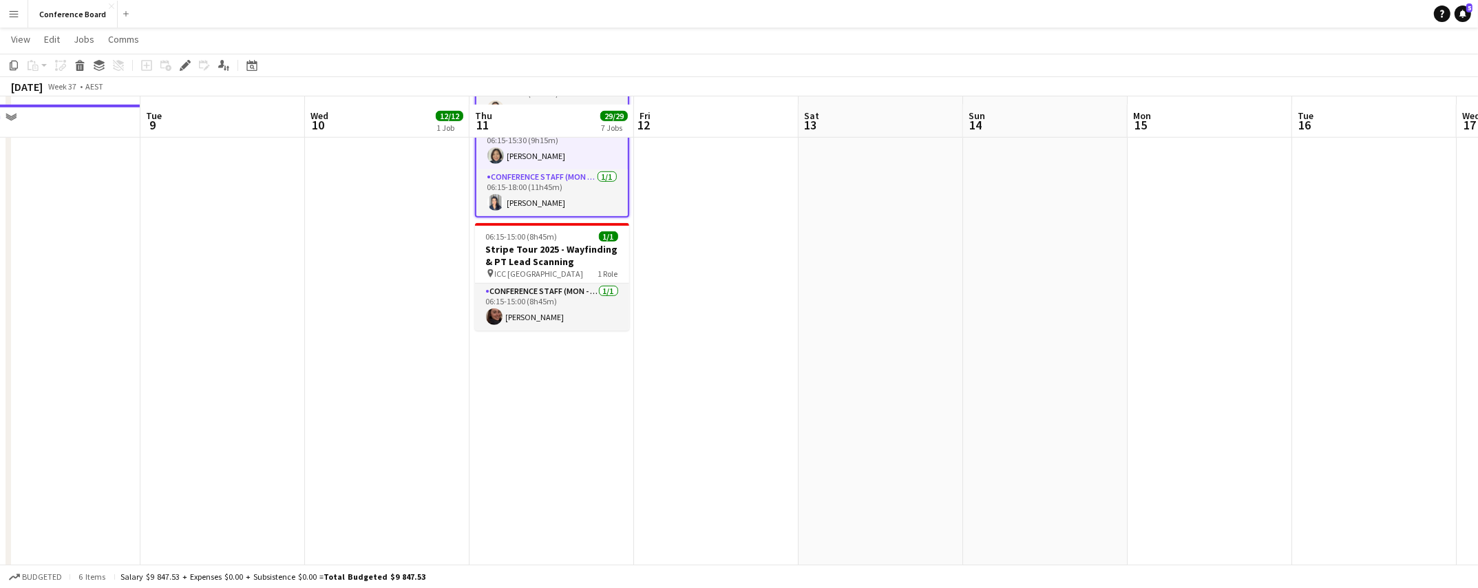
scroll to position [962, 0]
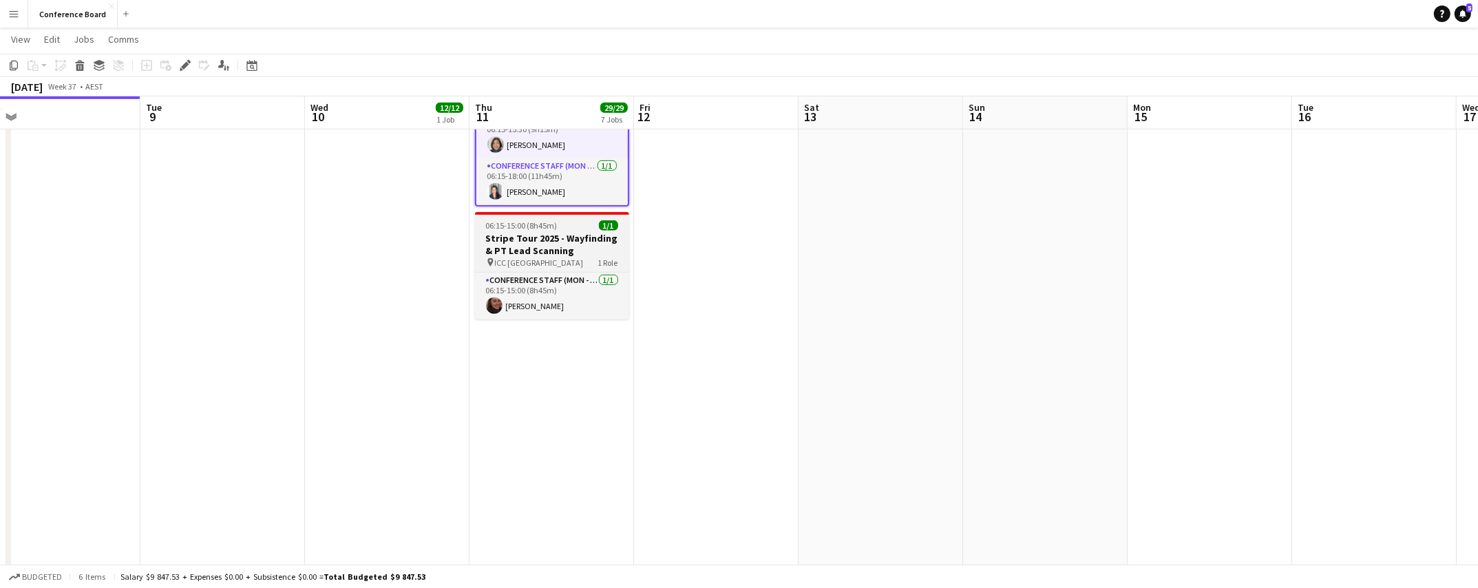
click at [543, 239] on h3 "Stripe Tour 2025 - Wayfinding & PT Lead Scanning" at bounding box center [552, 244] width 154 height 25
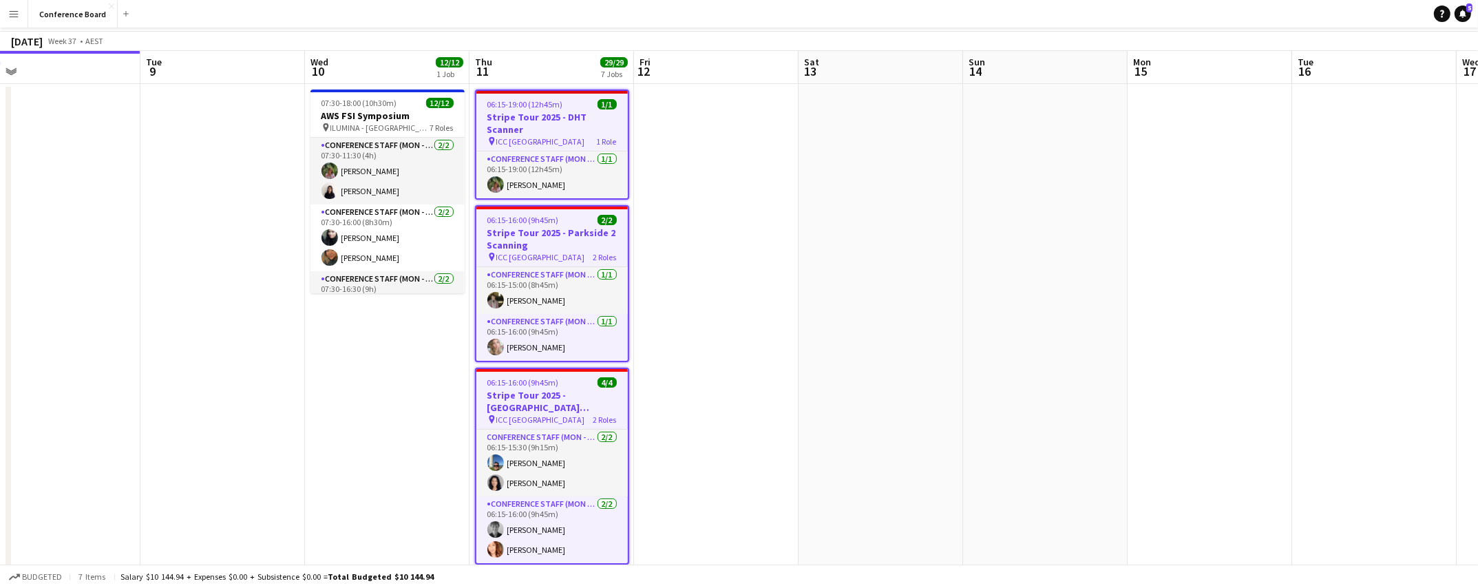
scroll to position [0, 0]
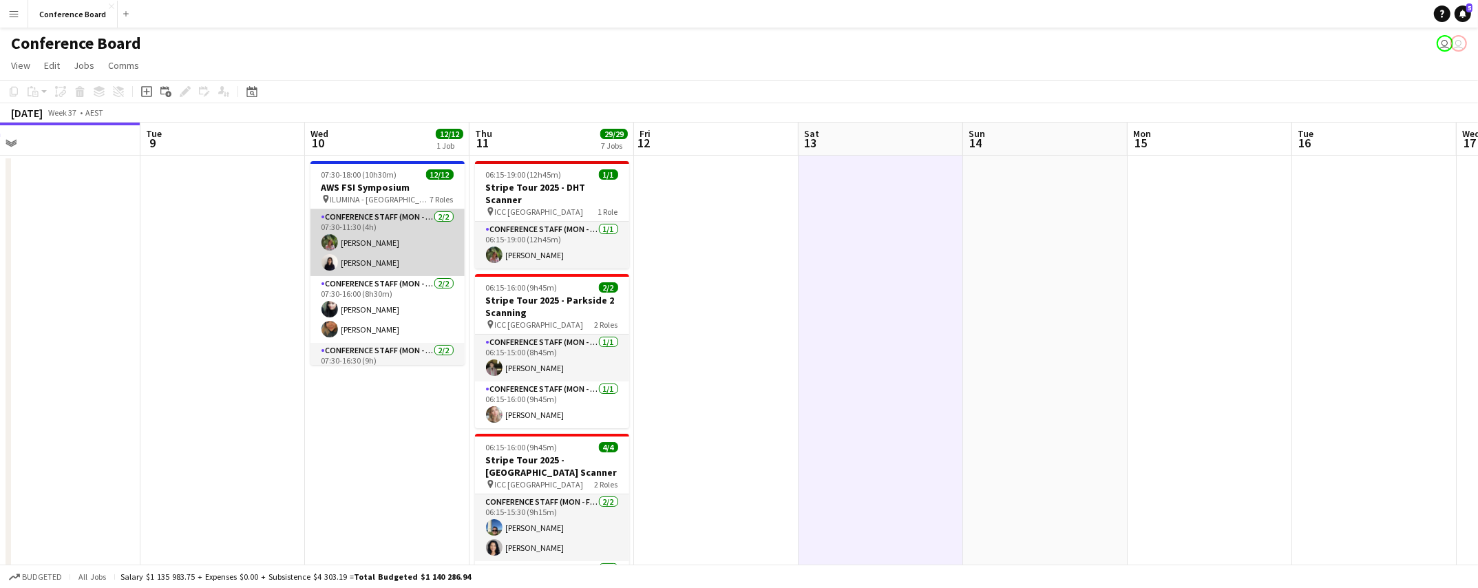
click at [372, 238] on app-card-role "Conference Staff (Mon - Fri) [DATE] 07:30-11:30 (4h) [PERSON_NAME] [PERSON_NAME]" at bounding box center [387, 242] width 154 height 67
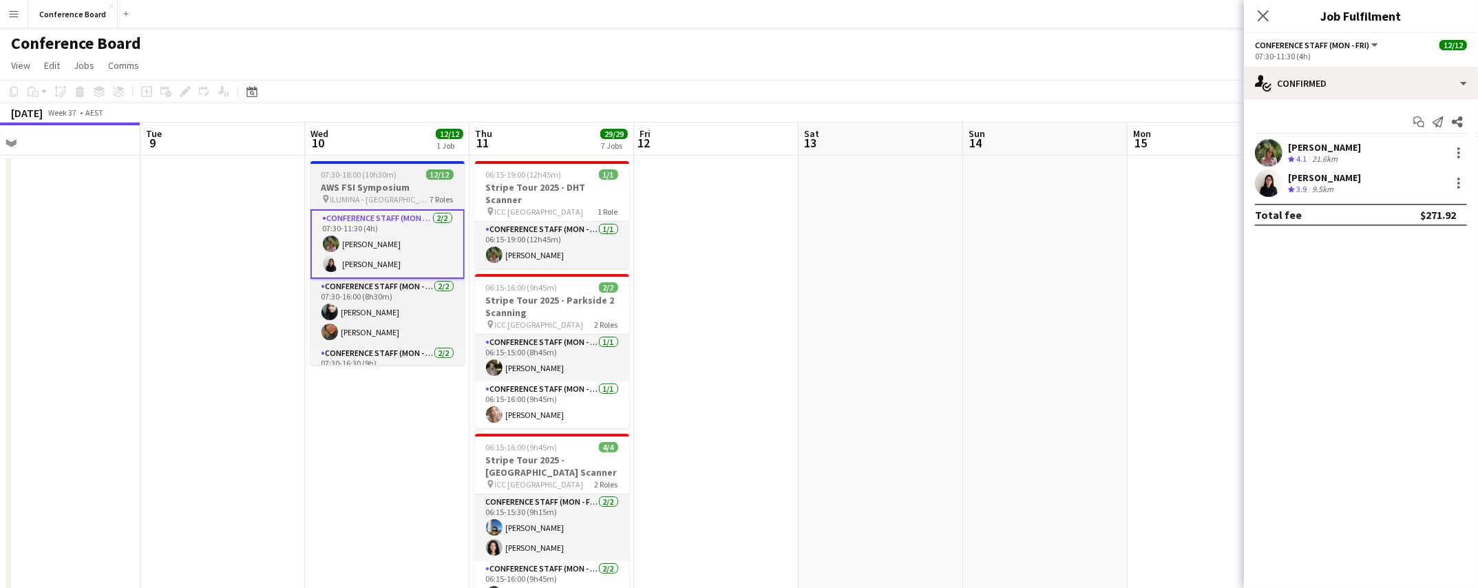
drag, startPoint x: 373, startPoint y: 169, endPoint x: 374, endPoint y: 177, distance: 8.4
click at [373, 170] on span "07:30-18:00 (10h30m)" at bounding box center [359, 174] width 76 height 10
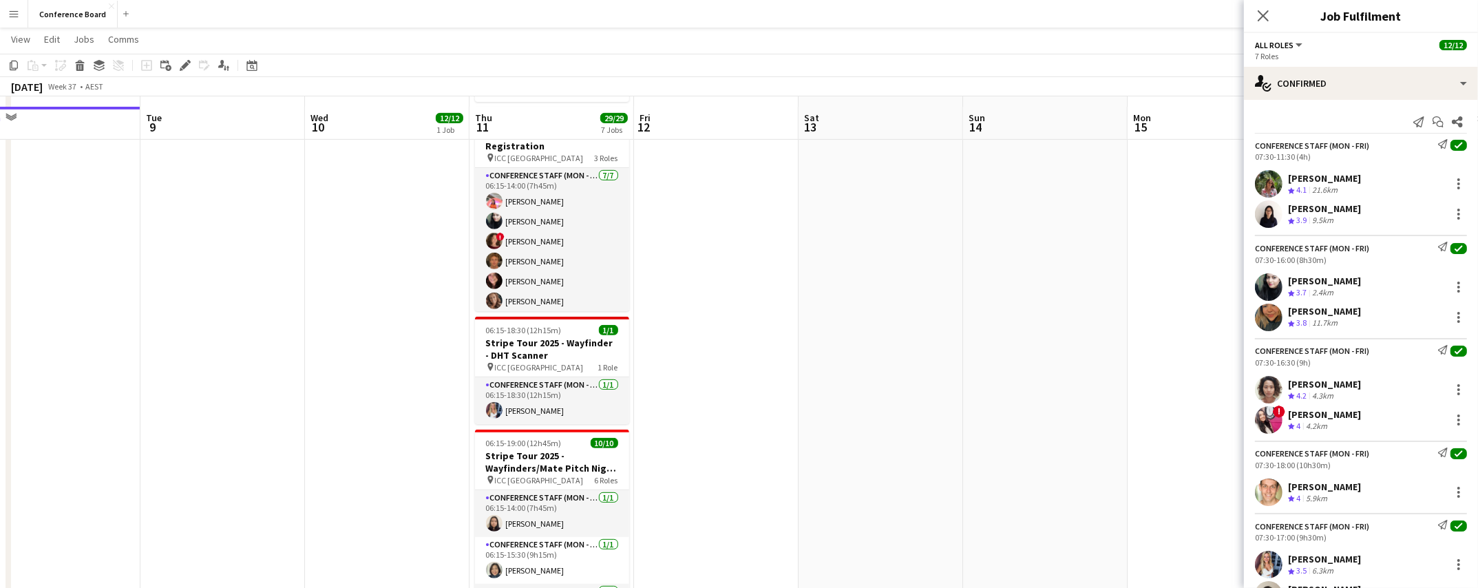
scroll to position [535, 0]
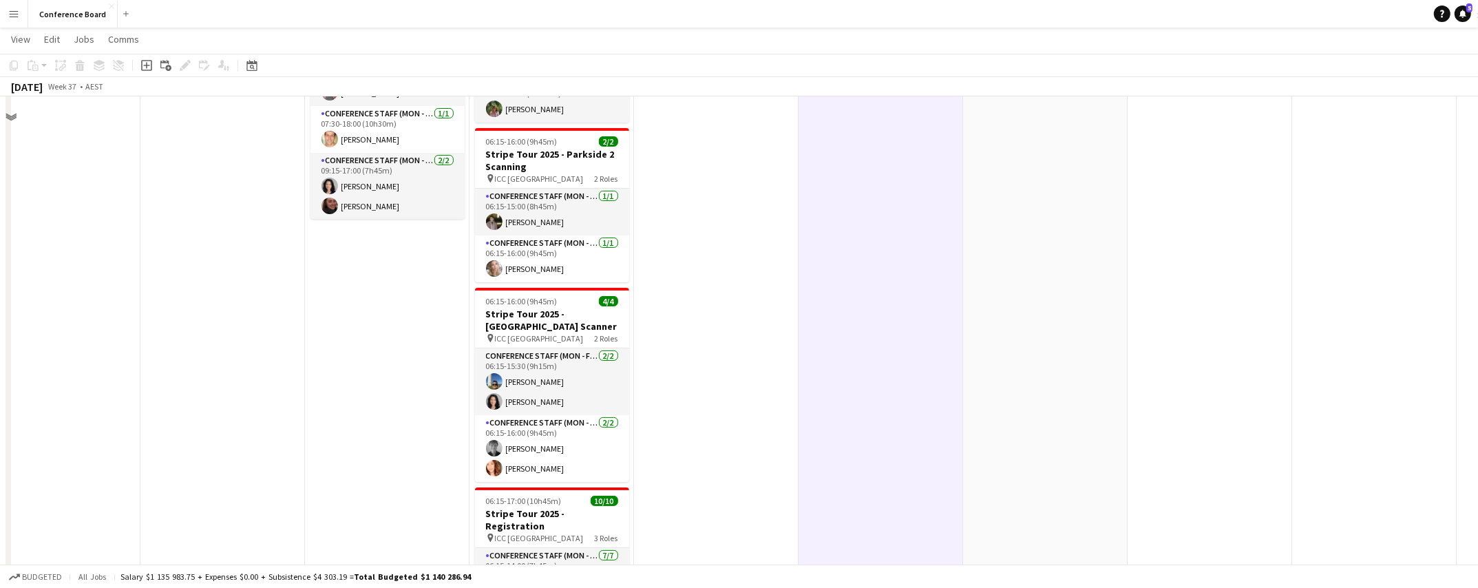
scroll to position [0, 0]
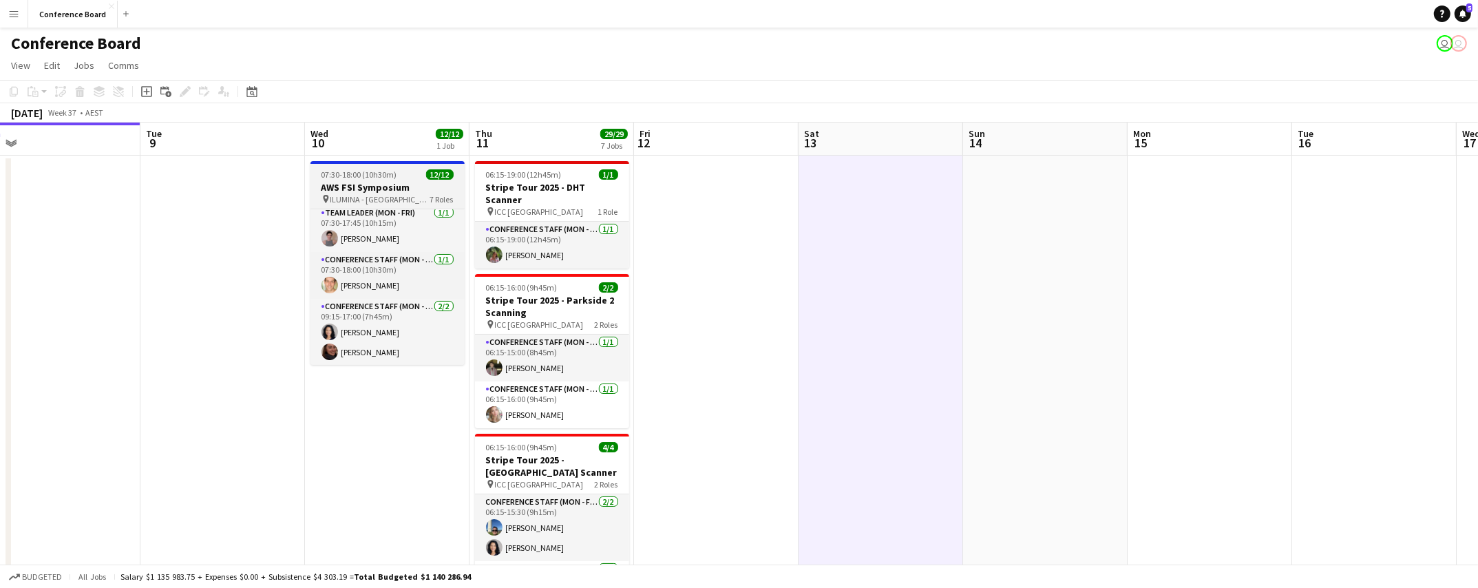
click at [383, 190] on h3 "AWS FSI Symposium" at bounding box center [387, 187] width 154 height 12
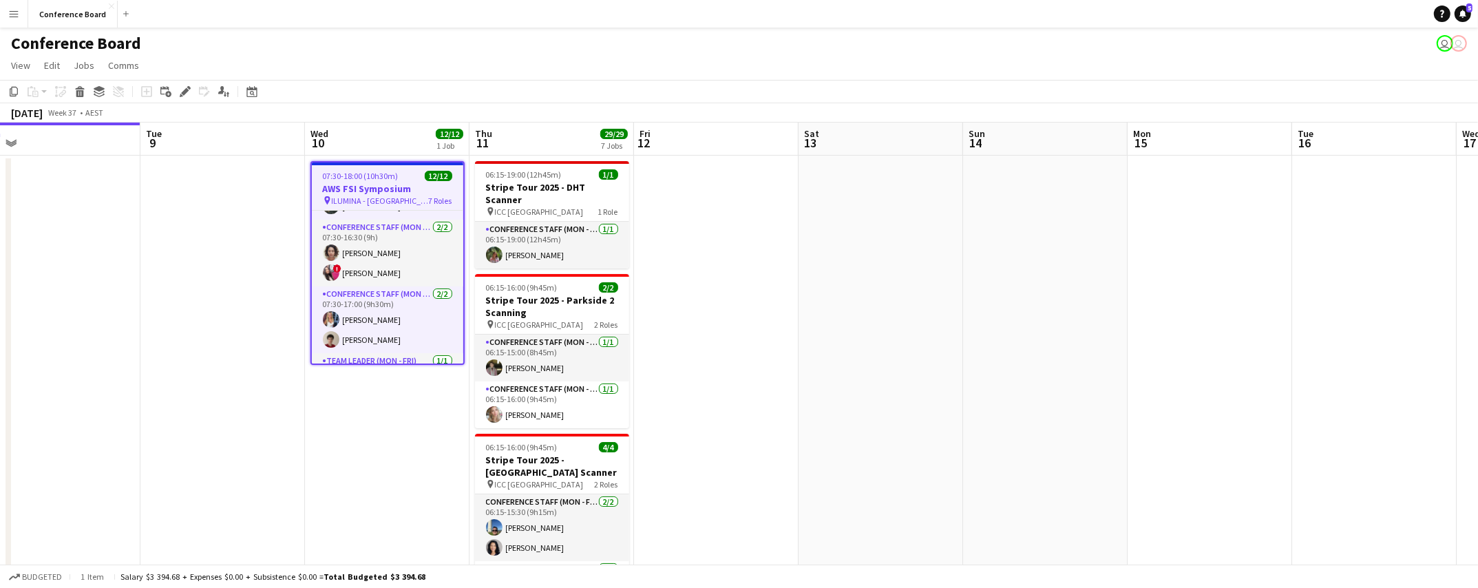
scroll to position [126, 0]
click at [390, 270] on app-card-role "Conference Staff (Mon - Fri) [DATE] 07:30-16:30 (9h) [PERSON_NAME] ! [PERSON_NA…" at bounding box center [387, 251] width 151 height 67
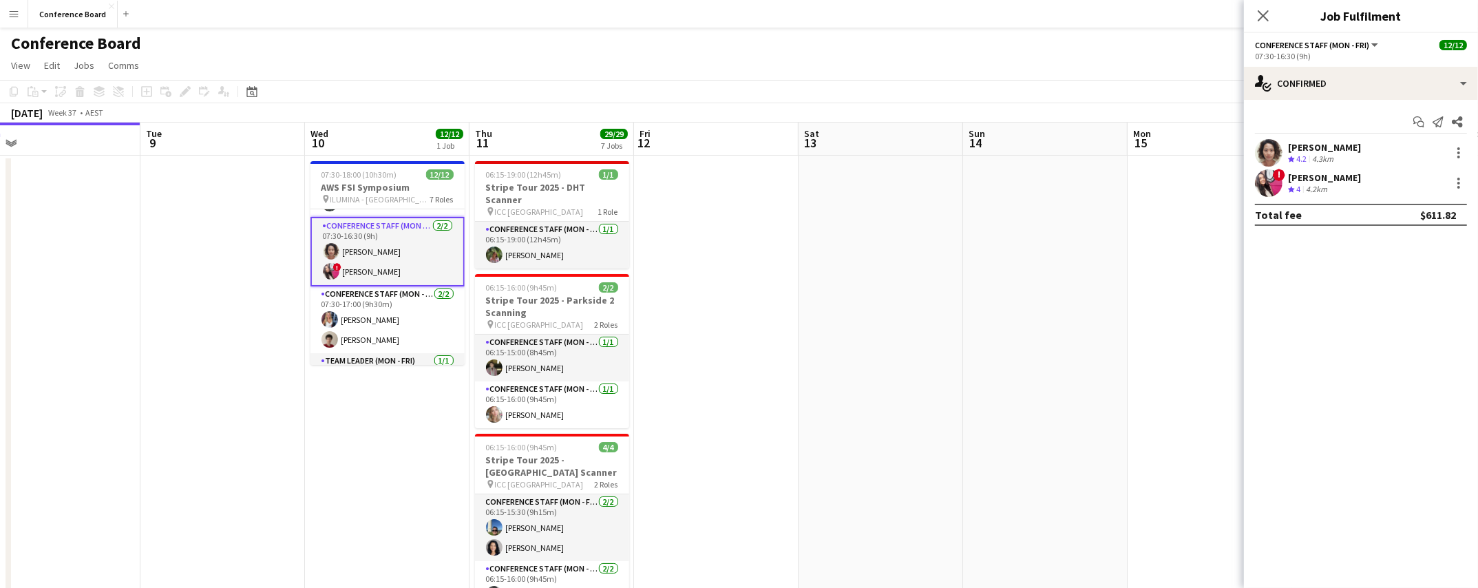
click at [1268, 189] on app-user-avatar at bounding box center [1269, 183] width 28 height 28
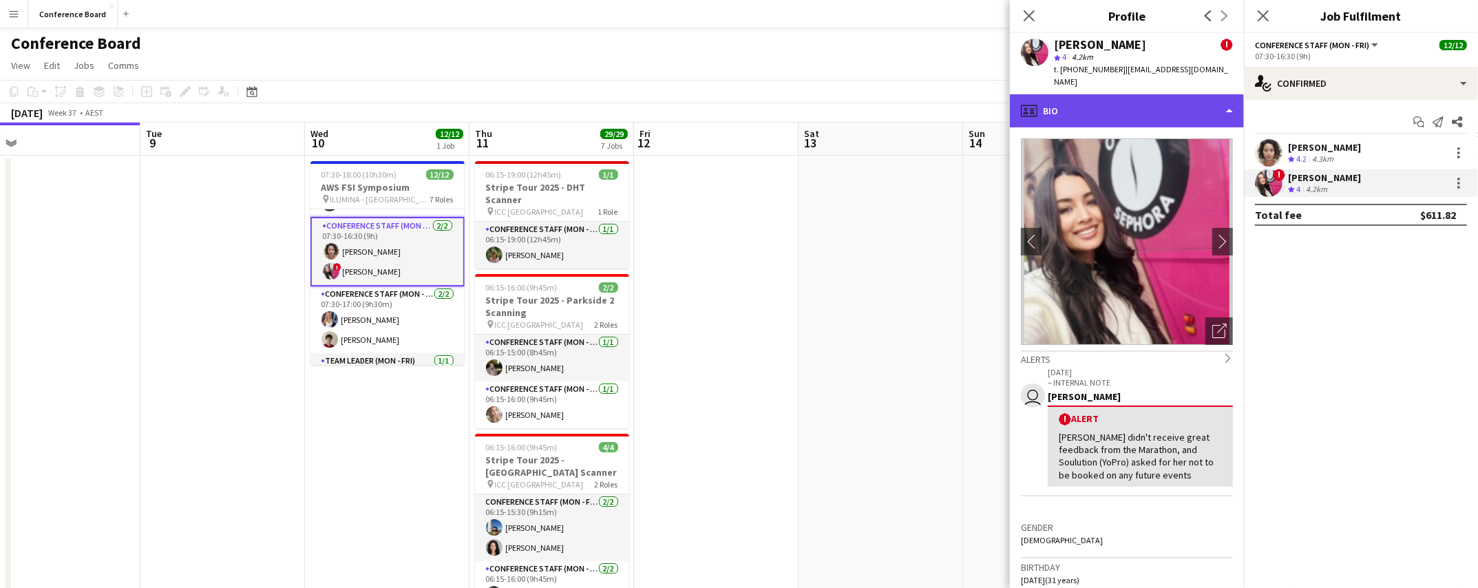
click at [1206, 98] on div "profile Bio" at bounding box center [1127, 110] width 234 height 33
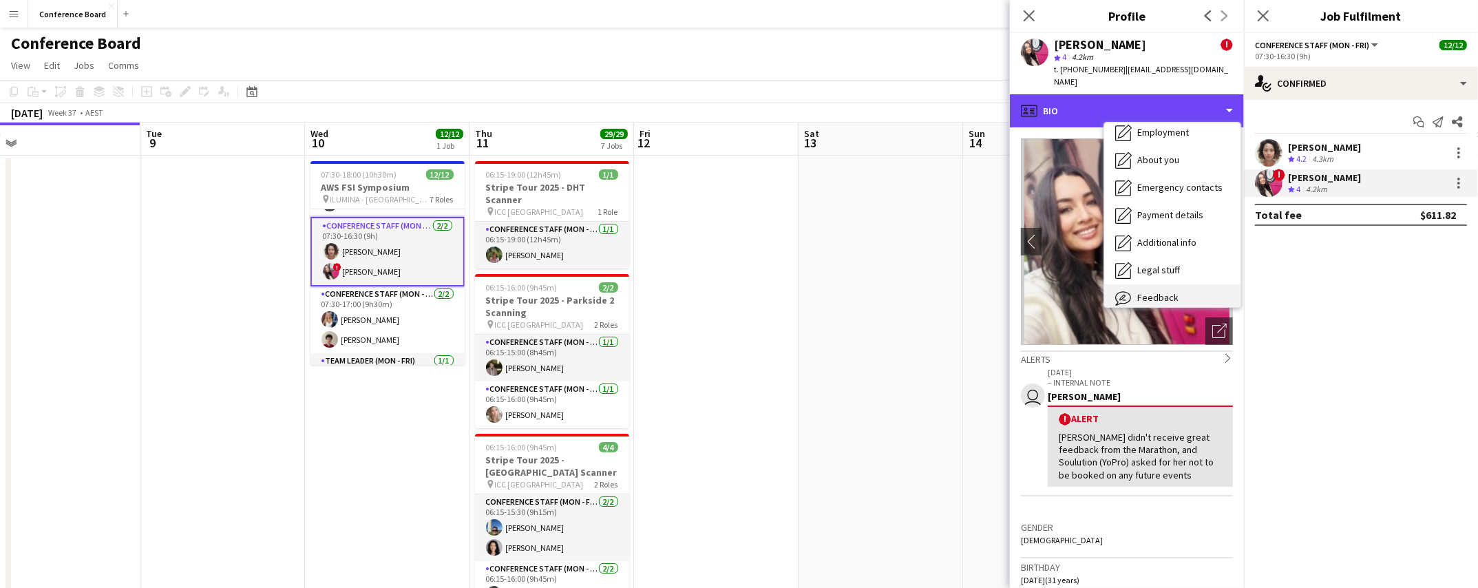
scroll to position [101, 0]
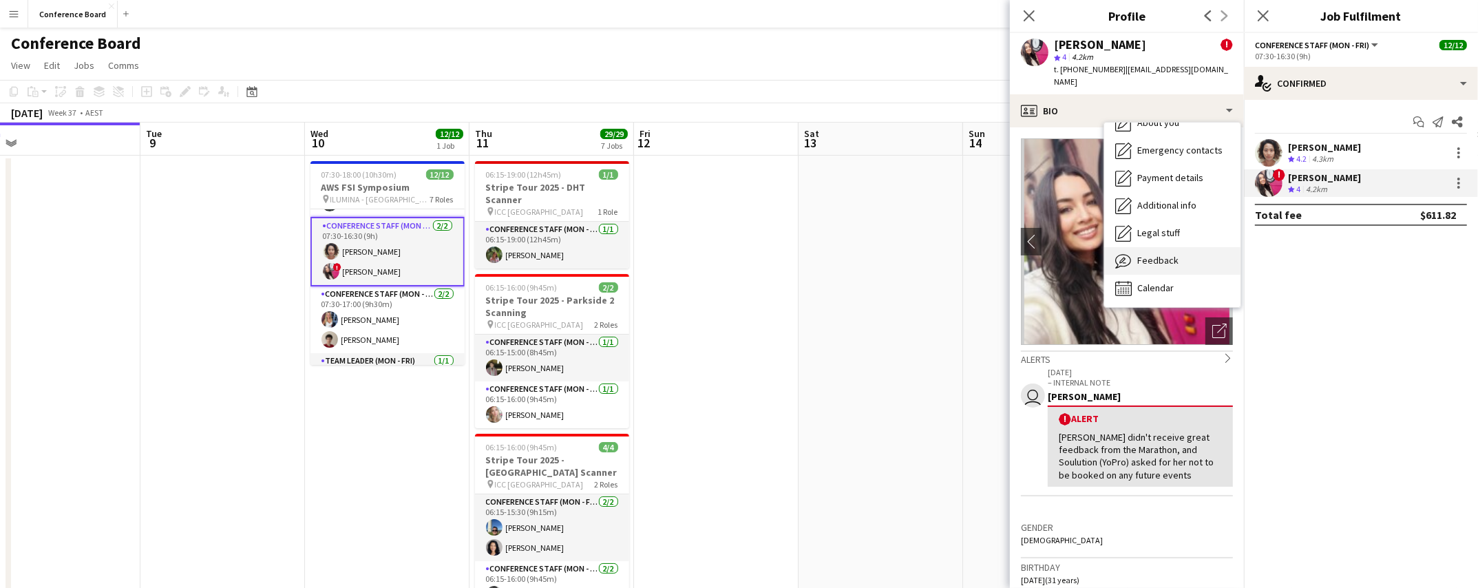
click at [1154, 254] on span "Feedback" at bounding box center [1157, 260] width 41 height 12
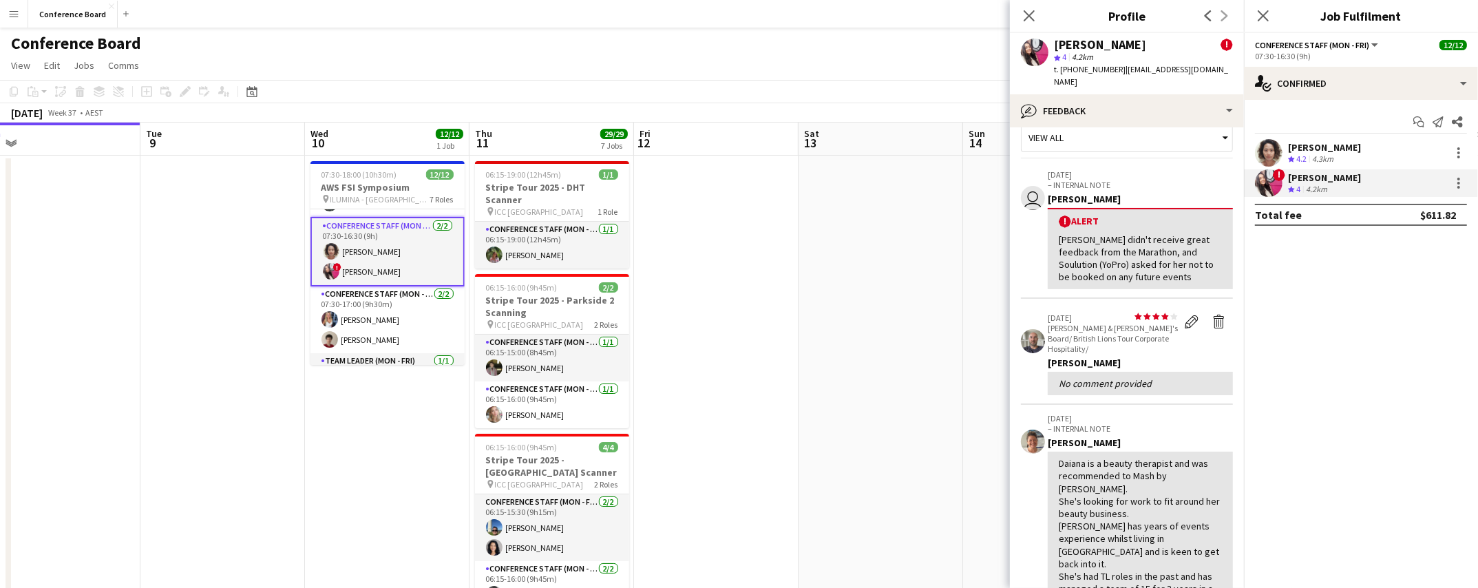
scroll to position [0, 0]
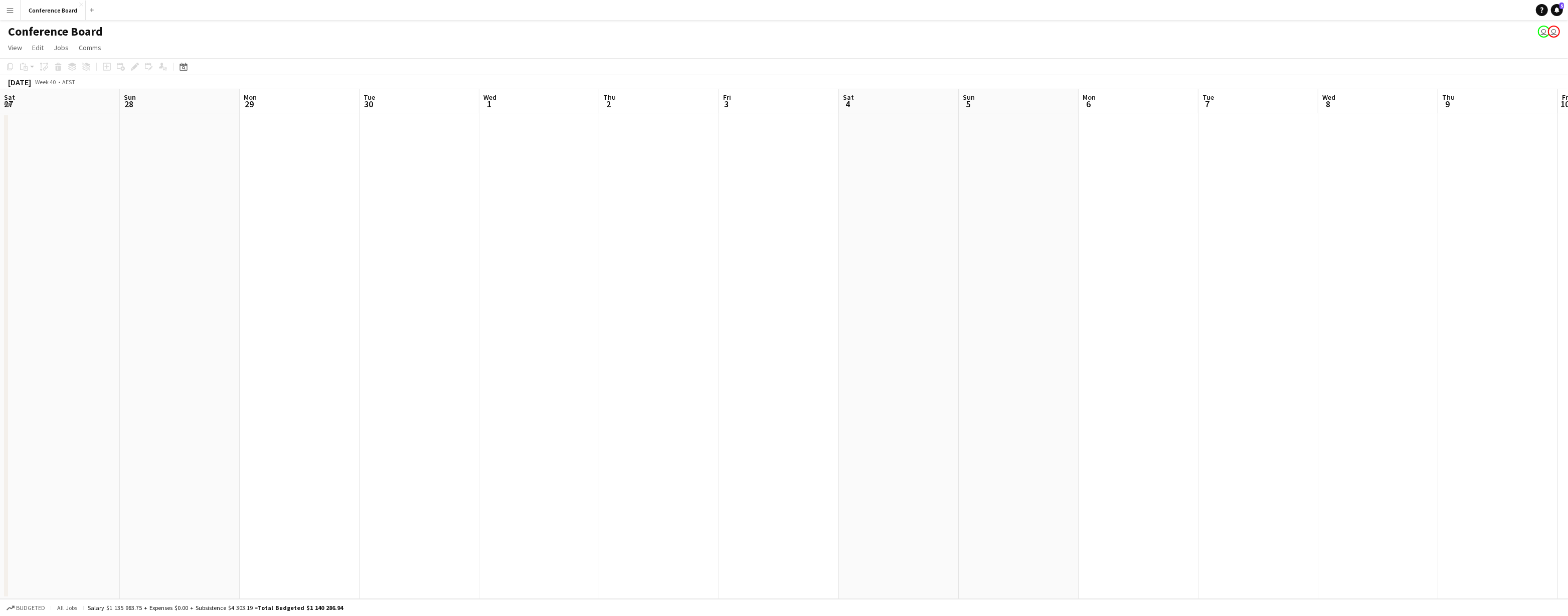
scroll to position [0, 266]
